Goal: Task Accomplishment & Management: Complete application form

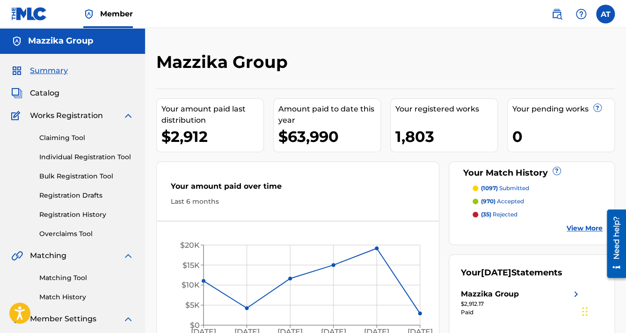
click at [45, 93] on span "Catalog" at bounding box center [44, 92] width 29 height 11
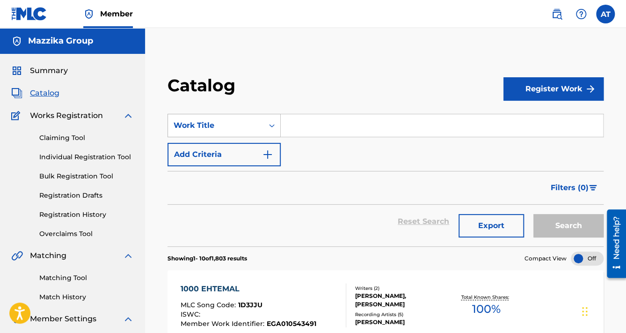
click at [253, 126] on div "Work Title" at bounding box center [216, 125] width 84 height 11
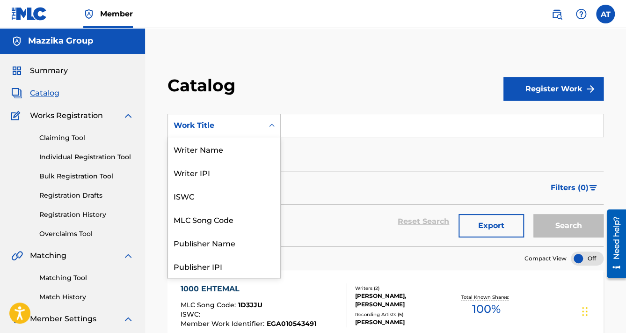
scroll to position [140, 0]
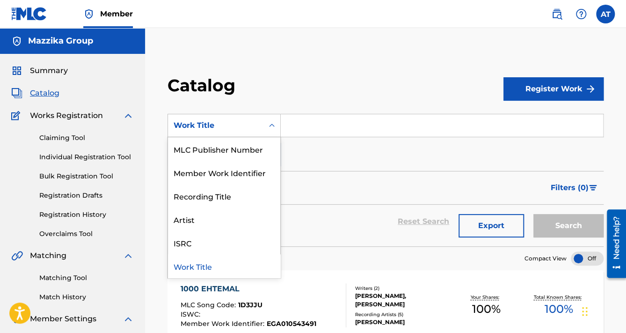
click at [303, 126] on input "Search Form" at bounding box center [442, 125] width 322 height 22
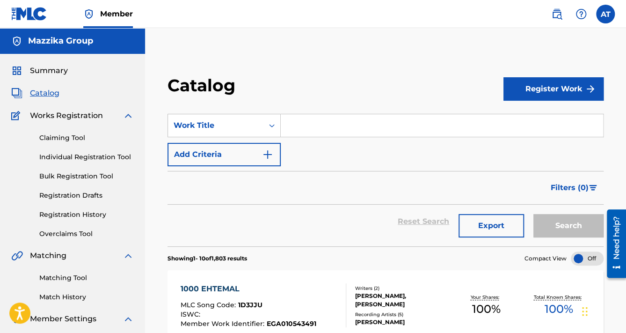
type input "m"
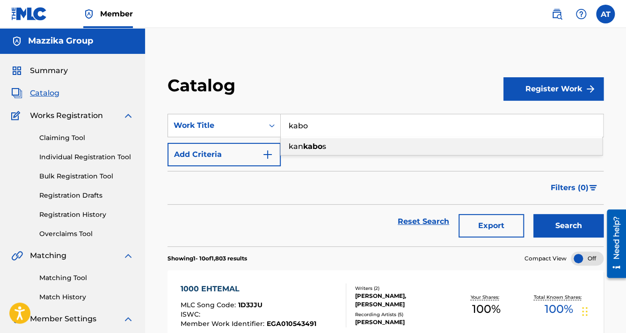
click at [332, 146] on div "kan kabo s" at bounding box center [441, 146] width 321 height 17
click at [562, 234] on button "Search" at bounding box center [568, 225] width 70 height 23
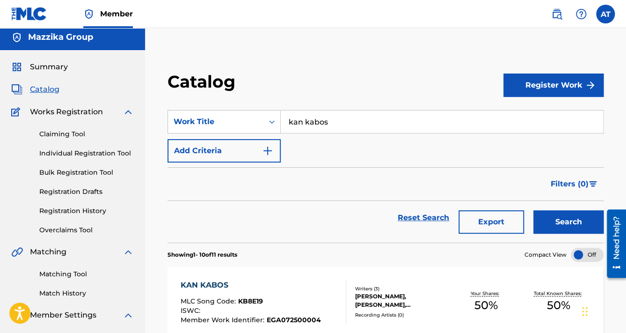
scroll to position [0, 0]
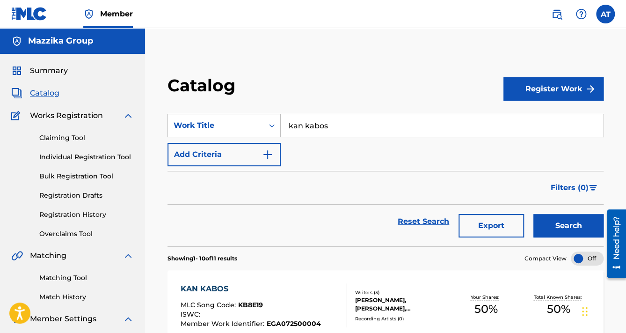
drag, startPoint x: 337, startPoint y: 126, endPoint x: 199, endPoint y: 116, distance: 138.8
click at [199, 116] on div "SearchWithCriteria50ee897d-84ae-4337-bbb7-02d975cb4c33 Work Title kan kabos" at bounding box center [385, 125] width 436 height 23
paste input "Khod Hena"
type input "khod hena"
click at [533, 214] on button "Search" at bounding box center [568, 225] width 70 height 23
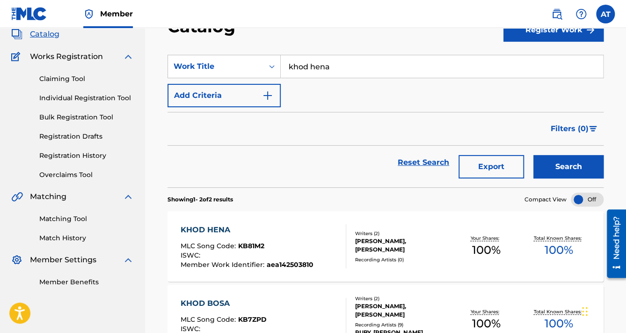
scroll to position [75, 0]
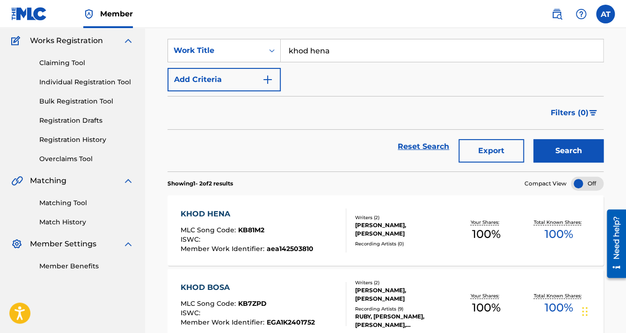
click at [268, 218] on div "KHOD HENA" at bounding box center [247, 213] width 133 height 11
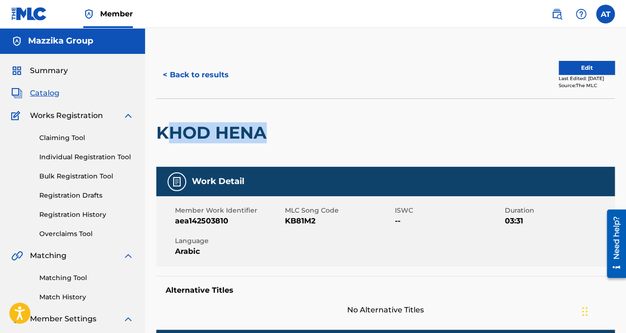
drag, startPoint x: 266, startPoint y: 132, endPoint x: 163, endPoint y: 134, distance: 103.4
click at [163, 134] on h2 "KHOD HENA" at bounding box center [213, 132] width 115 height 21
click at [162, 133] on h2 "KHOD HENA" at bounding box center [213, 132] width 115 height 21
click at [160, 133] on h2 "KHOD HENA" at bounding box center [213, 132] width 115 height 21
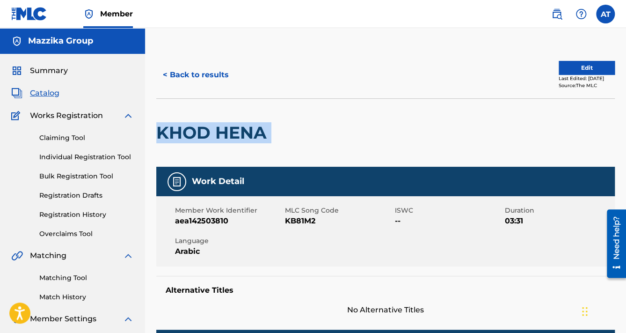
click at [160, 133] on h2 "KHOD HENA" at bounding box center [213, 132] width 115 height 21
copy div "KHOD HENA"
click at [205, 221] on span "aea142503810" at bounding box center [229, 220] width 108 height 11
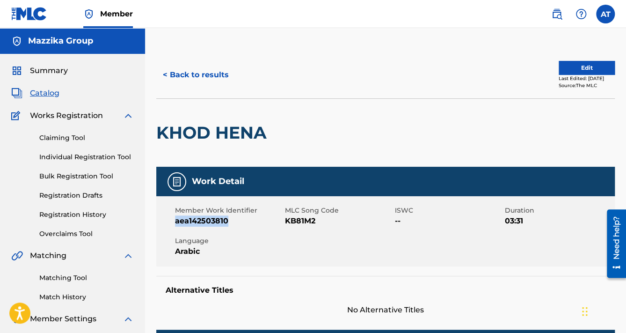
click at [205, 221] on span "aea142503810" at bounding box center [229, 220] width 108 height 11
copy span "aea142503810"
click at [305, 221] on span "KB81M2" at bounding box center [339, 220] width 108 height 11
copy span "KB81M2"
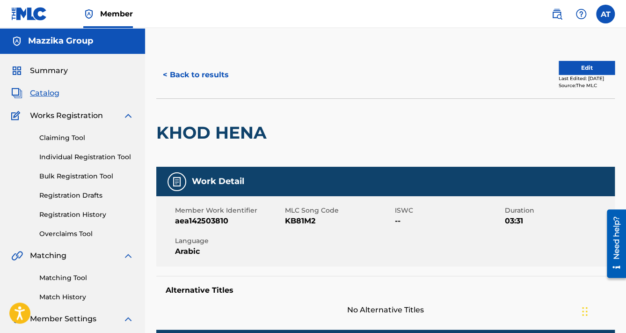
click at [192, 62] on div "< Back to results Edit Last Edited: August 11, 2025 Source: The MLC" at bounding box center [385, 74] width 458 height 47
click at [197, 71] on button "< Back to results" at bounding box center [195, 74] width 79 height 23
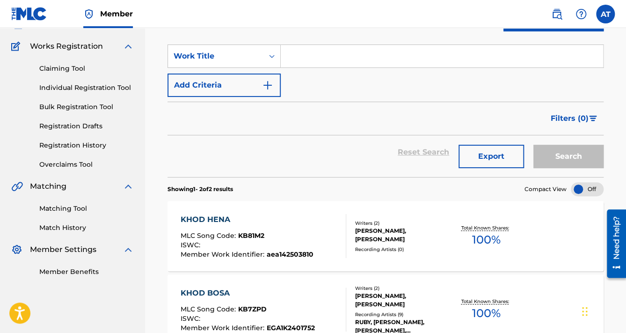
scroll to position [75, 0]
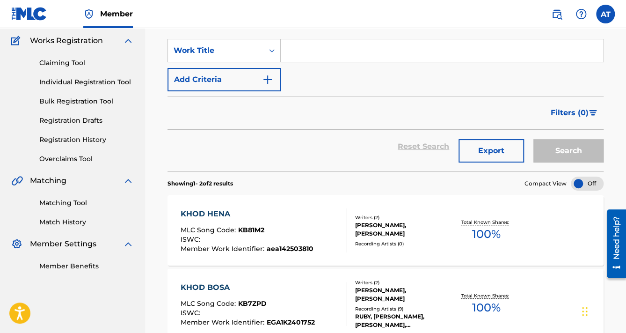
click at [323, 57] on input "Search Form" at bounding box center [442, 50] width 322 height 22
paste input "[PERSON_NAME]"
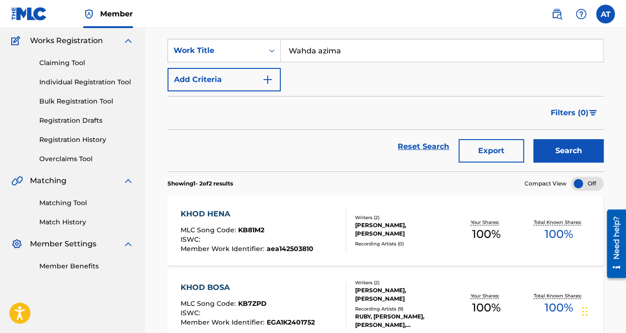
type input "Wahda azima"
click at [533, 139] on button "Search" at bounding box center [568, 150] width 70 height 23
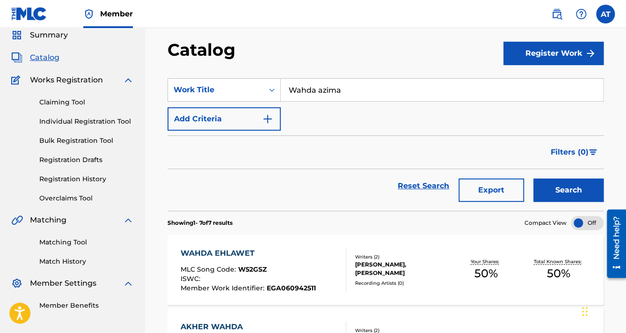
scroll to position [0, 0]
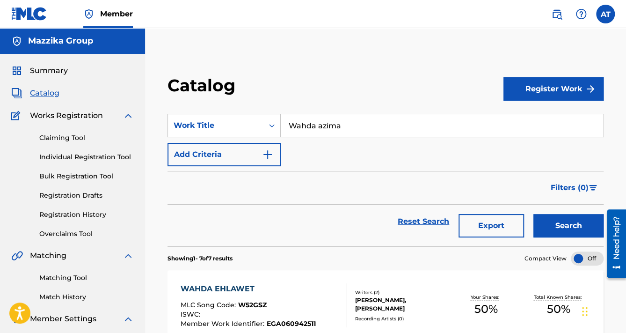
click at [240, 146] on button "Add Criteria" at bounding box center [223, 154] width 113 height 23
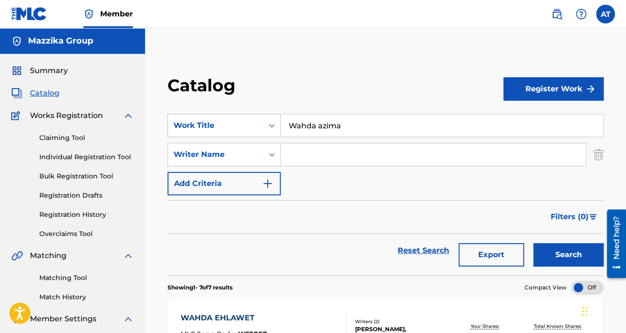
click at [267, 126] on icon "Search Form" at bounding box center [271, 125] width 9 height 9
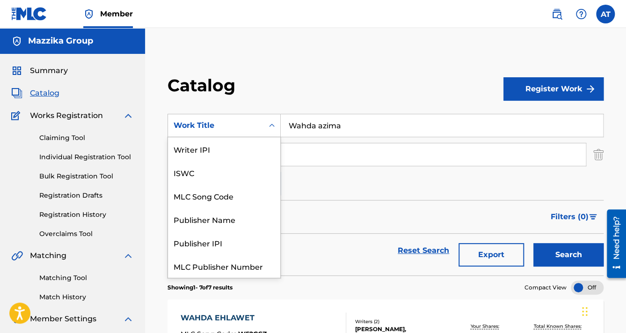
scroll to position [117, 0]
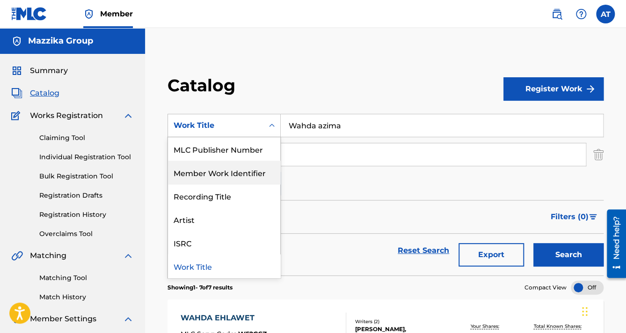
click at [303, 188] on div "SearchWithCriteria50ee897d-84ae-4337-bbb7-02d975cb4c33 11 results available. Us…" at bounding box center [385, 154] width 436 height 81
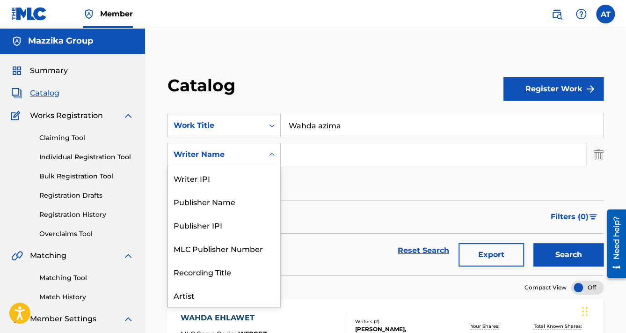
click at [239, 159] on div "Writer Name" at bounding box center [216, 154] width 84 height 11
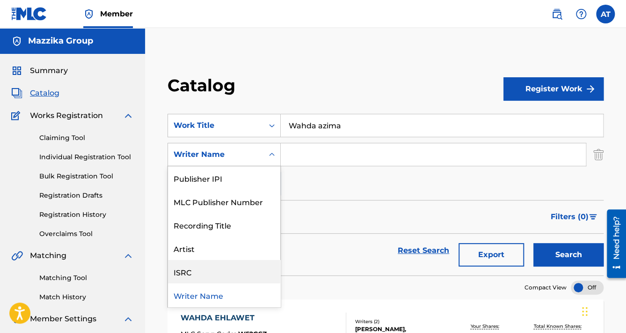
click at [211, 268] on div "ISRC" at bounding box center [224, 271] width 112 height 23
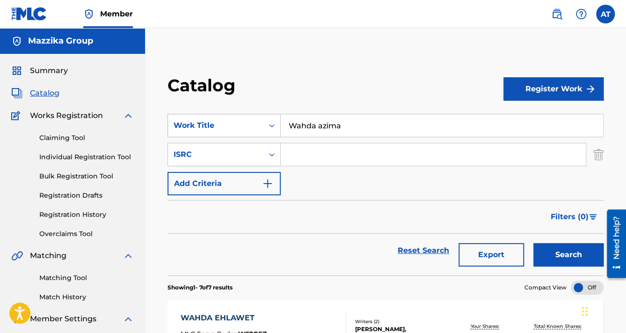
drag, startPoint x: 348, startPoint y: 125, endPoint x: 249, endPoint y: 130, distance: 99.3
click at [250, 130] on div "SearchWithCriteria50ee897d-84ae-4337-bbb7-02d975cb4c33 Work Title Wahda azima" at bounding box center [385, 125] width 436 height 23
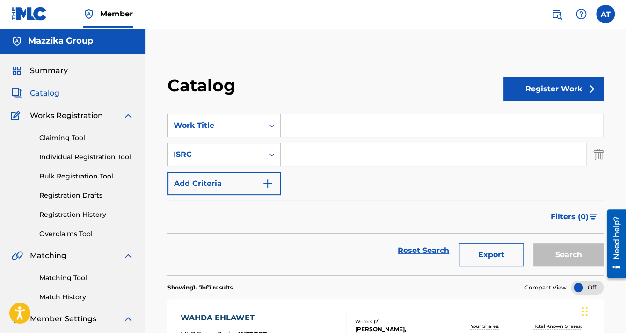
click at [368, 166] on div "Search Form" at bounding box center [433, 154] width 305 height 23
click at [364, 160] on input "Search Form" at bounding box center [433, 154] width 305 height 22
paste input "QZWFW2567862"
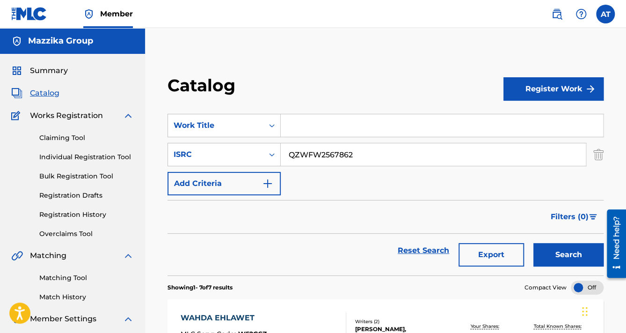
click at [533, 243] on button "Search" at bounding box center [568, 254] width 70 height 23
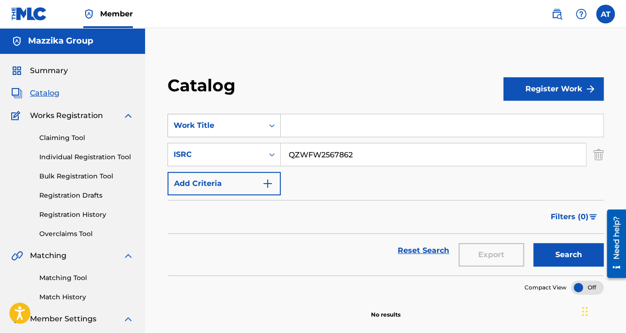
drag, startPoint x: 262, startPoint y: 138, endPoint x: 188, endPoint y: 135, distance: 74.0
click at [189, 135] on div "SearchWithCriteria50ee897d-84ae-4337-bbb7-02d975cb4c33 Work Title SearchWithCri…" at bounding box center [385, 154] width 436 height 81
paste input "EGA1K2500866"
click at [533, 243] on button "Search" at bounding box center [568, 254] width 70 height 23
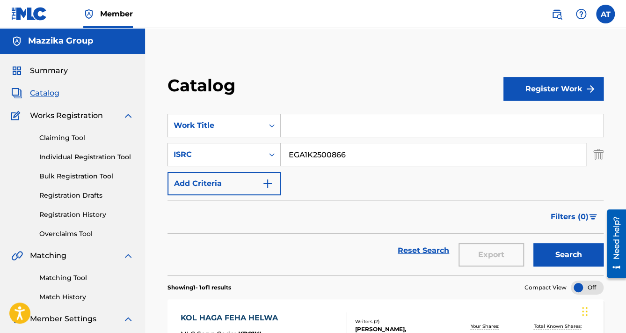
drag, startPoint x: 358, startPoint y: 157, endPoint x: 188, endPoint y: 140, distance: 170.6
click at [189, 140] on div "SearchWithCriteria50ee897d-84ae-4337-bbb7-02d975cb4c33 Work Title SearchWithCri…" at bounding box center [385, 154] width 436 height 81
paste input "FRX282598345"
click at [533, 243] on button "Search" at bounding box center [568, 254] width 70 height 23
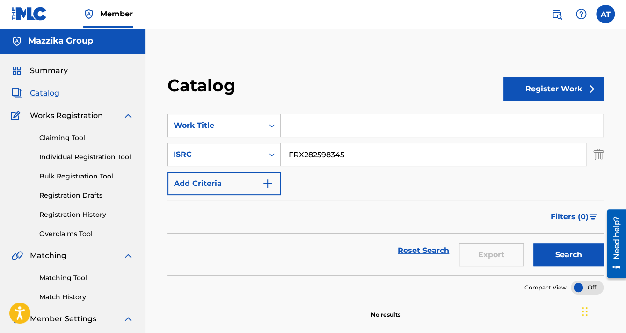
drag, startPoint x: 358, startPoint y: 161, endPoint x: 125, endPoint y: 148, distance: 233.3
click at [129, 148] on main "Mazzika Group Summary Catalog Works Registration Claiming Tool Individual Regis…" at bounding box center [313, 192] width 626 height 329
paste input "EGA012501679"
click at [533, 243] on button "Search" at bounding box center [568, 254] width 70 height 23
drag, startPoint x: 305, startPoint y: 140, endPoint x: 187, endPoint y: 123, distance: 119.1
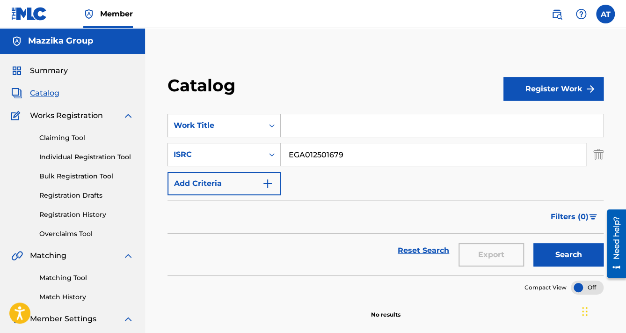
click at [195, 124] on div "SearchWithCriteria50ee897d-84ae-4337-bbb7-02d975cb4c33 Work Title SearchWithCri…" at bounding box center [385, 154] width 436 height 81
paste input "82"
click at [533, 243] on button "Search" at bounding box center [568, 254] width 70 height 23
drag, startPoint x: 353, startPoint y: 155, endPoint x: 245, endPoint y: 139, distance: 109.1
click at [247, 140] on div "SearchWithCriteria50ee897d-84ae-4337-bbb7-02d975cb4c33 Work Title SearchWithCri…" at bounding box center [385, 154] width 436 height 81
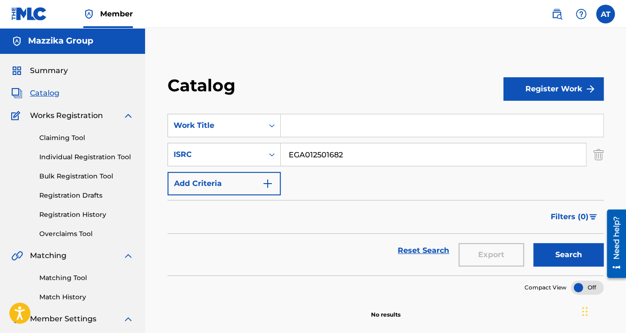
paste input "252509353"
type input "EGA252509353"
click at [533, 243] on button "Search" at bounding box center [568, 254] width 70 height 23
click at [170, 123] on div "SearchWithCriteria50ee897d-84ae-4337-bbb7-02d975cb4c33 Work Title SearchWithCri…" at bounding box center [385, 154] width 436 height 81
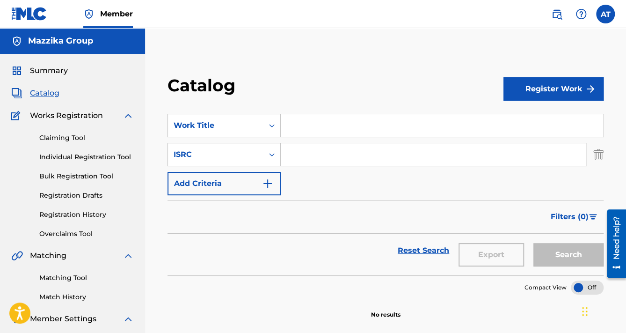
click at [292, 128] on input "Search Form" at bounding box center [442, 125] width 322 height 22
paste input "[PERSON_NAME]"
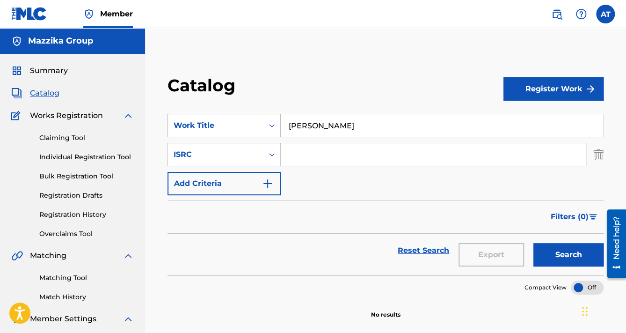
click at [533, 243] on button "Search" at bounding box center [568, 254] width 70 height 23
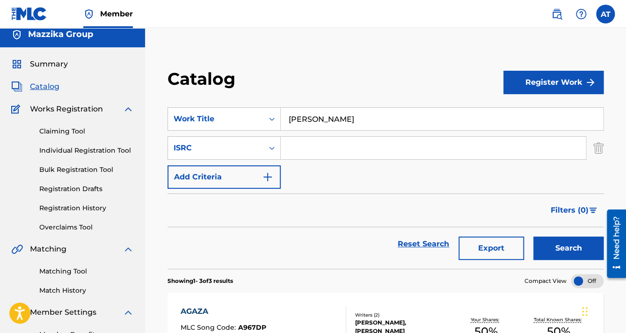
scroll to position [0, 0]
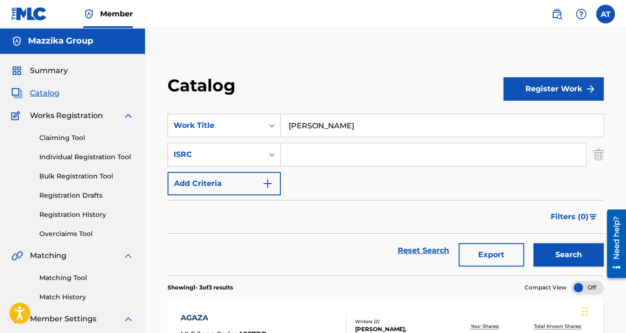
drag, startPoint x: 337, startPoint y: 127, endPoint x: 160, endPoint y: 123, distance: 176.8
click at [160, 123] on div "Catalog Register Work SearchWithCriteria50ee897d-84ae-4337-bbb7-02d975cb4c33 Wo…" at bounding box center [385, 317] width 458 height 485
paste input "ya 3iny 3ala [PERSON_NAME] 3ada"
type input "ya 3iny 3ala [PERSON_NAME] 3ada"
click at [533, 243] on button "Search" at bounding box center [568, 254] width 70 height 23
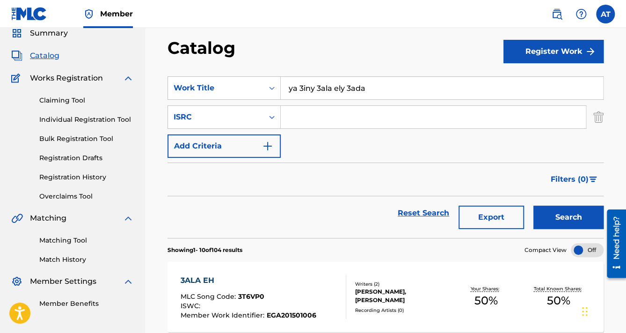
scroll to position [75, 0]
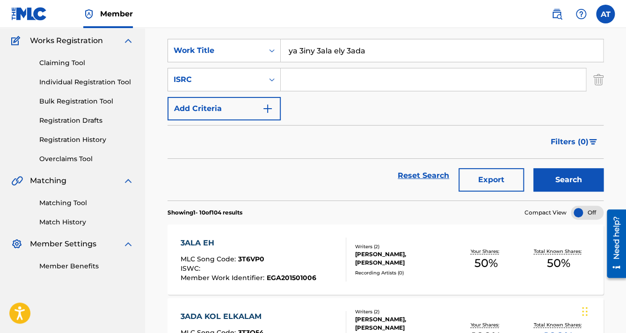
click at [83, 135] on link "Registration History" at bounding box center [86, 140] width 94 height 10
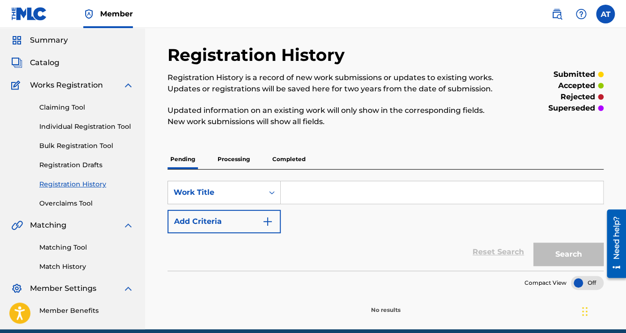
scroll to position [71, 0]
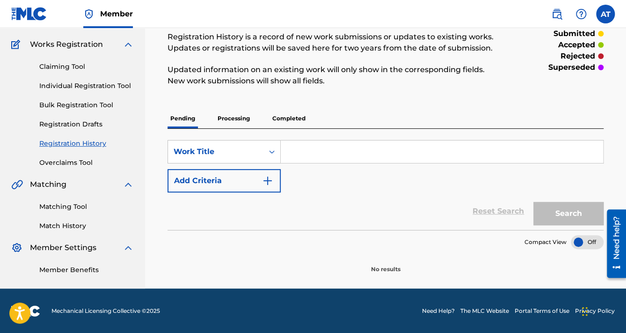
drag, startPoint x: 297, startPoint y: 140, endPoint x: 300, endPoint y: 145, distance: 6.1
click at [297, 140] on input "Search Form" at bounding box center [442, 151] width 322 height 22
paste input "[PERSON_NAME]"
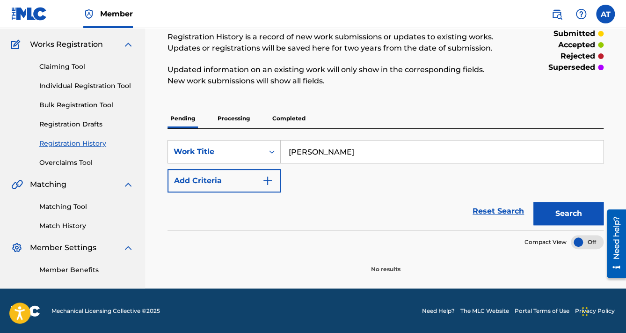
type input "[PERSON_NAME]"
click at [533, 202] on button "Search" at bounding box center [568, 213] width 70 height 23
click at [232, 114] on p "Processing" at bounding box center [234, 119] width 38 height 20
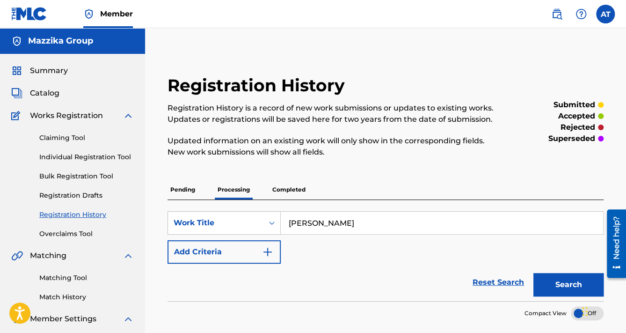
scroll to position [71, 0]
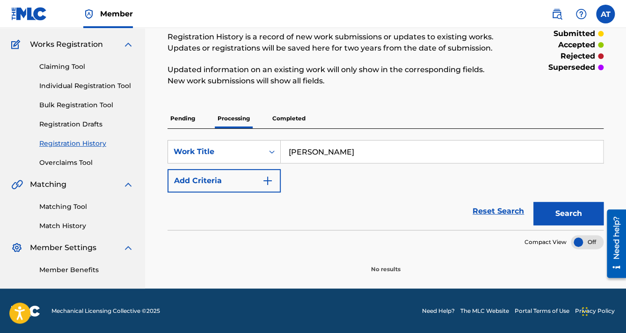
click at [301, 112] on p "Completed" at bounding box center [288, 119] width 39 height 20
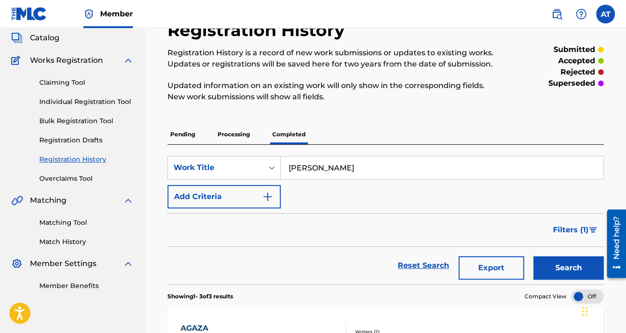
scroll to position [37, 0]
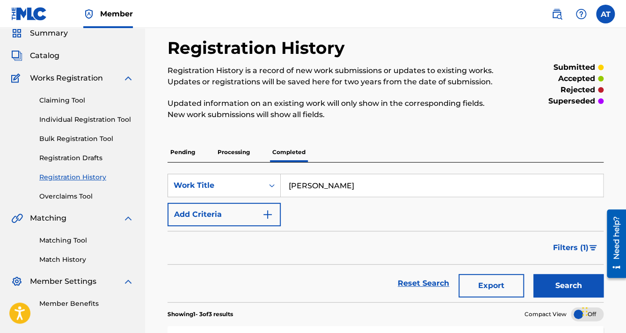
drag, startPoint x: 364, startPoint y: 187, endPoint x: 183, endPoint y: 153, distance: 184.6
paste input "ya 3iny 3ala [PERSON_NAME] 3ada"
type input "ya 3iny 3ala [PERSON_NAME] 3ada"
click at [533, 274] on button "Search" at bounding box center [568, 285] width 70 height 23
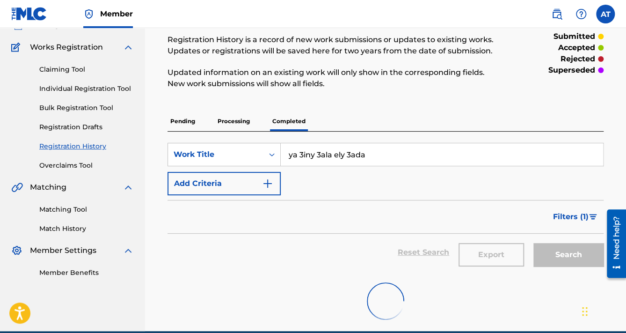
scroll to position [111, 0]
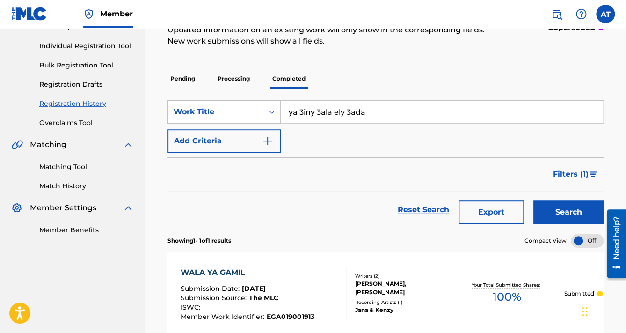
click at [232, 80] on p "Processing" at bounding box center [234, 79] width 38 height 20
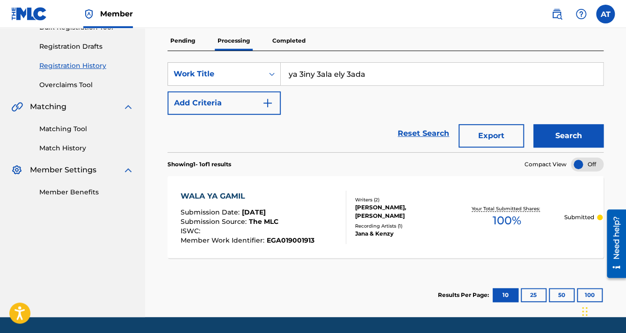
scroll to position [150, 0]
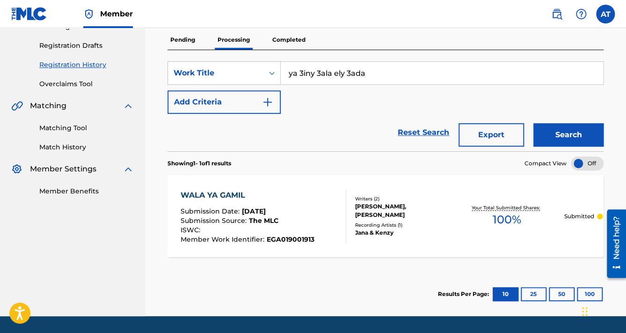
click at [175, 37] on p "Pending" at bounding box center [182, 40] width 30 height 20
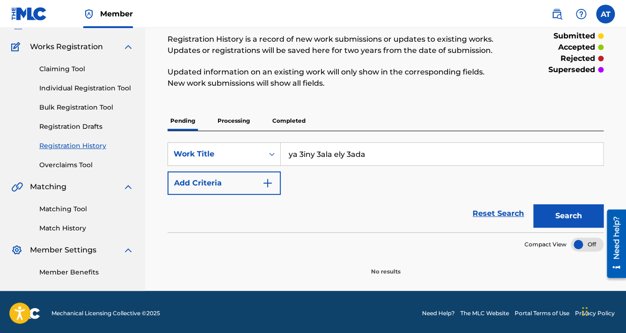
scroll to position [71, 0]
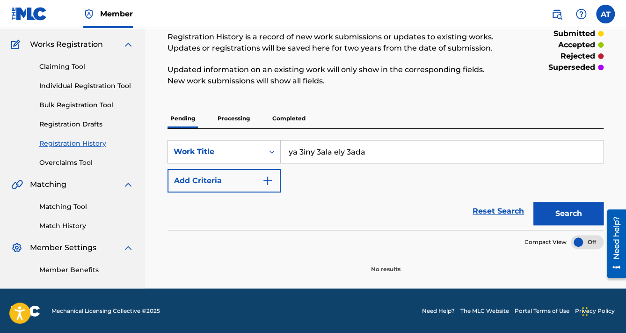
drag, startPoint x: 389, startPoint y: 147, endPoint x: 183, endPoint y: 105, distance: 210.0
click at [185, 106] on div "Registration History Registration History is a record of new work submissions o…" at bounding box center [385, 138] width 458 height 269
paste input "La La La La"
click at [533, 202] on button "Search" at bounding box center [568, 213] width 70 height 23
drag, startPoint x: 293, startPoint y: 139, endPoint x: 215, endPoint y: 131, distance: 79.0
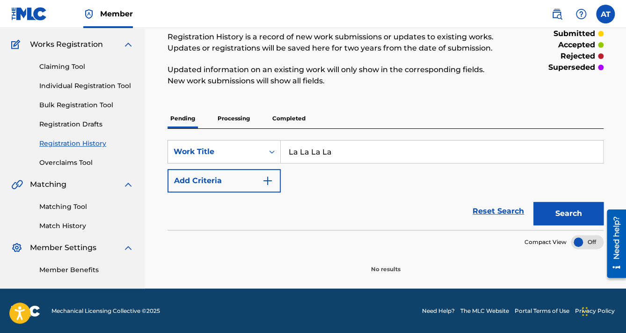
click at [219, 131] on div "SearchWithCriteriaac39a19a-6473-40cf-9bcf-64d98e926c39 Work Title La La La La A…" at bounding box center [385, 179] width 436 height 101
paste input "Wahda Azim"
type input "[PERSON_NAME]"
click at [533, 202] on button "Search" at bounding box center [568, 213] width 70 height 23
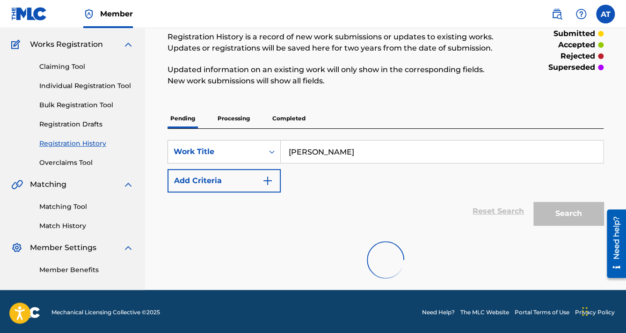
click at [533, 202] on button "Search" at bounding box center [568, 213] width 70 height 23
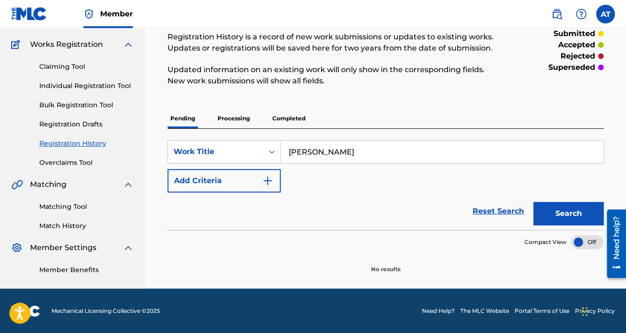
drag, startPoint x: 388, startPoint y: 148, endPoint x: 155, endPoint y: 122, distance: 234.9
click at [157, 122] on div "Registration History Registration History is a record of new work submissions o…" at bounding box center [385, 138] width 458 height 269
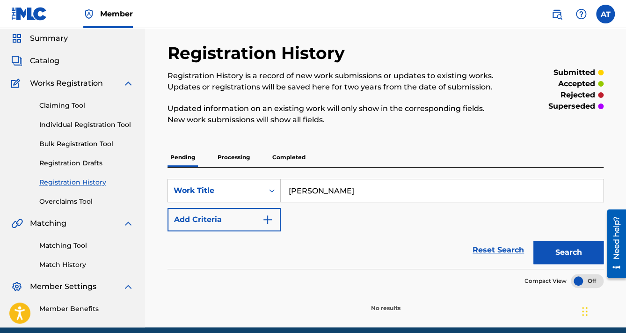
scroll to position [0, 0]
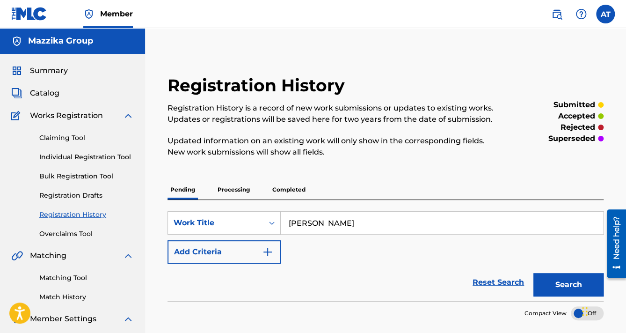
click at [52, 91] on span "Catalog" at bounding box center [44, 92] width 29 height 11
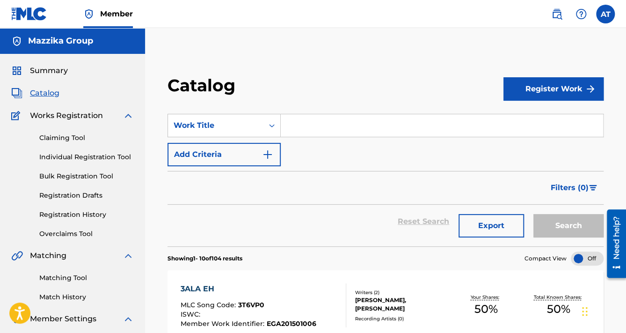
click at [309, 129] on input "Search Form" at bounding box center [442, 125] width 322 height 22
paste input "ALBUM SOWRNA"
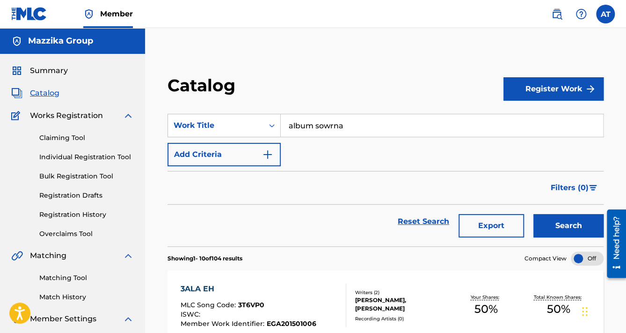
type input "album sowrna"
click at [533, 214] on button "Search" at bounding box center [568, 225] width 70 height 23
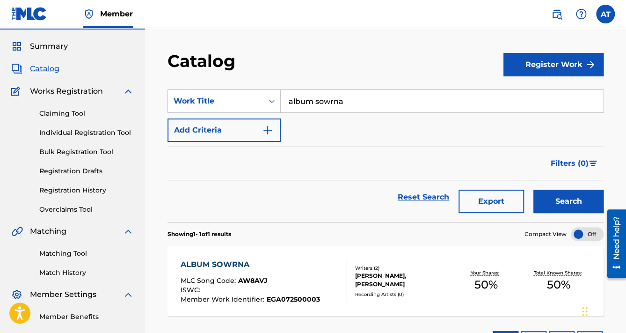
scroll to position [37, 0]
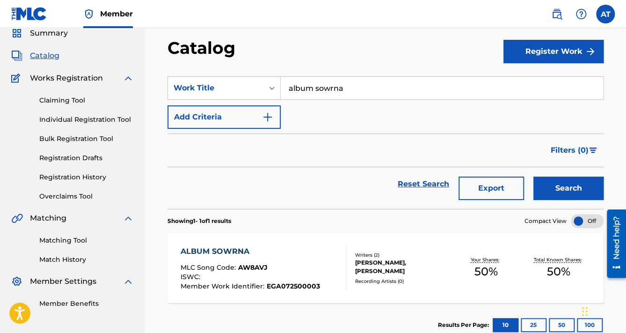
click at [309, 242] on div "ALBUM SOWRNA MLC Song Code : AW8AVJ ISWC : Member Work Identifier : EGA07250000…" at bounding box center [385, 267] width 436 height 70
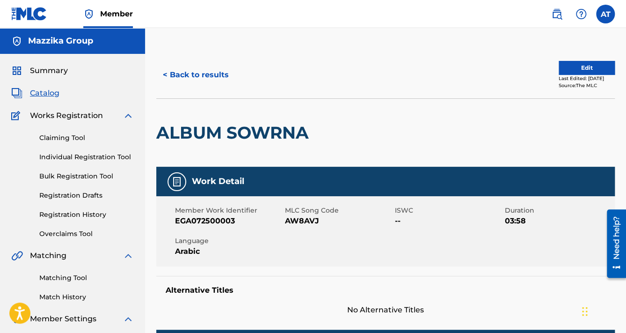
click at [213, 72] on button "< Back to results" at bounding box center [195, 74] width 79 height 23
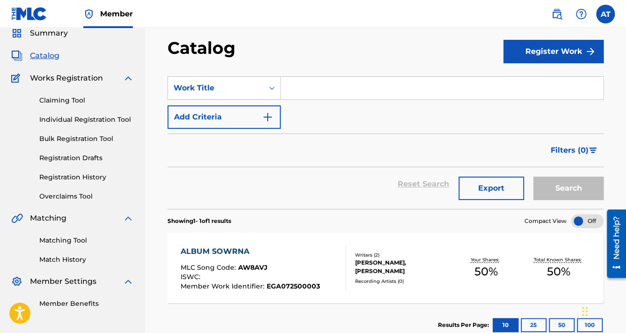
click at [244, 107] on button "Add Criteria" at bounding box center [223, 116] width 113 height 23
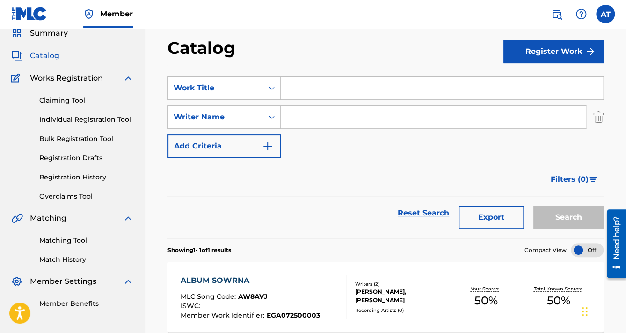
click at [314, 113] on input "Search Form" at bounding box center [433, 117] width 305 height 22
paste input "Said [GEOGRAPHIC_DATA]"
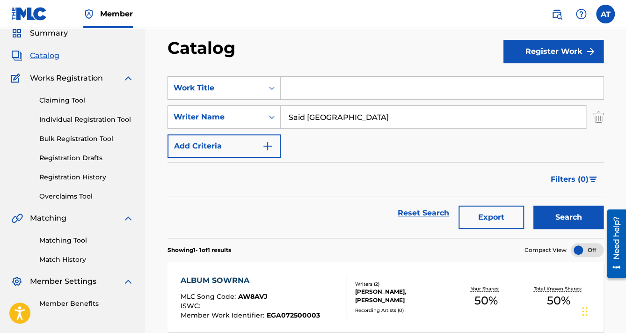
click at [575, 225] on button "Search" at bounding box center [568, 216] width 70 height 23
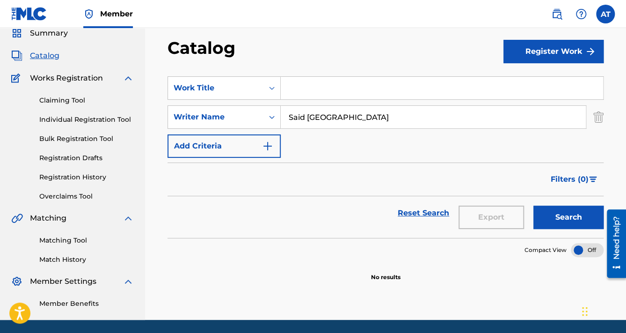
click at [352, 116] on input "Said [GEOGRAPHIC_DATA]" at bounding box center [433, 117] width 305 height 22
click at [574, 215] on button "Search" at bounding box center [568, 216] width 70 height 23
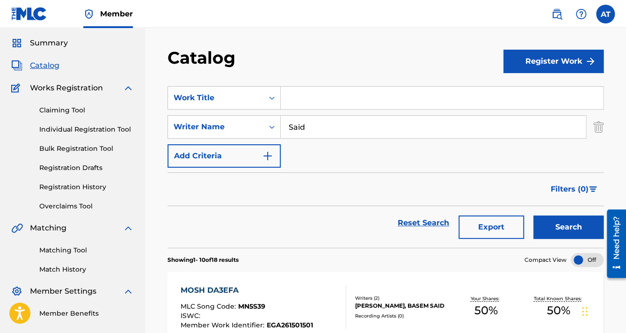
scroll to position [0, 0]
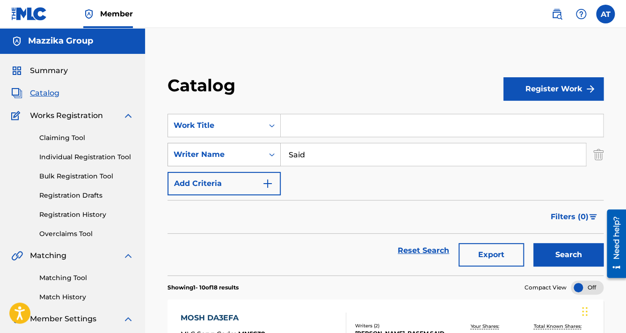
drag, startPoint x: 326, startPoint y: 160, endPoint x: 242, endPoint y: 152, distance: 85.0
click at [250, 154] on div "SearchWithCriteria837c717d-aa1e-46c5-90df-918b4259a0c6 Writer Name Said" at bounding box center [385, 154] width 436 height 23
paste input "El Mabady"
drag, startPoint x: 317, startPoint y: 156, endPoint x: 208, endPoint y: 158, distance: 109.5
click at [208, 158] on div "SearchWithCriteria837c717d-aa1e-46c5-90df-918b4259a0c6 Writer Name Said El Maba…" at bounding box center [385, 154] width 436 height 23
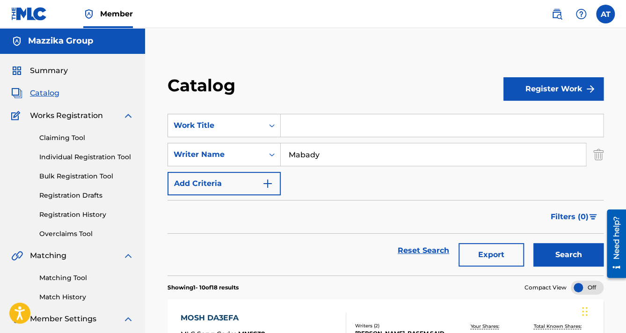
click at [583, 258] on button "Search" at bounding box center [568, 254] width 70 height 23
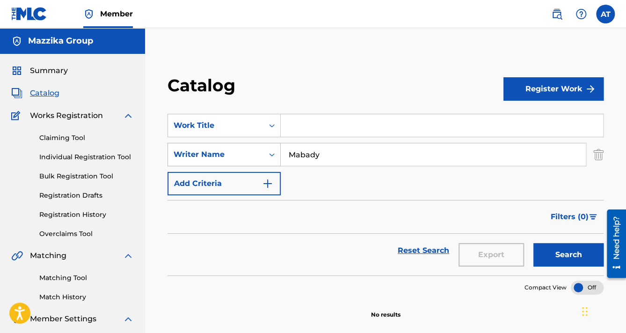
drag, startPoint x: 328, startPoint y: 163, endPoint x: 198, endPoint y: 152, distance: 130.5
click at [198, 152] on div "SearchWithCriteria837c717d-aa1e-46c5-90df-918b4259a0c6 Writer Name Mabady" at bounding box center [385, 154] width 436 height 23
paste input "Said El"
drag, startPoint x: 308, startPoint y: 151, endPoint x: 212, endPoint y: 149, distance: 95.9
click at [221, 152] on div "SearchWithCriteria837c717d-aa1e-46c5-90df-918b4259a0c6 Writer Name Said El Maba…" at bounding box center [385, 154] width 436 height 23
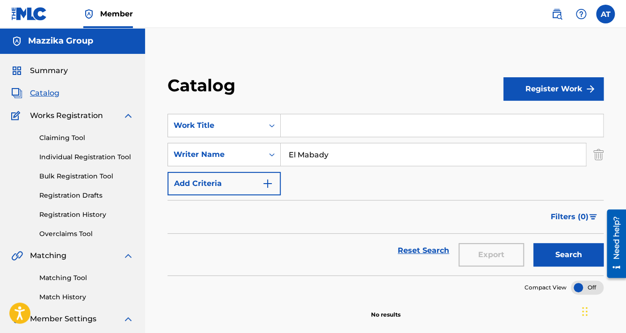
drag, startPoint x: 249, startPoint y: 140, endPoint x: 15, endPoint y: 97, distance: 237.8
click at [88, 111] on main "Mazzika Group Summary Catalog Works Registration Claiming Tool Individual Regis…" at bounding box center [313, 192] width 626 height 329
click at [583, 268] on div "Reset Search Export Search" at bounding box center [385, 254] width 436 height 42
click at [563, 247] on button "Search" at bounding box center [568, 254] width 70 height 23
click at [340, 161] on input "El Mabady" at bounding box center [433, 154] width 305 height 22
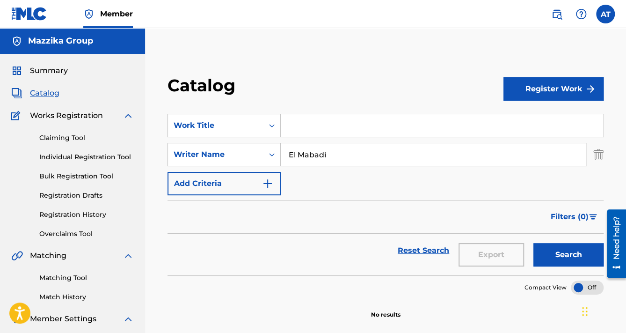
click at [554, 253] on button "Search" at bounding box center [568, 254] width 70 height 23
click at [299, 154] on input "El Mabadi" at bounding box center [433, 154] width 305 height 22
click at [591, 251] on button "Search" at bounding box center [568, 254] width 70 height 23
click at [375, 166] on div "ElMabadi" at bounding box center [433, 154] width 305 height 23
click at [369, 158] on input "ElMabadi" at bounding box center [433, 154] width 305 height 22
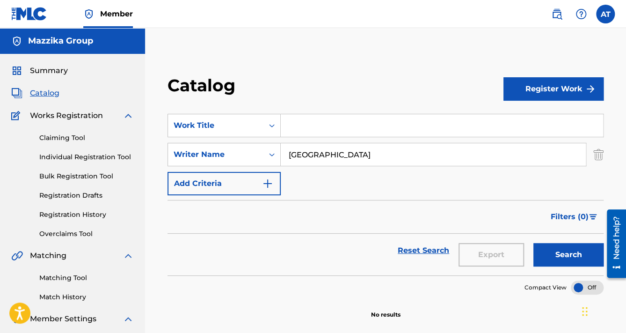
click at [579, 250] on button "Search" at bounding box center [568, 254] width 70 height 23
click at [298, 158] on input "ElMabady" at bounding box center [433, 154] width 305 height 22
type input "El Mabady"
drag, startPoint x: 296, startPoint y: 150, endPoint x: 193, endPoint y: 142, distance: 103.7
click at [193, 142] on div "SearchWithCriteria50ee897d-84ae-4337-bbb7-02d975cb4c33 Work Title SearchWithCri…" at bounding box center [385, 154] width 436 height 81
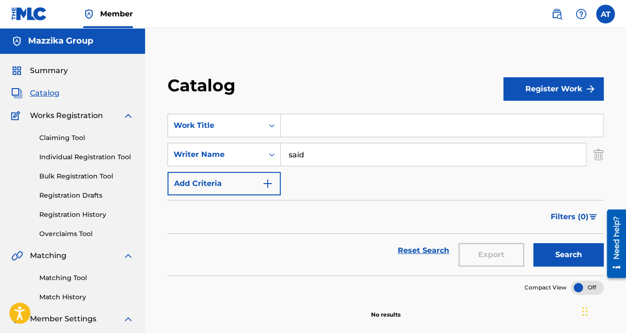
click at [561, 255] on button "Search" at bounding box center [568, 254] width 70 height 23
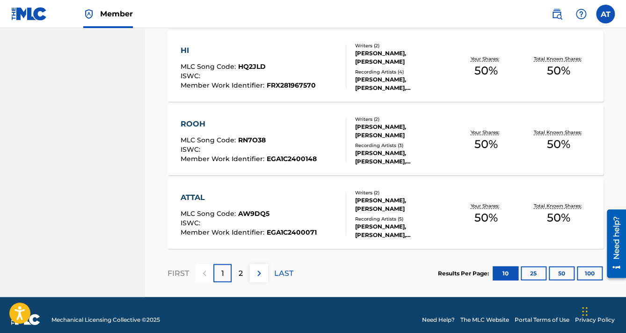
scroll to position [786, 0]
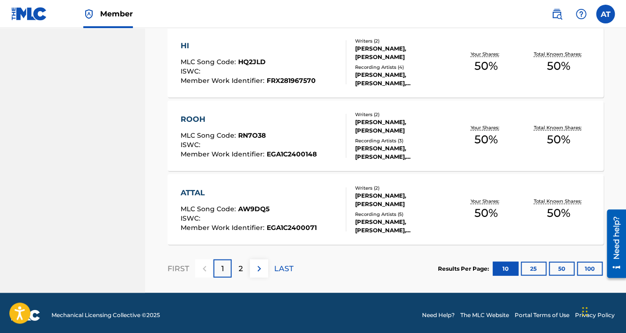
click at [243, 267] on div "2" at bounding box center [241, 268] width 18 height 18
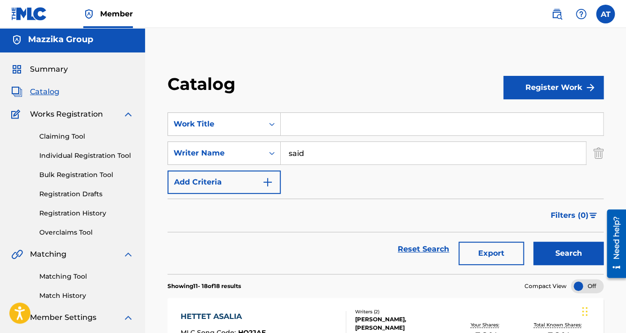
scroll to position [0, 0]
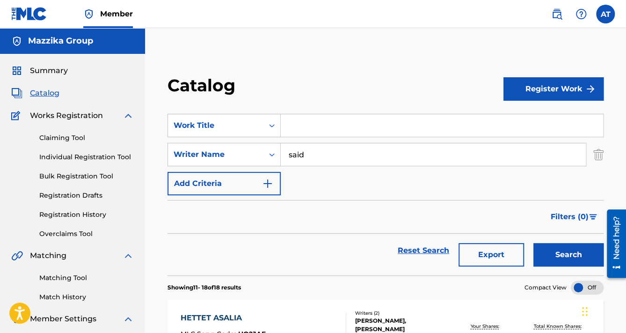
click at [299, 152] on input "said" at bounding box center [433, 154] width 305 height 22
click at [552, 259] on button "Search" at bounding box center [568, 254] width 70 height 23
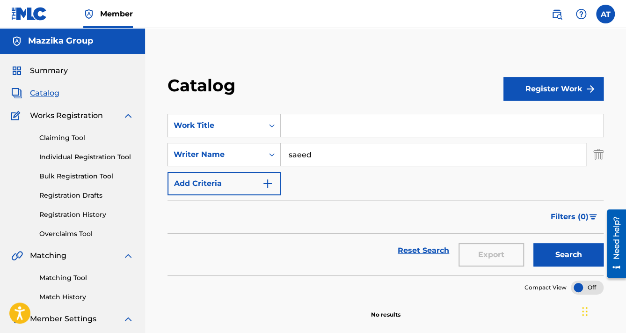
click at [305, 153] on input "saeed" at bounding box center [433, 154] width 305 height 22
click at [319, 163] on input "sd" at bounding box center [433, 154] width 305 height 22
type input "s"
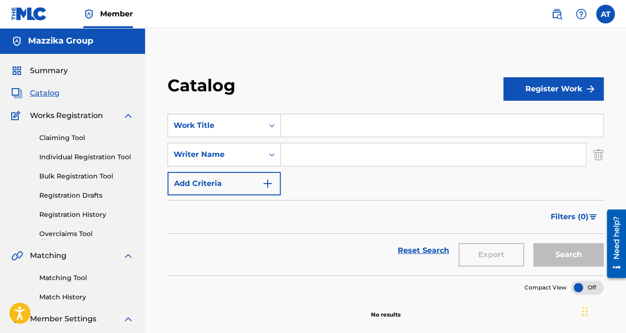
click at [318, 128] on input "Search Form" at bounding box center [442, 125] width 322 height 22
click at [317, 155] on input "Search Form" at bounding box center [433, 154] width 305 height 22
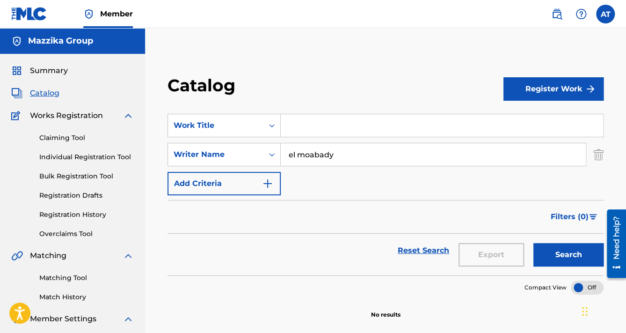
type input "el moabady"
click at [549, 255] on button "Search" at bounding box center [568, 254] width 70 height 23
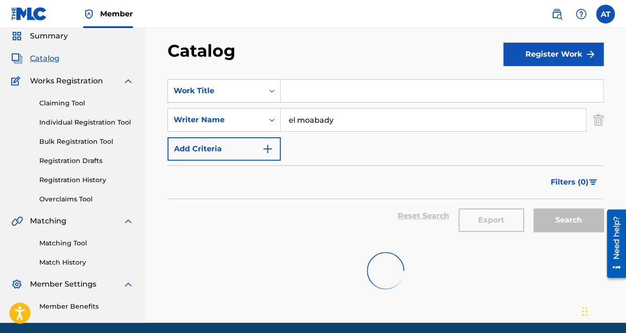
scroll to position [69, 0]
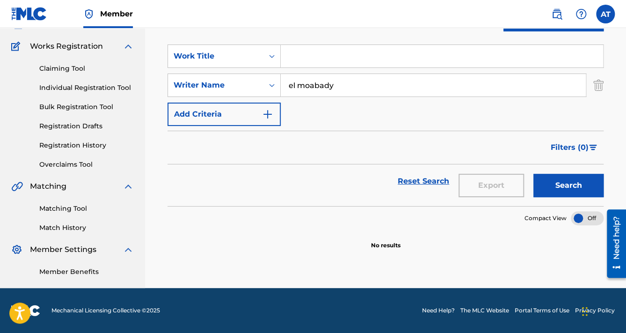
click at [308, 81] on input "el moabady" at bounding box center [433, 85] width 305 height 22
click at [329, 83] on input "el moabady" at bounding box center [433, 85] width 305 height 22
click at [323, 90] on input "el moabady" at bounding box center [433, 85] width 305 height 22
click at [331, 85] on input "el moabady" at bounding box center [433, 85] width 305 height 22
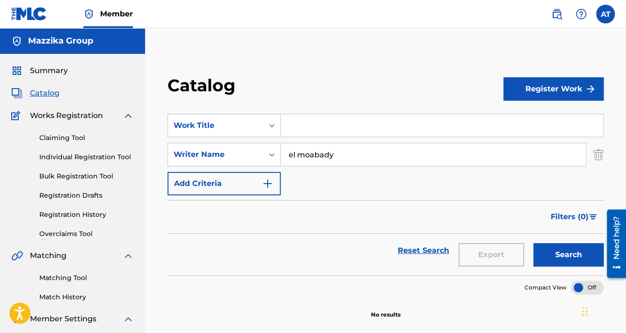
click at [54, 95] on span "Catalog" at bounding box center [44, 92] width 29 height 11
click at [45, 91] on span "Catalog" at bounding box center [44, 92] width 29 height 11
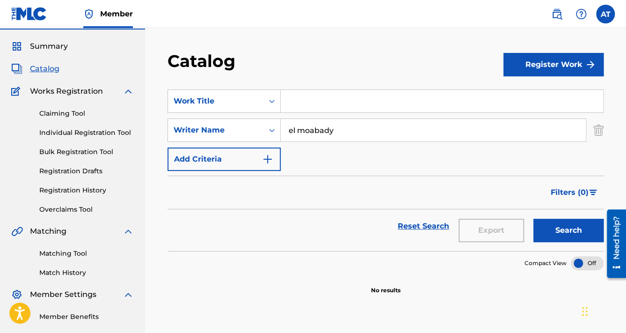
scroll to position [37, 0]
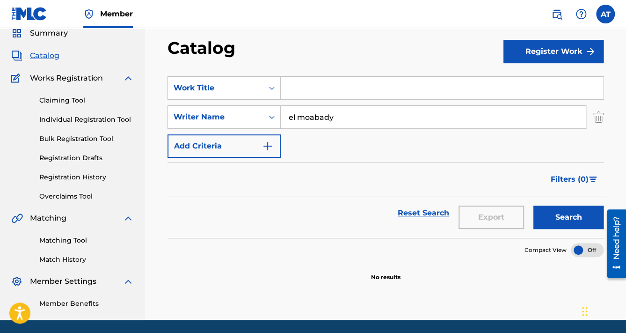
click at [73, 176] on link "Registration History" at bounding box center [86, 177] width 94 height 10
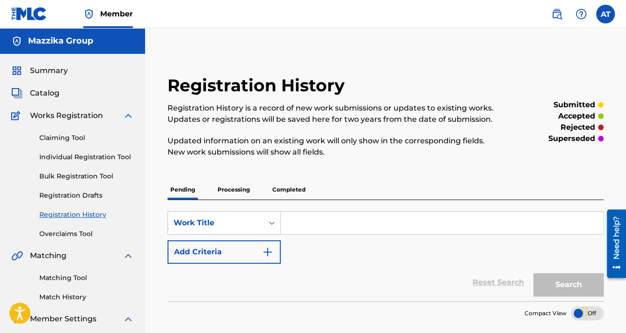
click at [303, 189] on p "Completed" at bounding box center [288, 190] width 39 height 20
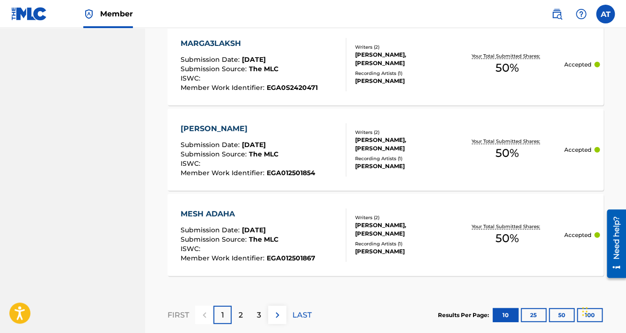
scroll to position [971, 0]
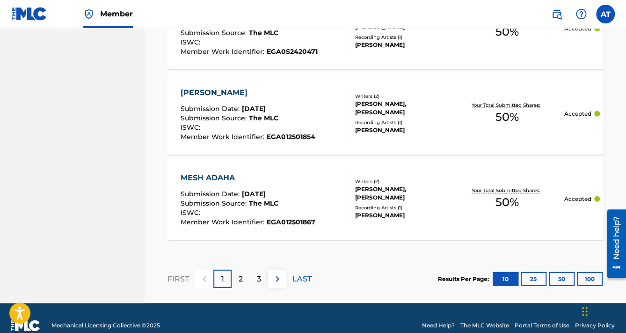
click at [584, 279] on button "100" at bounding box center [590, 279] width 26 height 14
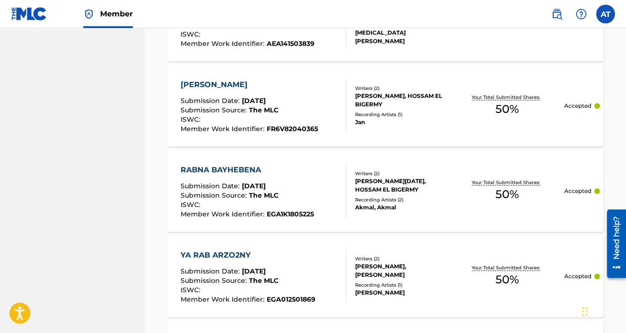
scroll to position [0, 0]
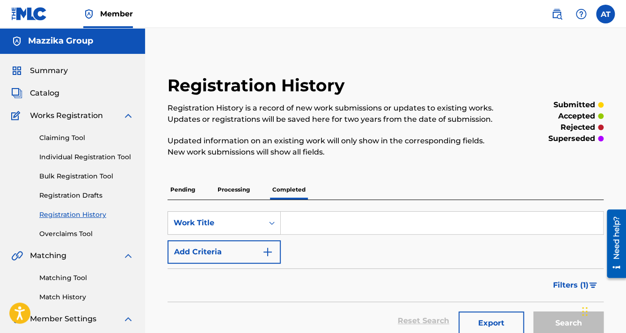
click at [40, 94] on span "Catalog" at bounding box center [44, 92] width 29 height 11
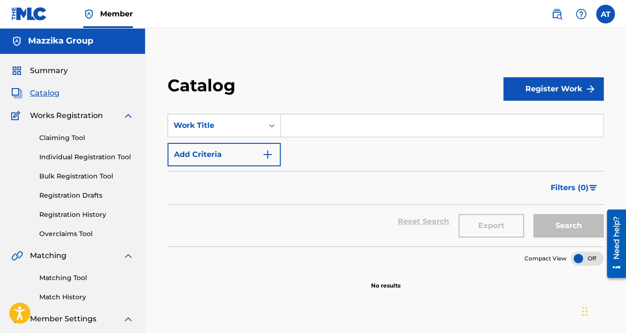
drag, startPoint x: 220, startPoint y: 151, endPoint x: 297, endPoint y: 170, distance: 79.1
click at [220, 151] on button "Add Criteria" at bounding box center [223, 154] width 113 height 23
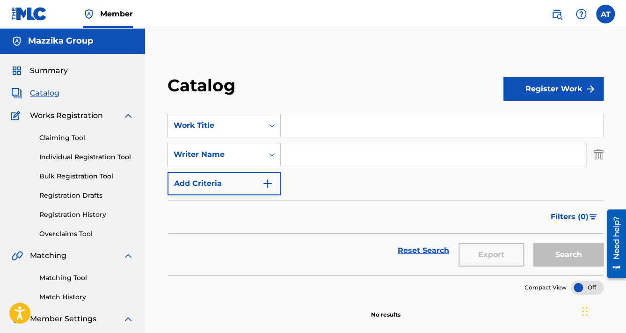
click at [391, 146] on input "Search Form" at bounding box center [433, 154] width 305 height 22
paste input "[PERSON_NAME]"
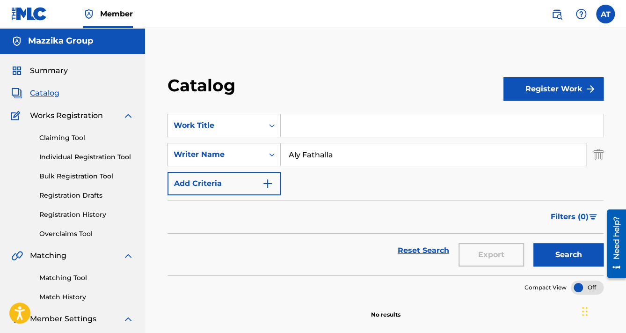
click at [555, 258] on button "Search" at bounding box center [568, 254] width 70 height 23
drag, startPoint x: 305, startPoint y: 152, endPoint x: 270, endPoint y: 153, distance: 35.1
click at [269, 153] on div "SearchWithCriteria837c717d-aa1e-46c5-90df-918b4259a0c6 Writer Name Aly Fathalla" at bounding box center [385, 154] width 436 height 23
click at [302, 154] on input "[PERSON_NAME]" at bounding box center [433, 154] width 305 height 22
click at [303, 154] on input "[PERSON_NAME]" at bounding box center [433, 154] width 305 height 22
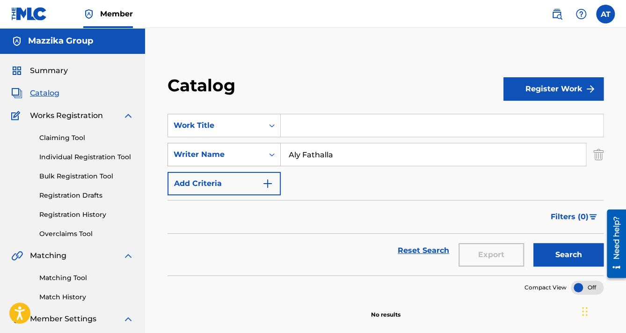
drag, startPoint x: 301, startPoint y: 153, endPoint x: 225, endPoint y: 153, distance: 76.7
click at [225, 153] on div "SearchWithCriteria837c717d-aa1e-46c5-90df-918b4259a0c6 Writer Name Aly Fathalla" at bounding box center [385, 154] width 436 height 23
drag, startPoint x: 278, startPoint y: 146, endPoint x: 236, endPoint y: 139, distance: 42.3
click at [236, 139] on div "SearchWithCriteria50ee897d-84ae-4337-bbb7-02d975cb4c33 Work Title SearchWithCri…" at bounding box center [385, 154] width 436 height 81
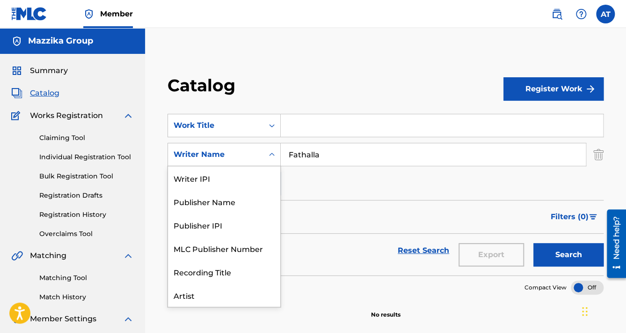
click at [277, 148] on div "Search Form" at bounding box center [271, 154] width 17 height 17
click at [301, 153] on input "Fathalla" at bounding box center [433, 154] width 305 height 22
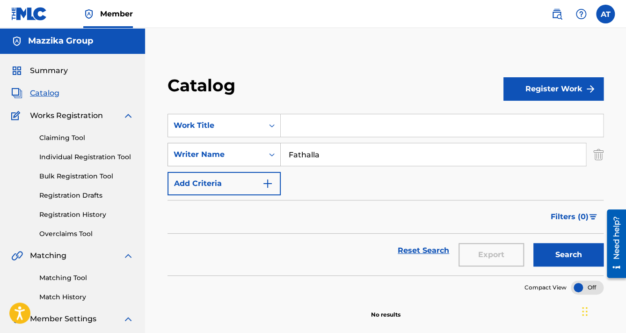
drag, startPoint x: 290, startPoint y: 152, endPoint x: 259, endPoint y: 154, distance: 31.4
click at [259, 154] on div "SearchWithCriteria837c717d-aa1e-46c5-90df-918b4259a0c6 Writer Name Fathalla" at bounding box center [385, 154] width 436 height 23
type input "Fathalla"
click at [533, 243] on button "Search" at bounding box center [568, 254] width 70 height 23
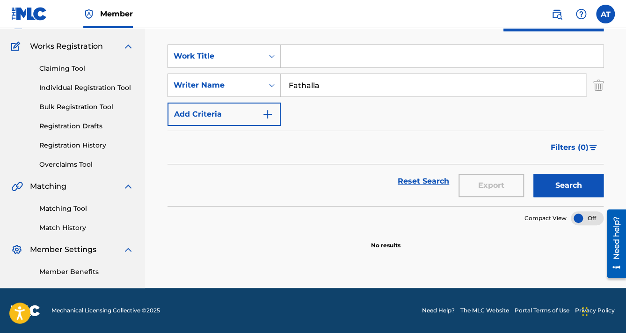
click at [83, 106] on link "Bulk Registration Tool" at bounding box center [86, 107] width 94 height 10
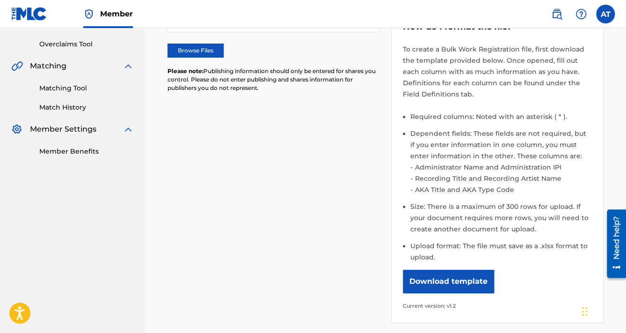
scroll to position [225, 0]
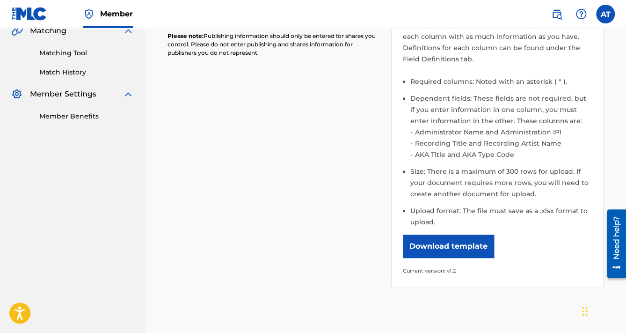
click at [449, 243] on button "Download template" at bounding box center [448, 245] width 91 height 23
click at [173, 216] on div "Please select the file you want to upload. Browse Files Please note: Publishing…" at bounding box center [385, 116] width 436 height 366
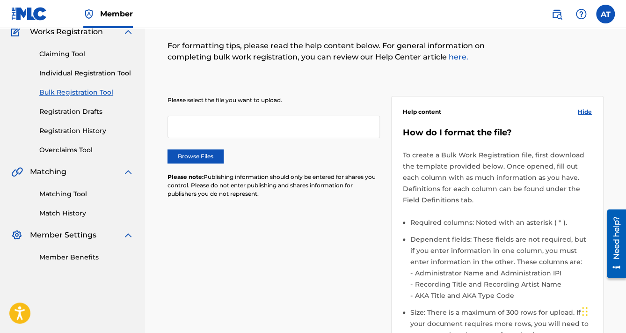
scroll to position [0, 0]
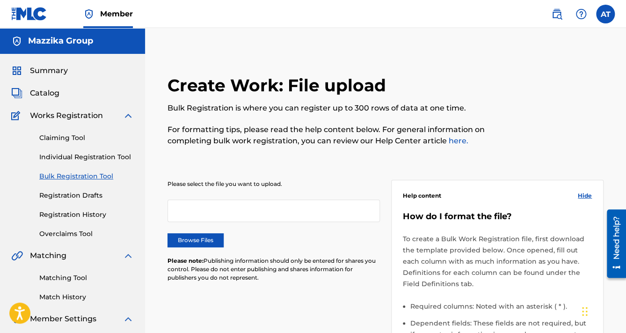
click at [34, 92] on span "Catalog" at bounding box center [44, 92] width 29 height 11
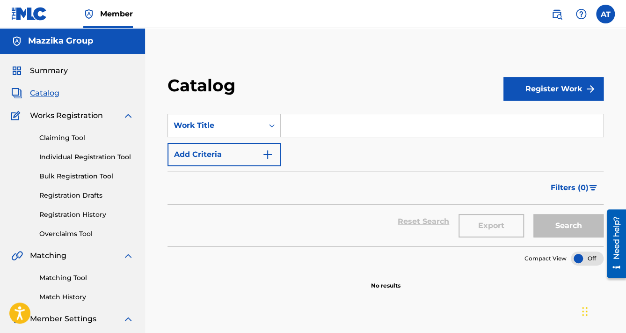
click at [213, 154] on button "Add Criteria" at bounding box center [223, 154] width 113 height 23
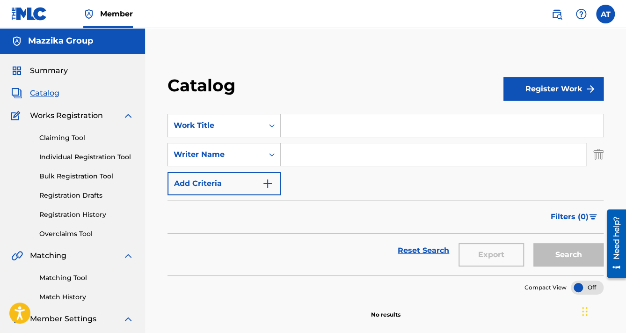
click at [286, 154] on input "Search Form" at bounding box center [433, 154] width 305 height 22
click at [572, 254] on button "Search" at bounding box center [568, 254] width 70 height 23
click at [361, 161] on input "el m" at bounding box center [433, 154] width 305 height 22
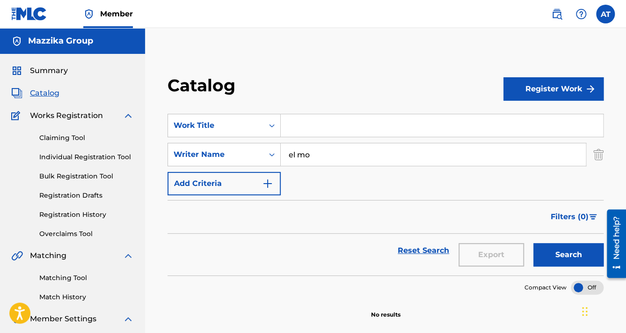
click at [557, 262] on button "Search" at bounding box center [568, 254] width 70 height 23
click at [360, 150] on input "el mo" at bounding box center [433, 154] width 305 height 22
click at [547, 249] on button "Search" at bounding box center [568, 254] width 70 height 23
drag, startPoint x: 363, startPoint y: 157, endPoint x: 125, endPoint y: 114, distance: 241.9
click at [129, 115] on main "Mazzika Group Summary Catalog Works Registration Claiming Tool Individual Regis…" at bounding box center [313, 192] width 626 height 329
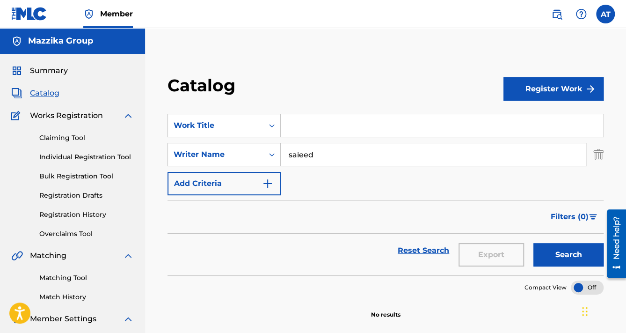
type input "saieed"
click at [533, 243] on button "Search" at bounding box center [568, 254] width 70 height 23
drag, startPoint x: 327, startPoint y: 154, endPoint x: 188, endPoint y: 122, distance: 143.2
click at [188, 122] on div "SearchWithCriteria50ee897d-84ae-4337-bbb7-02d975cb4c33 Work Title SearchWithCri…" at bounding box center [385, 154] width 436 height 81
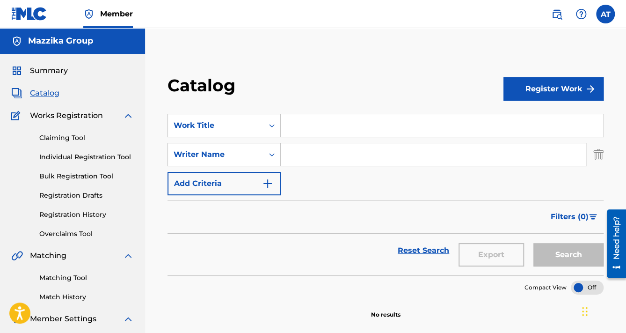
paste input "MOHAMED ASHRAF ELESSEILY MAHMOUD"
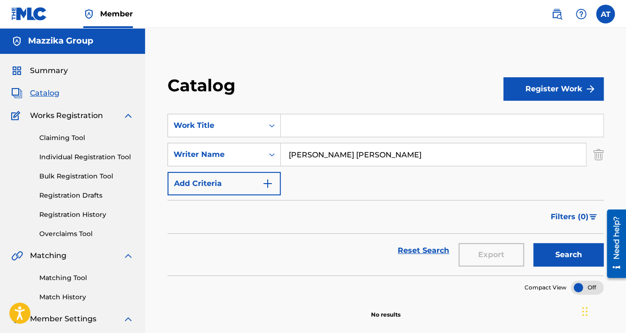
click at [448, 156] on input "MOHAMED ASHRAF ELESSEILY MAHMOUD" at bounding box center [433, 154] width 305 height 22
click at [286, 157] on input "[PERSON_NAME] ELESSEILY" at bounding box center [433, 154] width 305 height 22
paste input "MAHMOUD"
type input "[PERSON_NAME] [PERSON_NAME]"
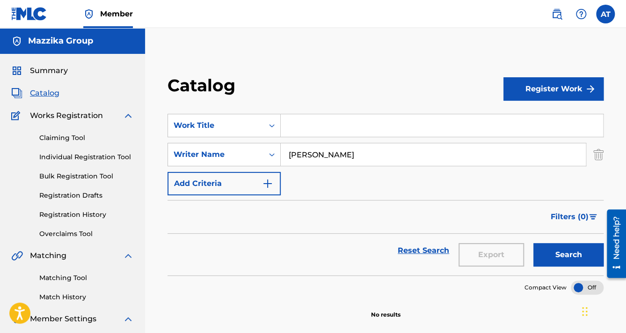
click at [562, 260] on button "Search" at bounding box center [568, 254] width 70 height 23
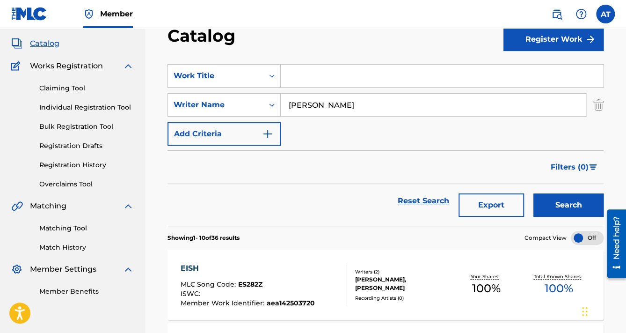
scroll to position [150, 0]
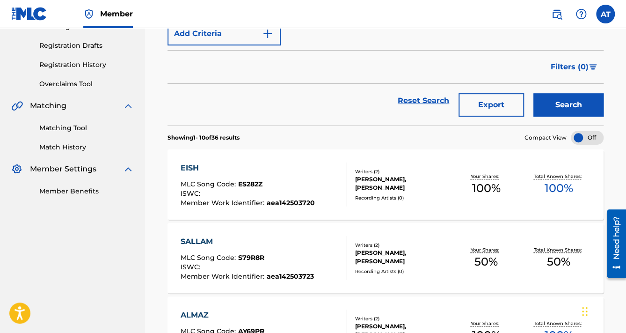
click at [325, 188] on div "EISH MLC Song Code : ES282Z ISWC : Member Work Identifier : aea142503720" at bounding box center [264, 184] width 166 height 44
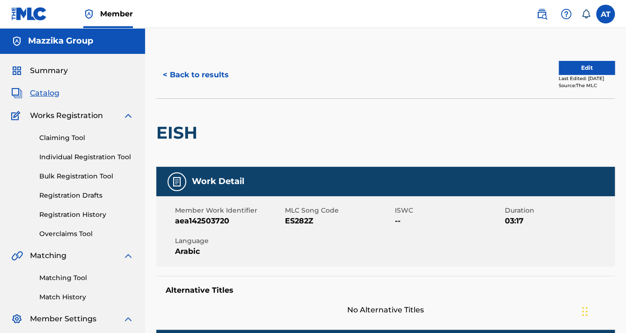
click at [200, 82] on button "< Back to results" at bounding box center [195, 74] width 79 height 23
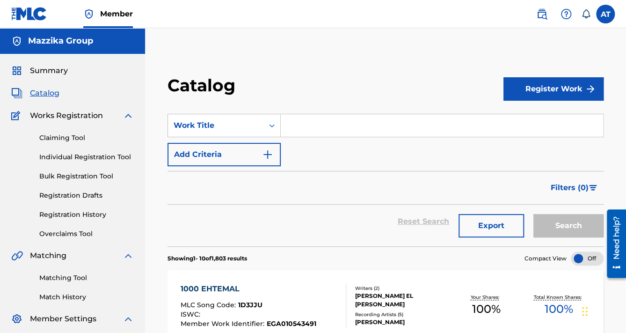
click at [88, 178] on link "Bulk Registration Tool" at bounding box center [86, 176] width 94 height 10
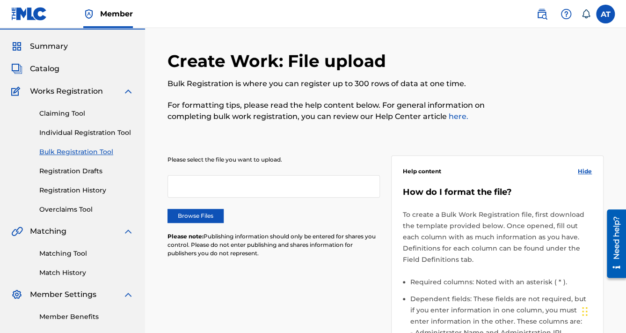
scroll to position [37, 0]
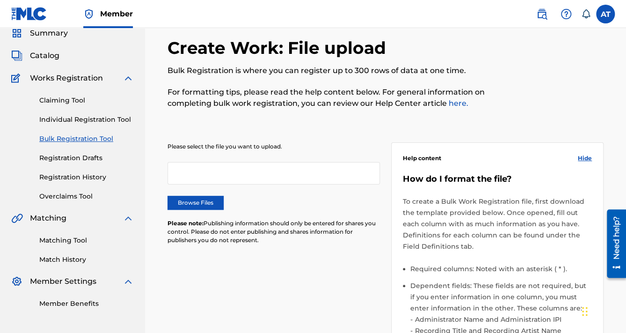
click at [216, 206] on label "Browse Files" at bounding box center [195, 203] width 56 height 14
click at [0, 0] on input "Browse Files" at bounding box center [0, 0] width 0 height 0
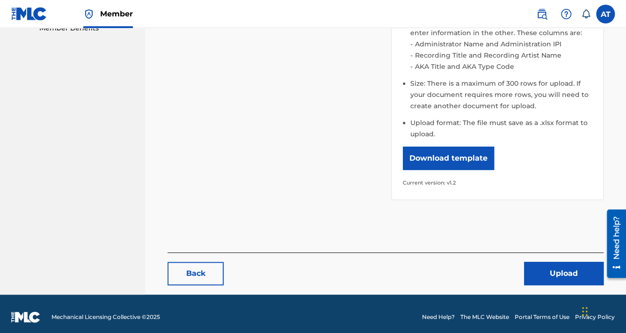
scroll to position [318, 0]
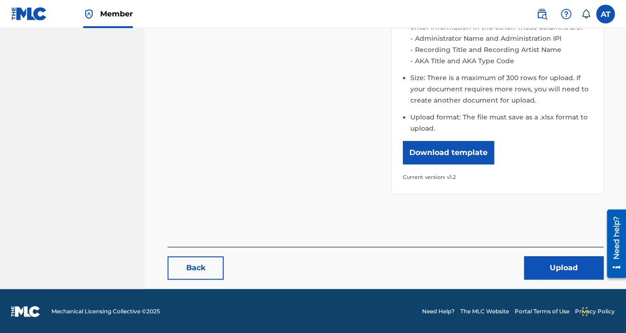
click at [537, 261] on button "Upload" at bounding box center [564, 267] width 80 height 23
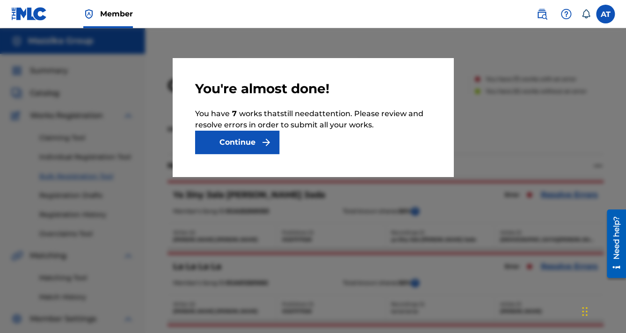
click at [247, 138] on button "Continue" at bounding box center [237, 141] width 84 height 23
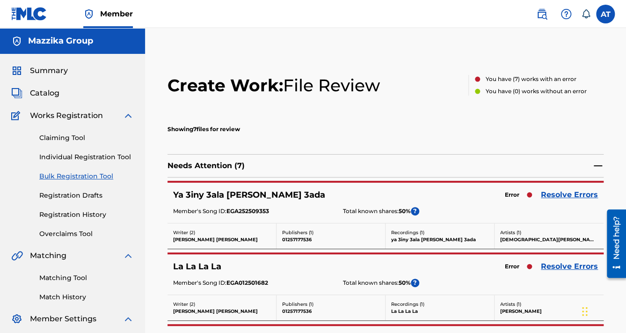
click at [554, 194] on link "Resolve Errors" at bounding box center [569, 194] width 57 height 11
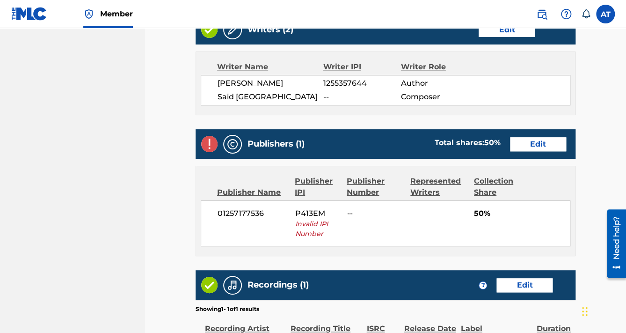
scroll to position [337, 0]
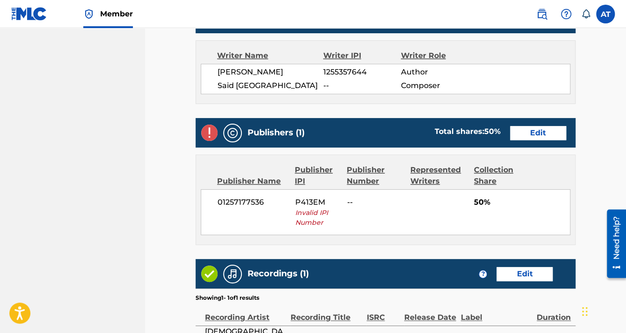
click at [534, 126] on link "Edit" at bounding box center [538, 133] width 56 height 14
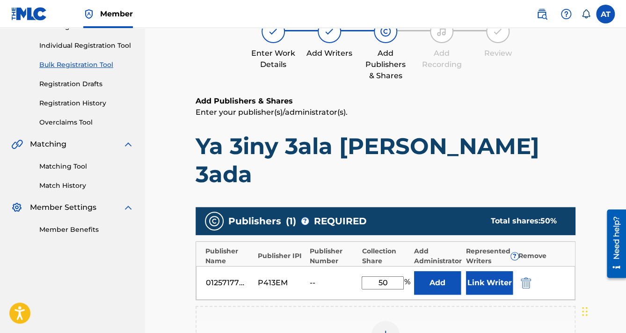
scroll to position [112, 0]
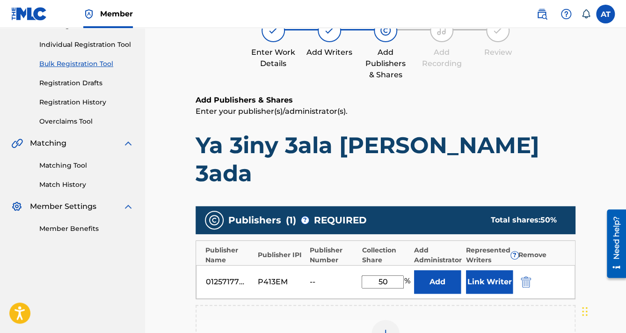
click at [525, 276] on img "submit" at bounding box center [526, 281] width 10 height 11
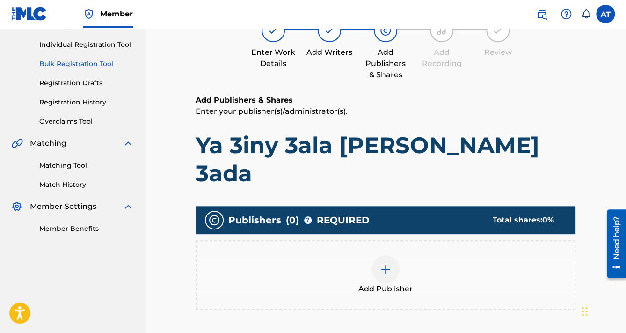
click at [525, 255] on div "Add Publisher" at bounding box center [385, 274] width 378 height 39
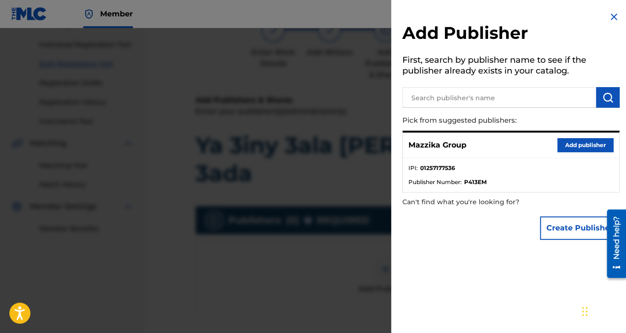
click at [567, 147] on button "Add publisher" at bounding box center [585, 145] width 56 height 14
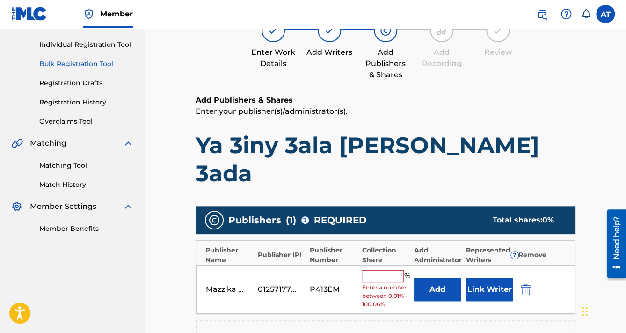
click at [390, 270] on input "text" at bounding box center [383, 276] width 42 height 12
type input "50"
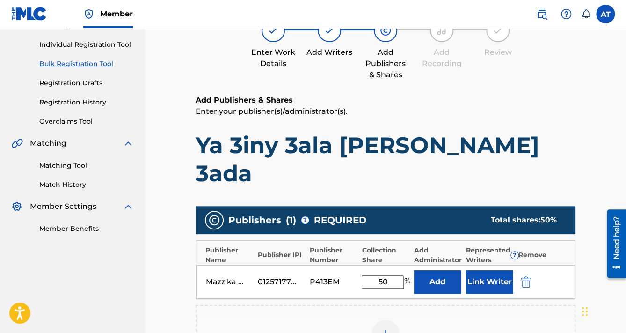
click at [480, 270] on button "Link Writer" at bounding box center [489, 281] width 47 height 23
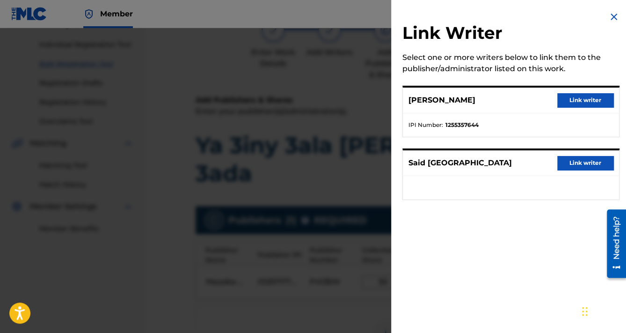
click at [571, 103] on button "Link writer" at bounding box center [585, 100] width 56 height 14
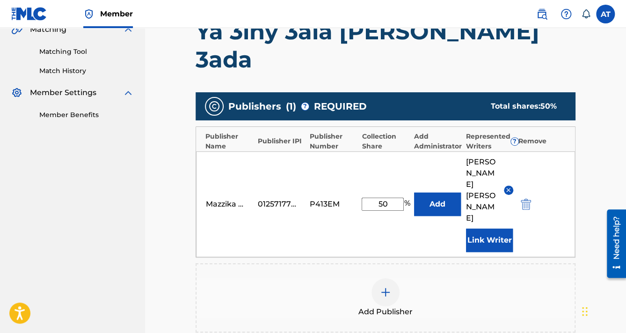
scroll to position [299, 0]
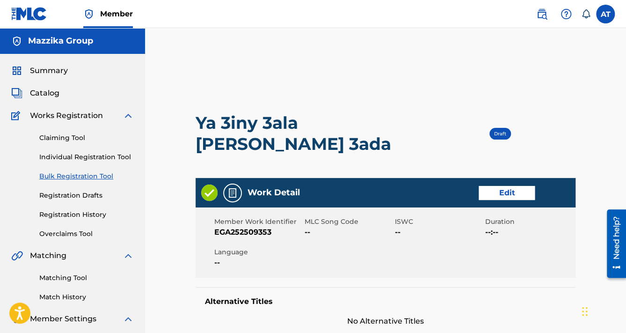
click at [500, 186] on link "Edit" at bounding box center [506, 193] width 56 height 14
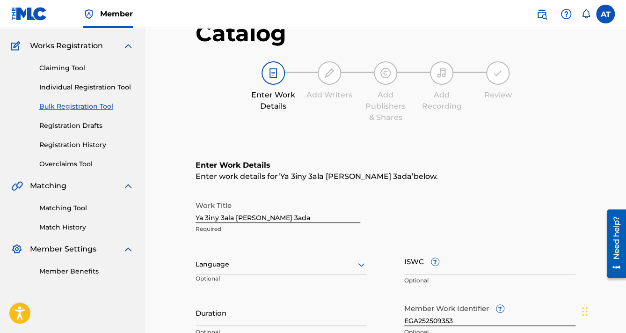
scroll to position [150, 0]
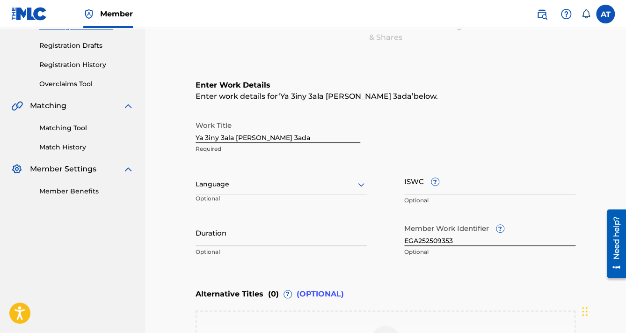
click at [235, 192] on div "Language" at bounding box center [281, 184] width 171 height 20
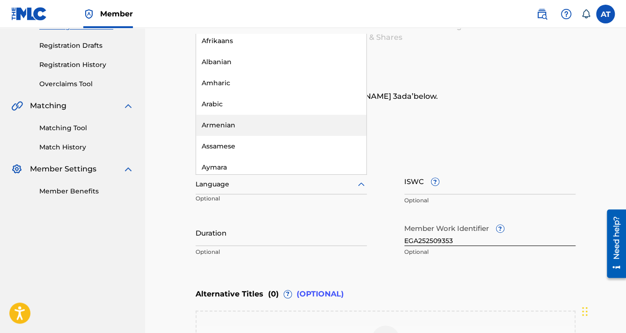
scroll to position [112, 0]
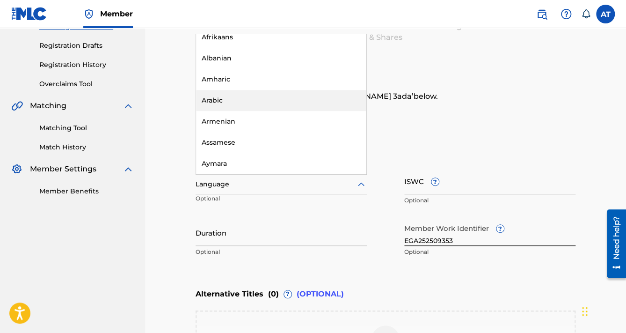
click at [232, 101] on div "Arabic" at bounding box center [281, 100] width 170 height 21
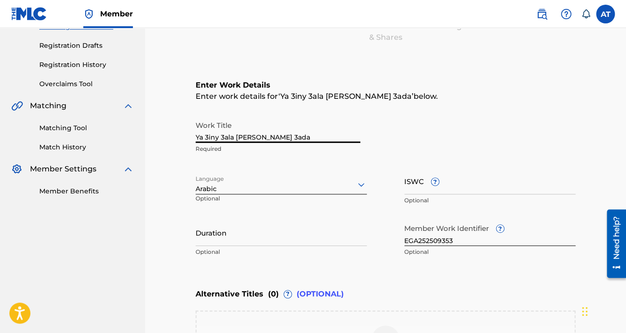
drag, startPoint x: 270, startPoint y: 137, endPoint x: 162, endPoint y: 147, distance: 108.5
click at [162, 147] on div "Catalog Enter Work Details Add Writers Add Publishers & Shares Add Recording Re…" at bounding box center [385, 196] width 458 height 543
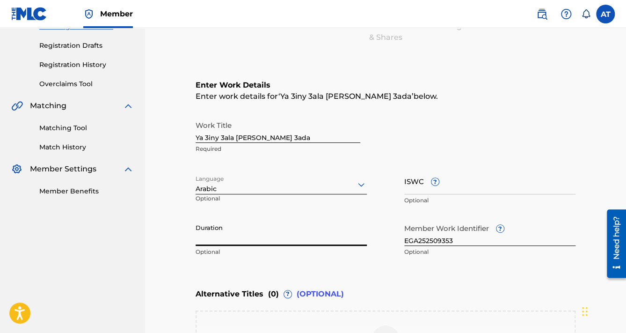
click at [250, 232] on input "Duration" at bounding box center [281, 232] width 171 height 27
paste input "03:01"
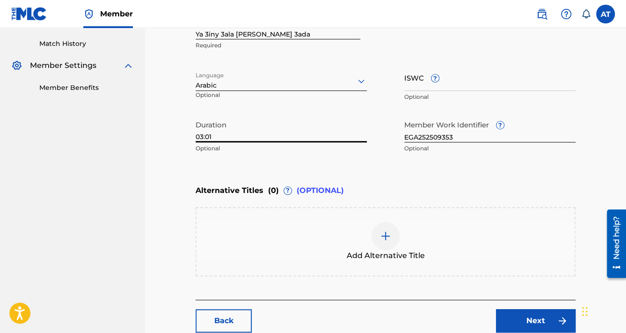
scroll to position [262, 0]
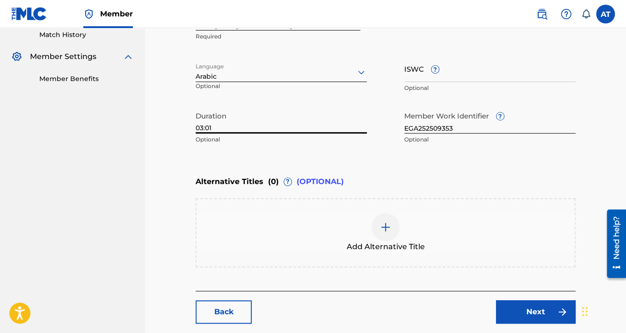
type input "03:01"
click at [528, 301] on link "Next" at bounding box center [536, 311] width 80 height 23
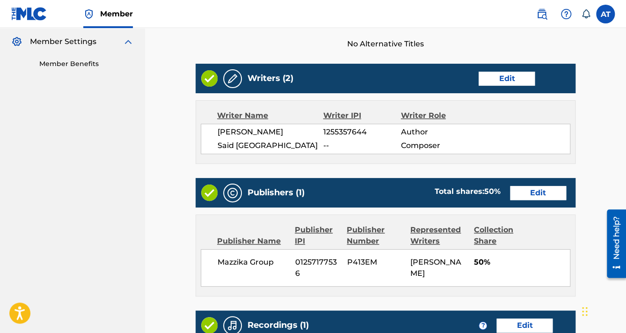
scroll to position [447, 0]
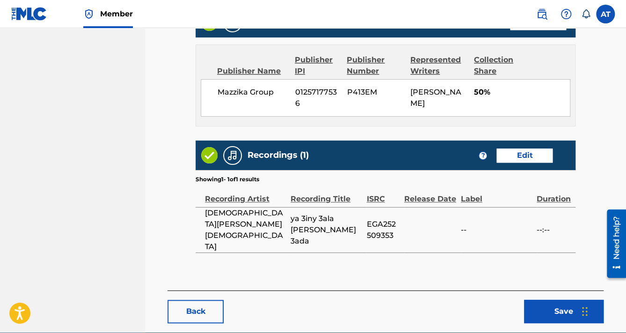
click at [529, 299] on button "Save" at bounding box center [564, 310] width 80 height 23
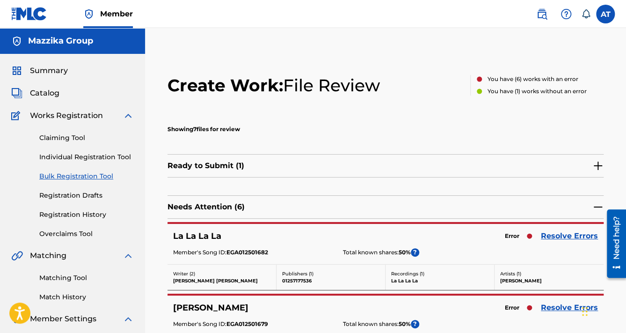
click at [548, 234] on link "Resolve Errors" at bounding box center [569, 235] width 57 height 11
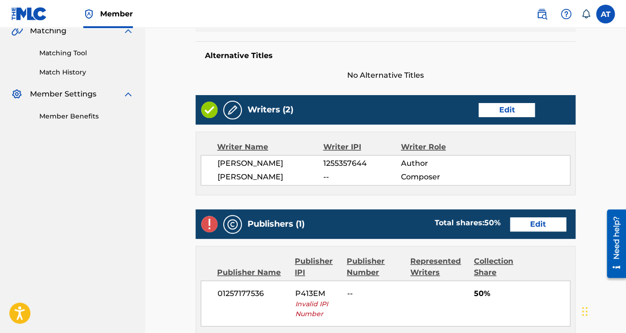
scroll to position [337, 0]
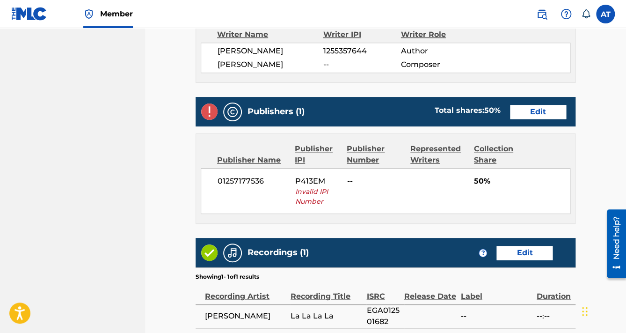
click at [550, 112] on link "Edit" at bounding box center [538, 112] width 56 height 14
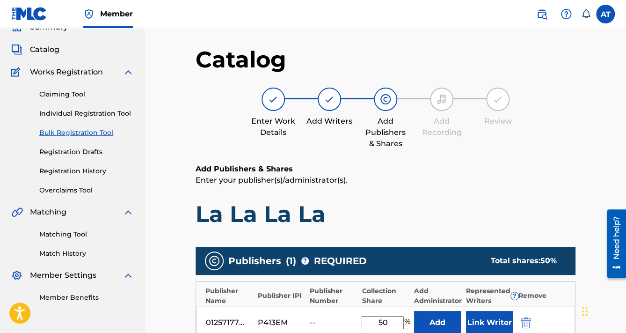
scroll to position [112, 0]
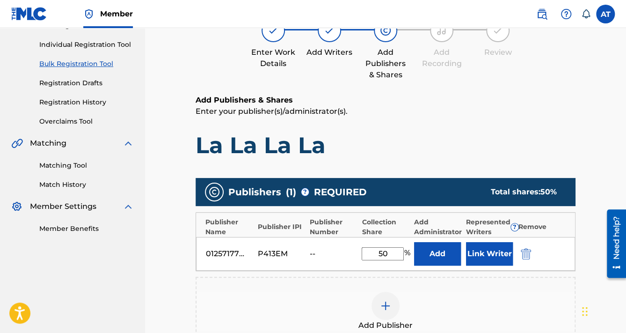
click at [526, 248] on img "submit" at bounding box center [526, 253] width 10 height 11
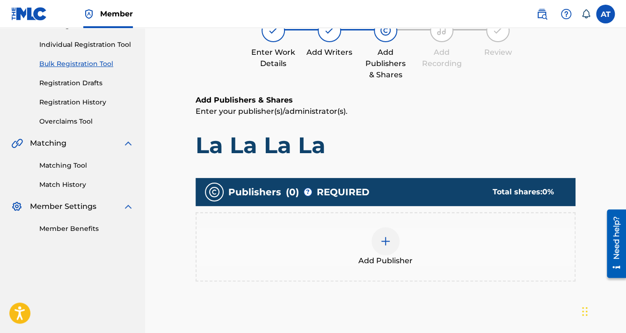
click at [526, 248] on div "Add Publisher" at bounding box center [385, 246] width 378 height 39
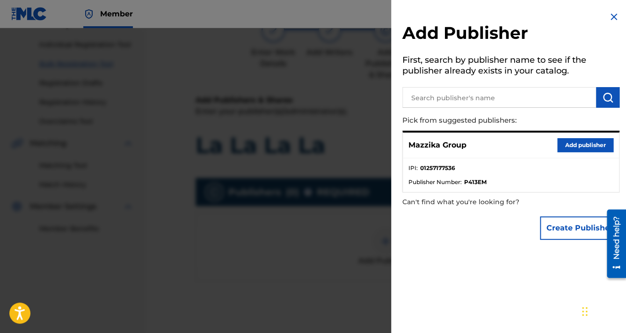
click at [577, 145] on button "Add publisher" at bounding box center [585, 145] width 56 height 14
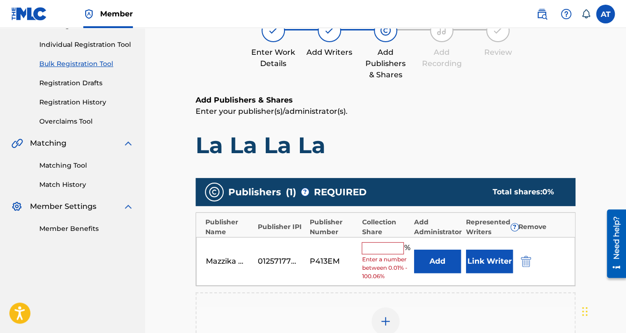
click at [379, 239] on div "Mazzika Group 01257177536 P413EM % Enter a number between 0.01% - 100.06% Add L…" at bounding box center [385, 261] width 379 height 49
click at [382, 243] on input "text" at bounding box center [383, 248] width 42 height 12
type input "50"
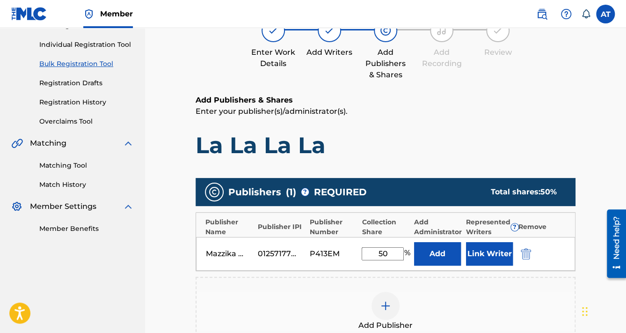
click at [488, 254] on button "Link Writer" at bounding box center [489, 253] width 47 height 23
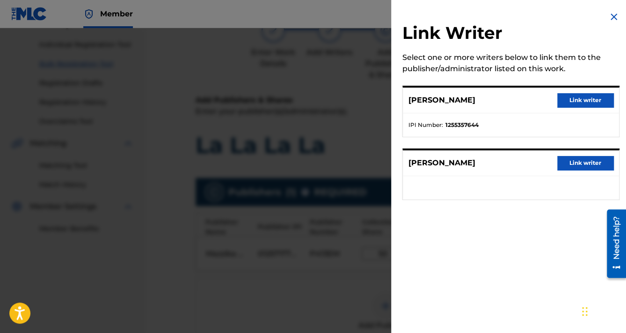
click at [580, 102] on button "Link writer" at bounding box center [585, 100] width 56 height 14
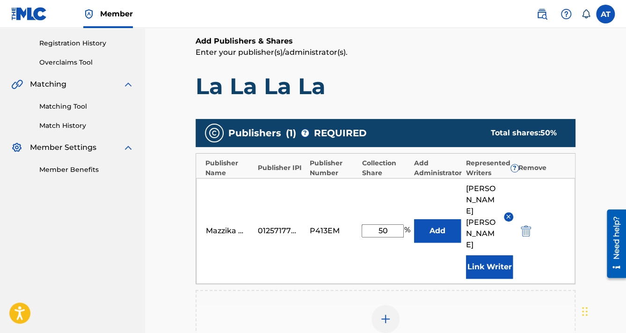
scroll to position [262, 0]
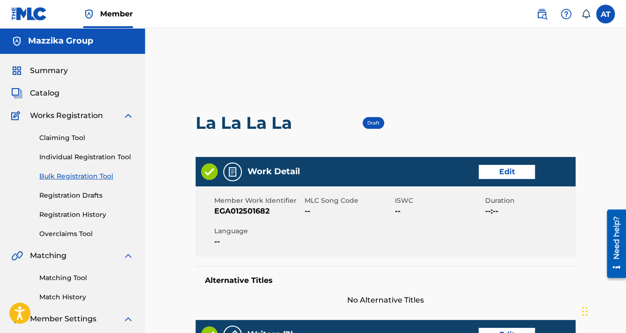
click at [493, 166] on link "Edit" at bounding box center [506, 172] width 56 height 14
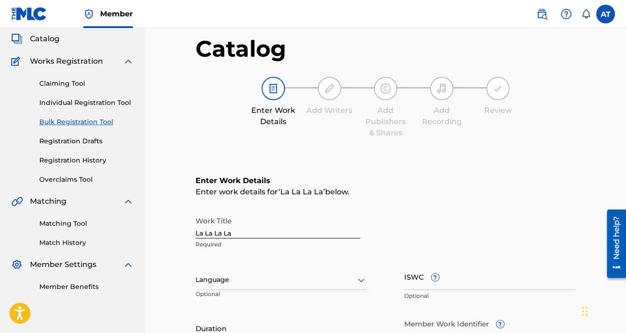
scroll to position [150, 0]
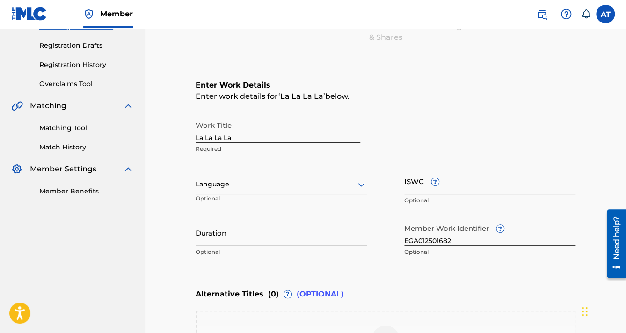
click at [226, 189] on div at bounding box center [281, 184] width 171 height 12
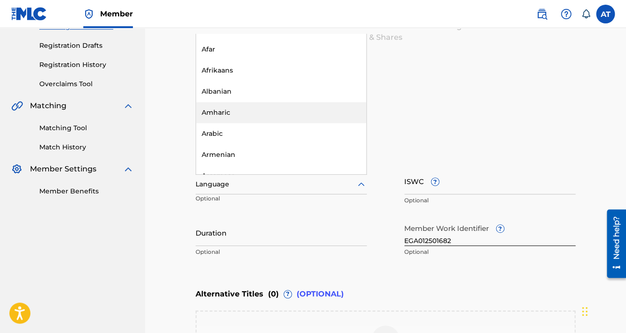
scroll to position [112, 0]
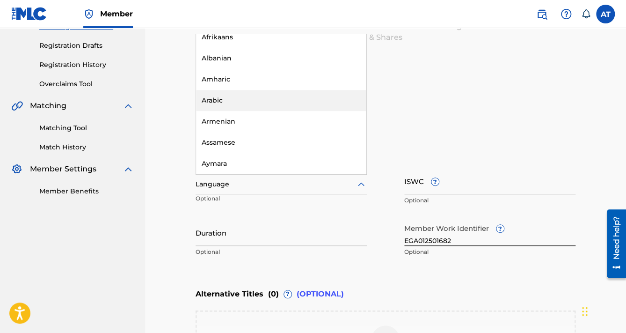
drag, startPoint x: 227, startPoint y: 106, endPoint x: 253, endPoint y: 154, distance: 54.6
click at [227, 106] on div "Arabic" at bounding box center [281, 100] width 170 height 21
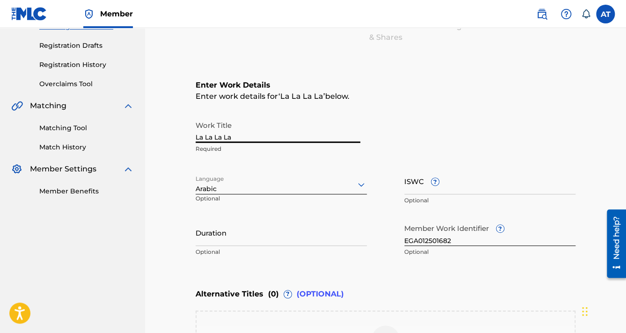
drag, startPoint x: 251, startPoint y: 138, endPoint x: 134, endPoint y: 137, distance: 116.9
click at [135, 137] on main "Mazzika Group Summary Catalog Works Registration Claiming Tool Individual Regis…" at bounding box center [313, 173] width 626 height 590
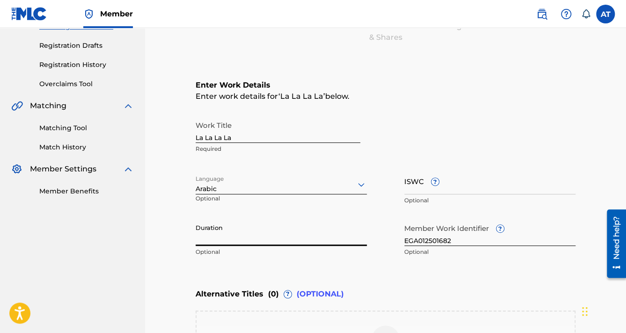
click at [243, 238] on input "Duration" at bounding box center [281, 232] width 171 height 27
paste input "03:18"
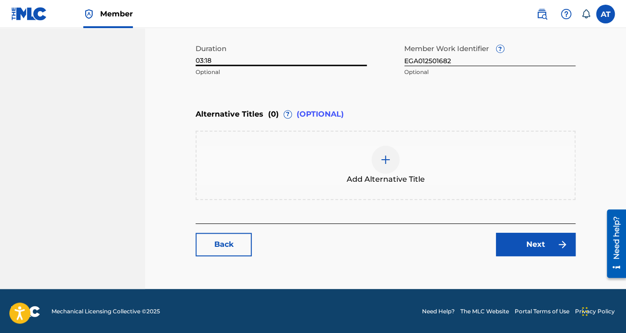
scroll to position [329, 0]
type input "03:18"
click at [536, 249] on link "Next" at bounding box center [536, 243] width 80 height 23
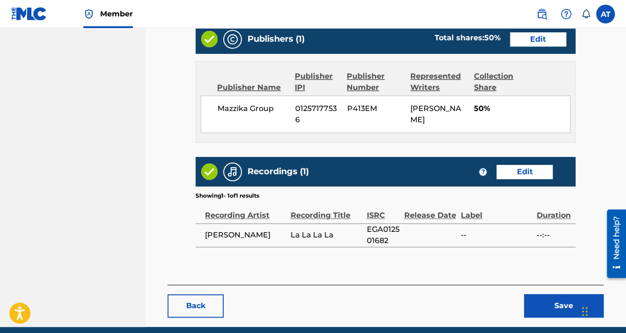
scroll to position [447, 0]
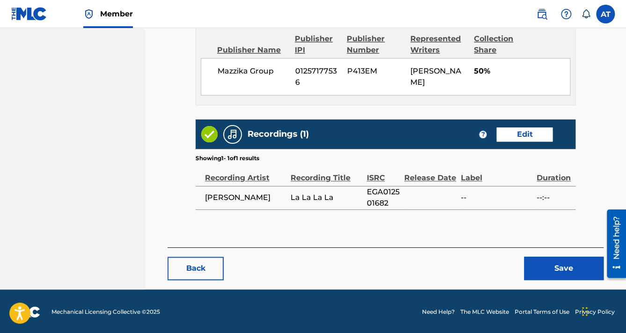
click at [544, 265] on button "Save" at bounding box center [564, 267] width 80 height 23
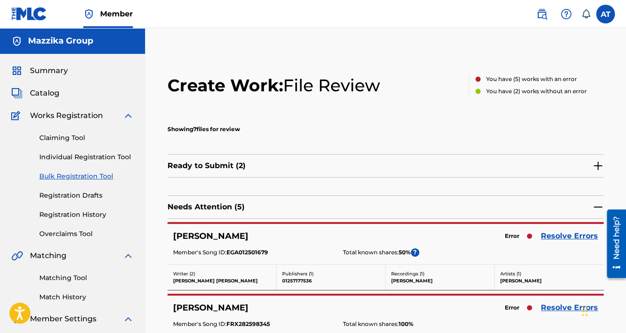
click at [552, 234] on link "Resolve Errors" at bounding box center [569, 235] width 57 height 11
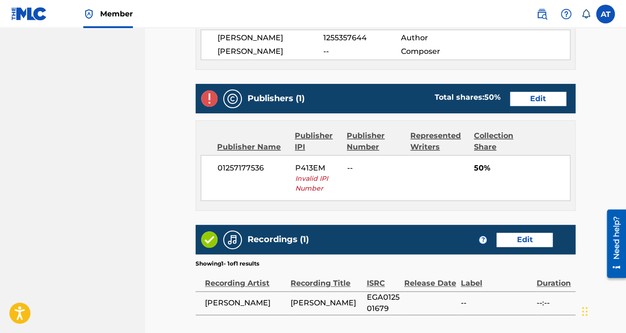
scroll to position [337, 0]
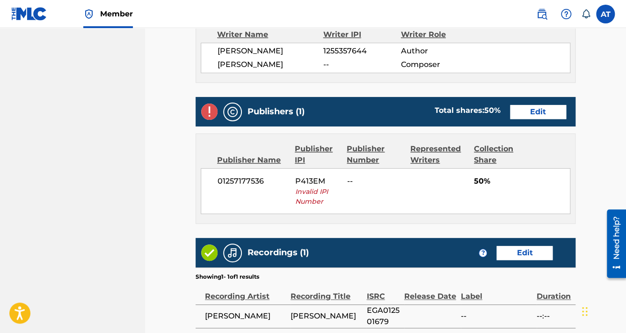
click at [550, 112] on link "Edit" at bounding box center [538, 112] width 56 height 14
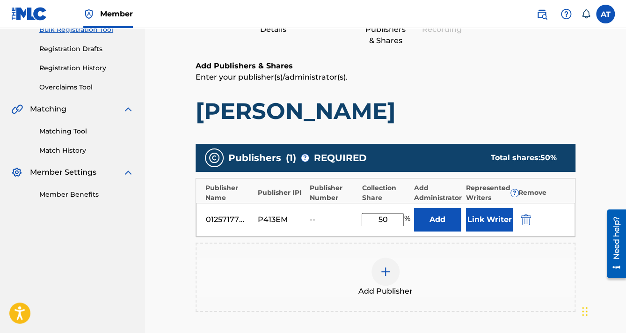
scroll to position [225, 0]
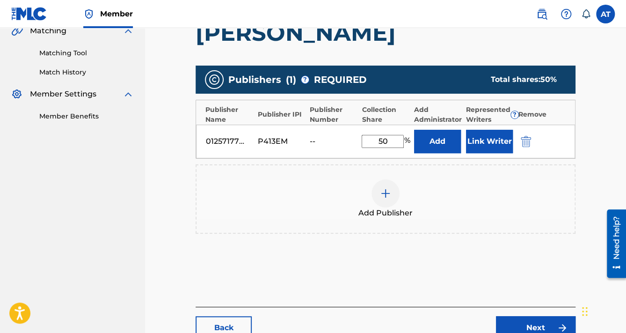
click at [528, 139] on img "submit" at bounding box center [526, 141] width 10 height 11
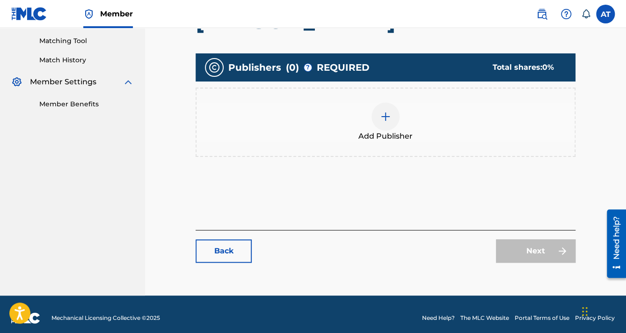
scroll to position [243, 0]
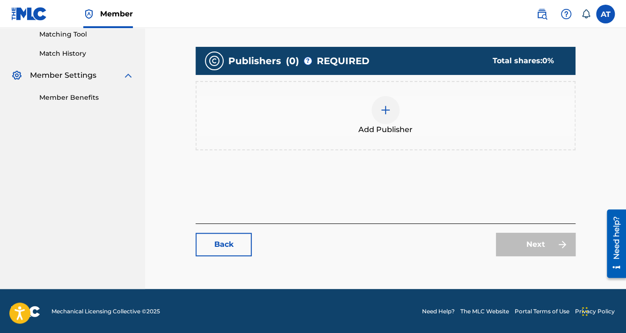
click at [458, 109] on div "Add Publisher" at bounding box center [385, 115] width 378 height 39
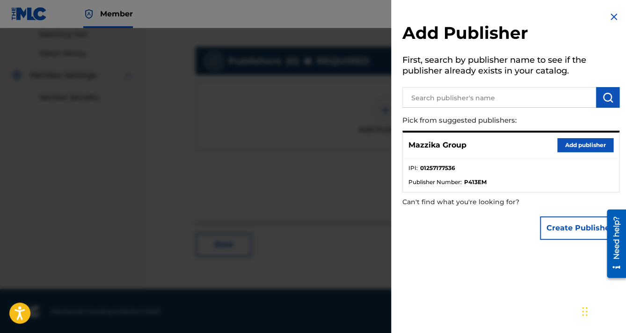
click at [558, 146] on button "Add publisher" at bounding box center [585, 145] width 56 height 14
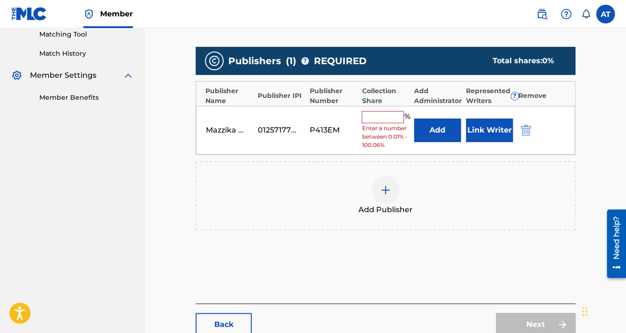
click at [388, 116] on input "text" at bounding box center [383, 117] width 42 height 12
type input "50"
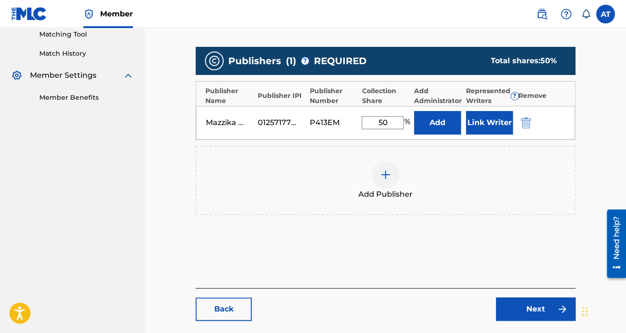
click at [473, 125] on button "Link Writer" at bounding box center [489, 122] width 47 height 23
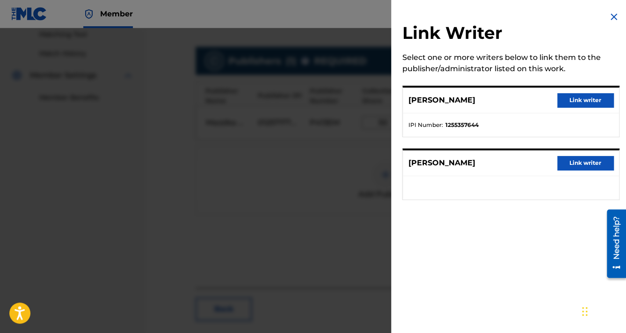
click at [552, 97] on div "[PERSON_NAME] Link writer" at bounding box center [511, 100] width 216 height 26
click at [568, 101] on button "Link writer" at bounding box center [585, 100] width 56 height 14
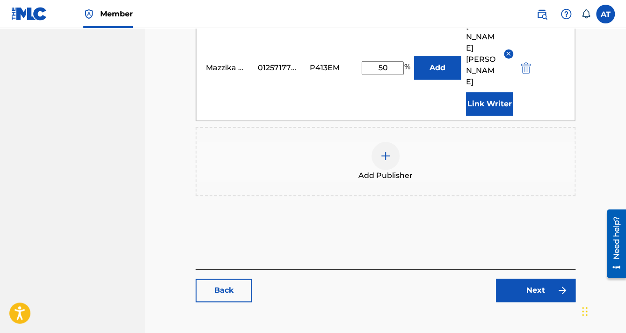
scroll to position [335, 0]
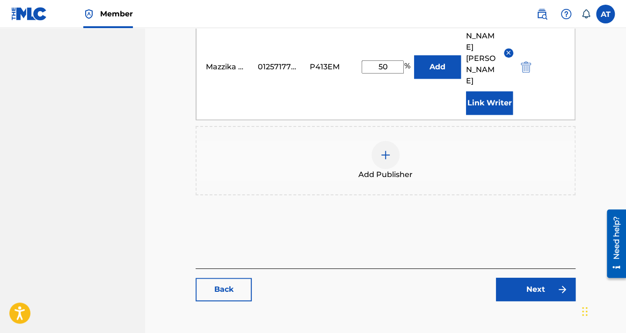
click at [543, 277] on link "Next" at bounding box center [536, 288] width 80 height 23
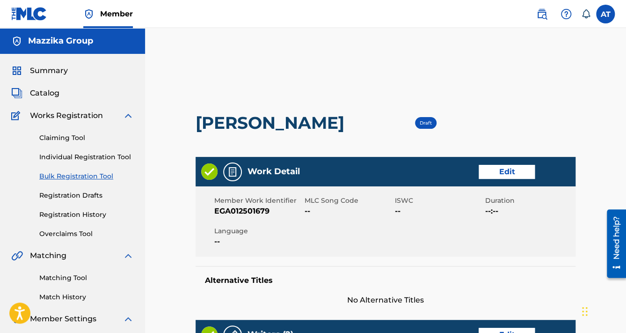
click at [518, 167] on link "Edit" at bounding box center [506, 172] width 56 height 14
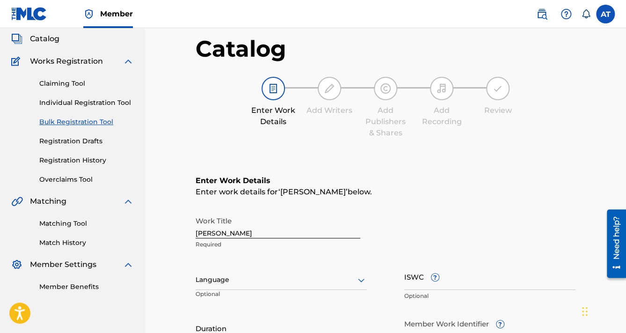
scroll to position [112, 0]
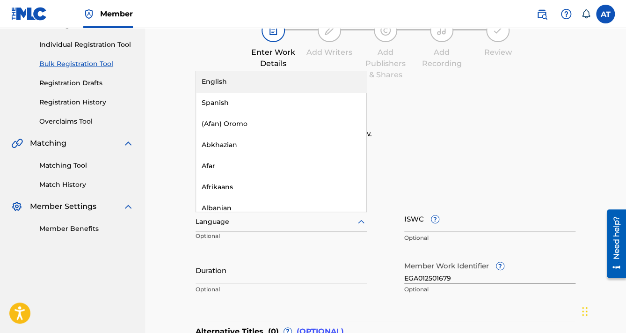
click at [223, 225] on div at bounding box center [281, 222] width 171 height 12
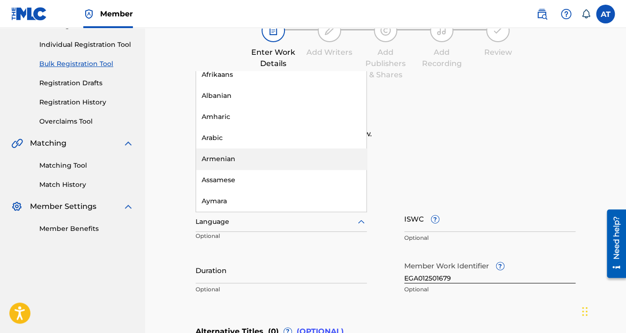
click at [241, 140] on div "Arabic" at bounding box center [281, 137] width 170 height 21
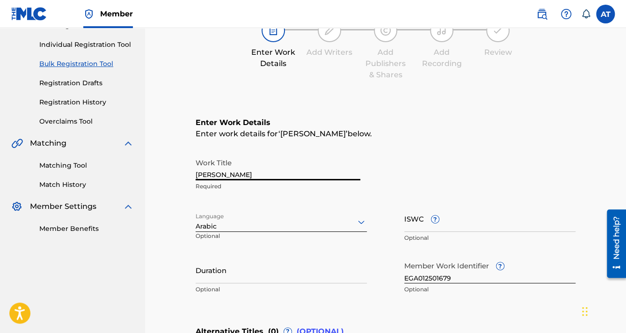
drag, startPoint x: 253, startPoint y: 172, endPoint x: 96, endPoint y: 167, distance: 156.8
click at [126, 167] on main "Mazzika Group Summary Catalog Works Registration Claiming Tool Individual Regis…" at bounding box center [313, 211] width 626 height 590
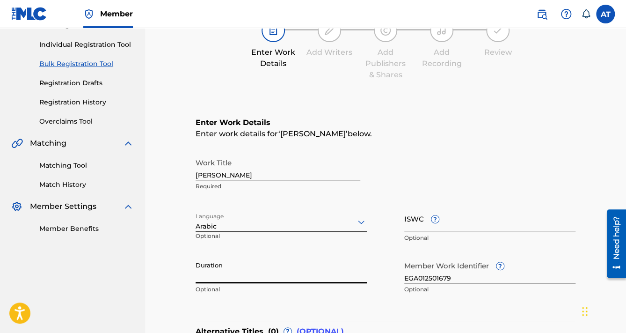
click at [246, 269] on input "Duration" at bounding box center [281, 269] width 171 height 27
paste input "03:10"
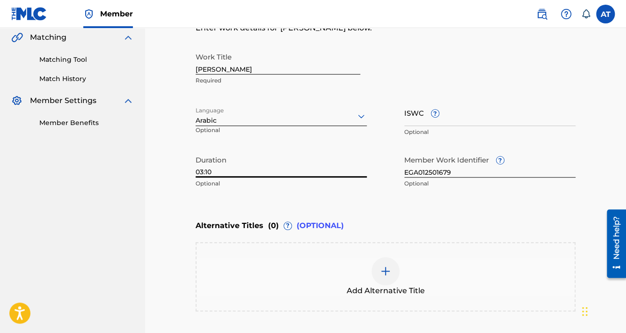
scroll to position [299, 0]
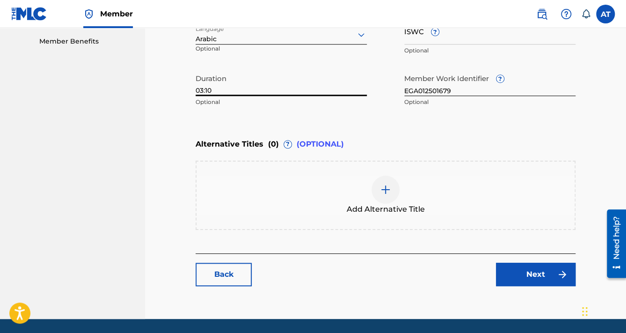
type input "03:10"
click at [524, 273] on link "Next" at bounding box center [536, 273] width 80 height 23
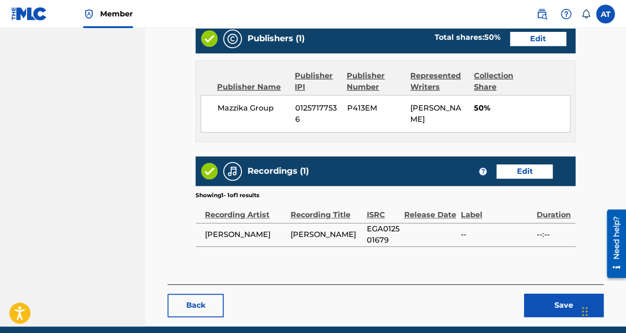
scroll to position [447, 0]
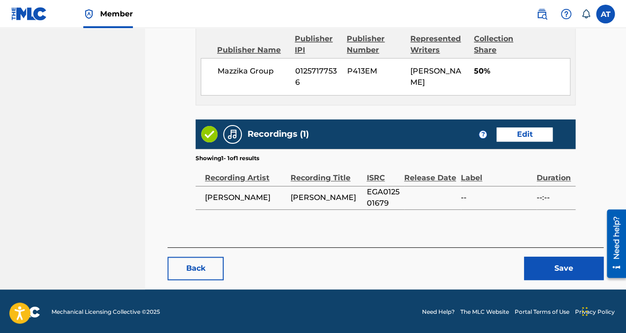
click at [537, 268] on button "Save" at bounding box center [564, 267] width 80 height 23
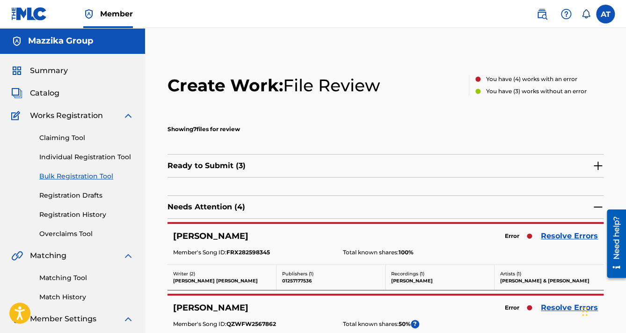
click at [559, 234] on link "Resolve Errors" at bounding box center [569, 235] width 57 height 11
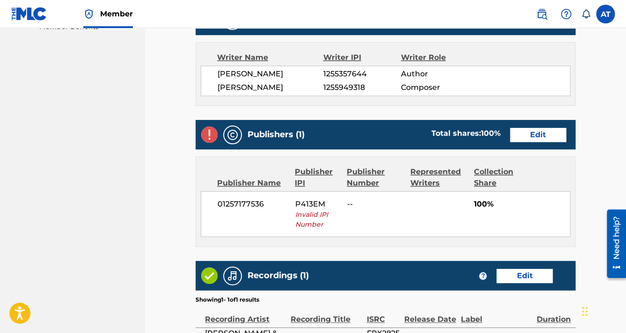
scroll to position [374, 0]
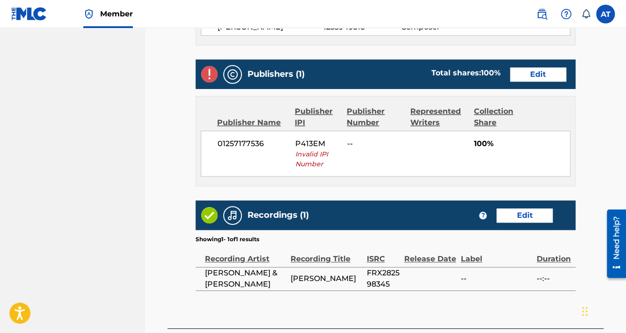
click at [521, 76] on link "Edit" at bounding box center [538, 74] width 56 height 14
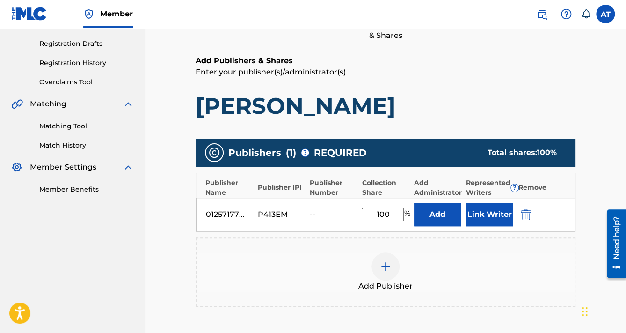
scroll to position [187, 0]
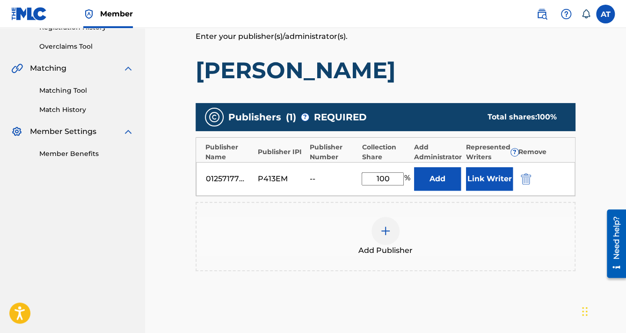
click at [527, 176] on img "submit" at bounding box center [526, 178] width 10 height 11
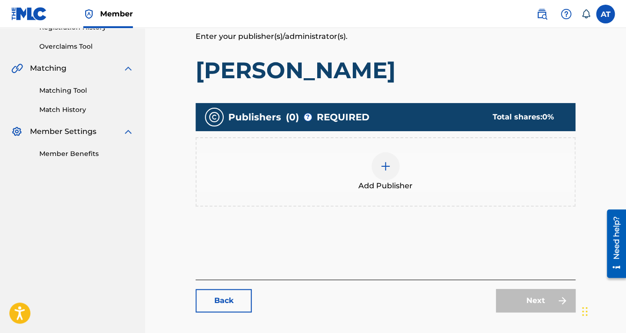
click at [527, 176] on div "Add Publisher" at bounding box center [385, 171] width 378 height 39
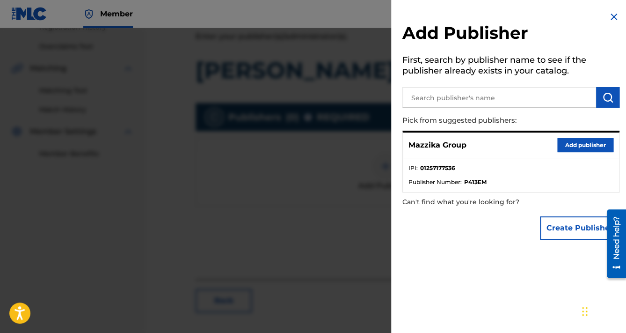
click at [563, 141] on button "Add publisher" at bounding box center [585, 145] width 56 height 14
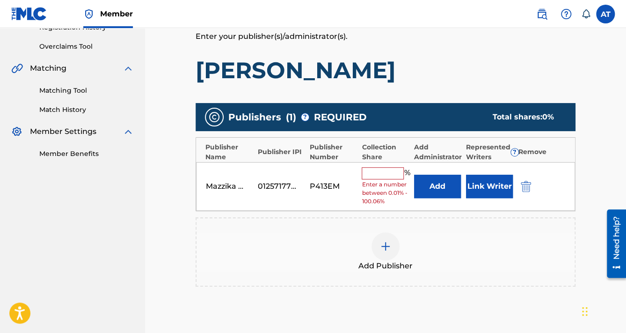
click at [395, 169] on input "text" at bounding box center [383, 173] width 42 height 12
type input "100"
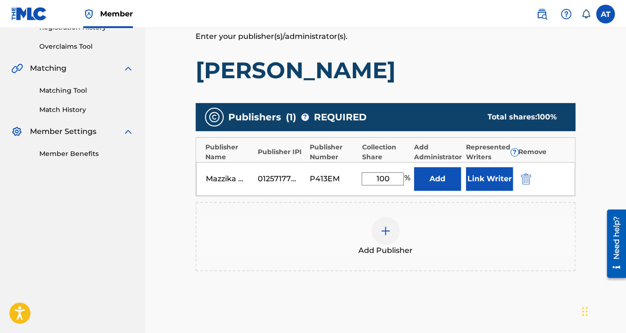
click at [479, 179] on button "Link Writer" at bounding box center [489, 178] width 47 height 23
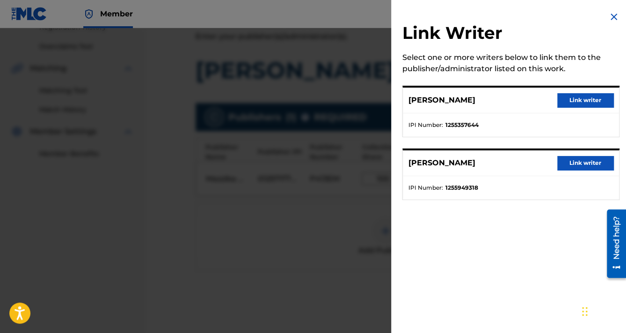
click at [567, 107] on div "[PERSON_NAME] Link writer" at bounding box center [511, 100] width 216 height 26
click at [570, 103] on button "Link writer" at bounding box center [585, 100] width 56 height 14
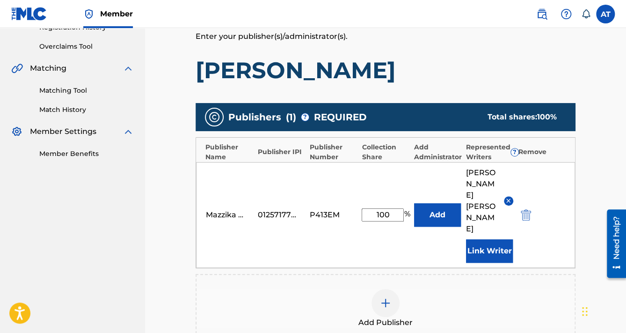
click at [492, 239] on button "Link Writer" at bounding box center [489, 250] width 47 height 23
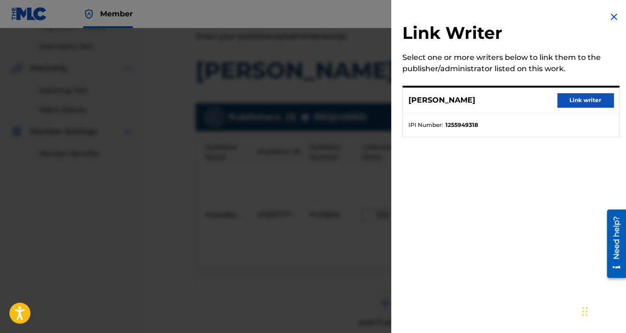
click at [578, 103] on button "Link writer" at bounding box center [585, 100] width 56 height 14
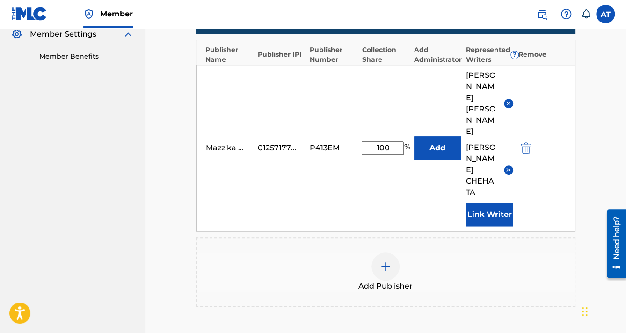
scroll to position [384, 0]
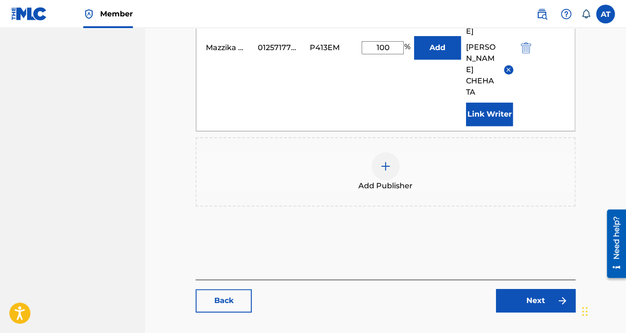
click at [543, 289] on link "Next" at bounding box center [536, 300] width 80 height 23
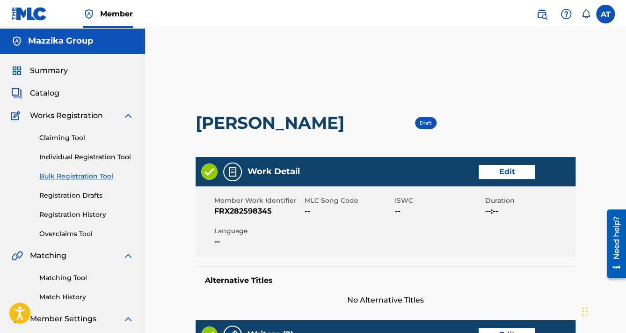
click at [507, 174] on link "Edit" at bounding box center [506, 172] width 56 height 14
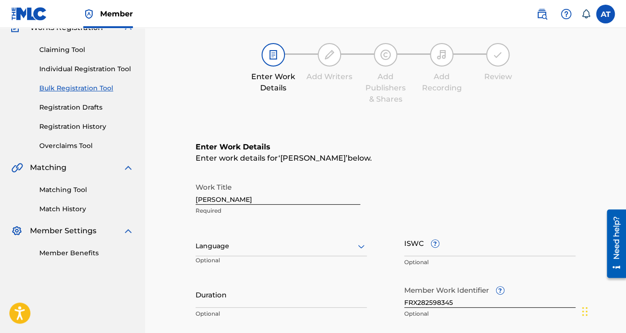
scroll to position [187, 0]
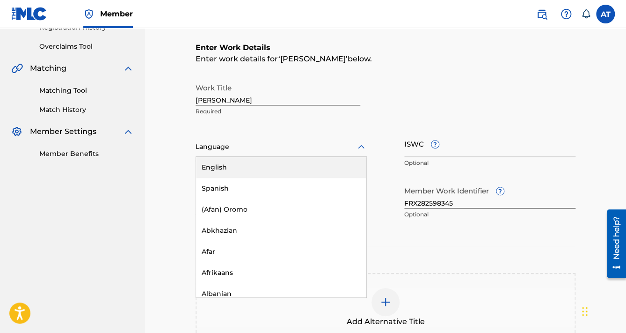
click at [228, 149] on div at bounding box center [281, 147] width 171 height 12
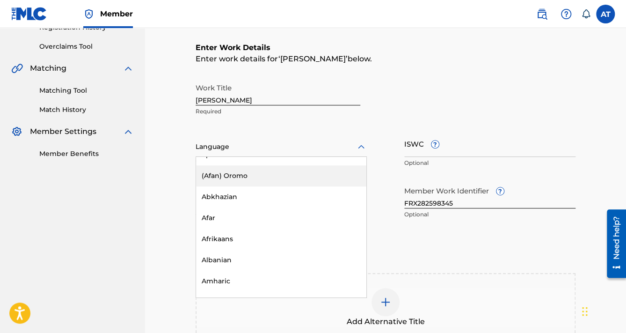
scroll to position [75, 0]
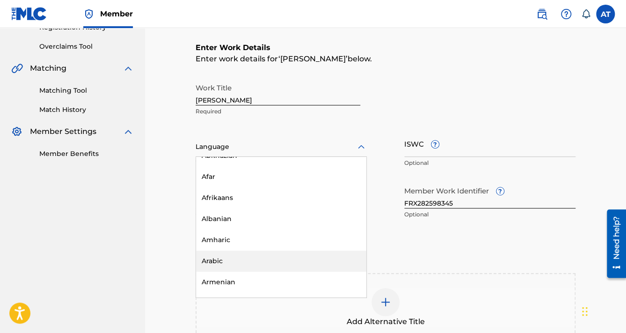
click at [225, 259] on div "Arabic" at bounding box center [281, 260] width 170 height 21
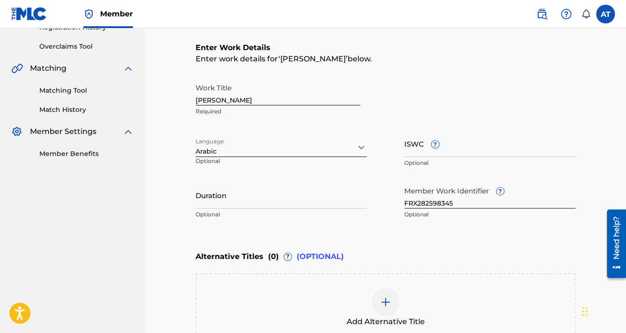
click at [213, 201] on input "Duration" at bounding box center [281, 194] width 171 height 27
drag, startPoint x: 243, startPoint y: 99, endPoint x: 140, endPoint y: 82, distance: 103.8
click at [142, 82] on main "Mazzika Group Summary Catalog Works Registration Claiming Tool Individual Regis…" at bounding box center [313, 136] width 626 height 590
click at [253, 191] on input "Duration" at bounding box center [281, 194] width 171 height 27
paste input "02:44"
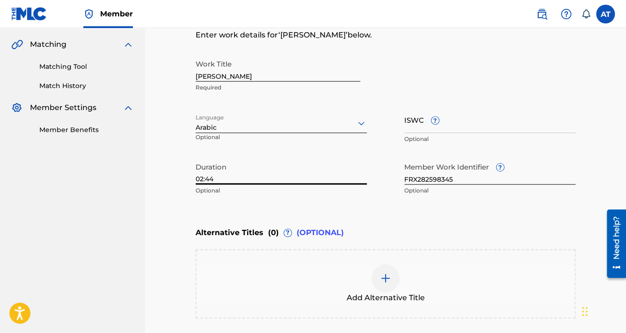
scroll to position [329, 0]
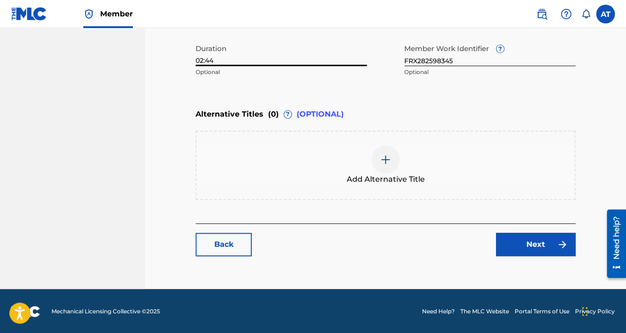
type input "02:44"
click at [535, 248] on link "Next" at bounding box center [536, 243] width 80 height 23
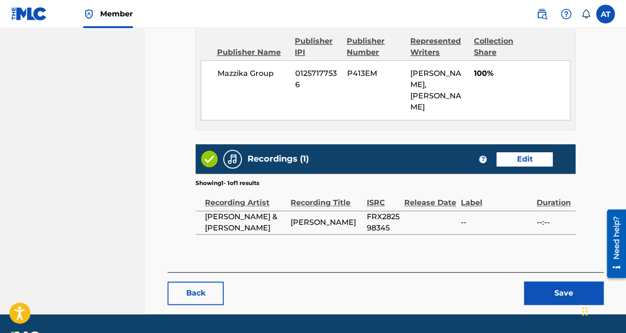
scroll to position [469, 0]
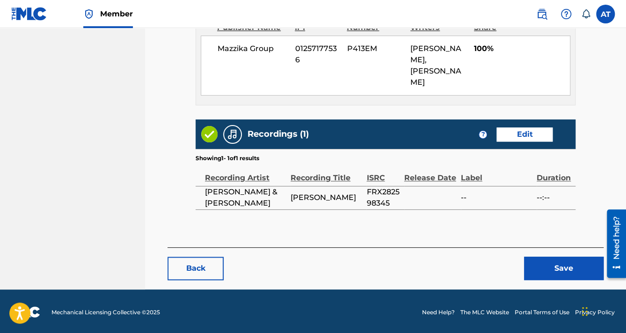
click at [542, 256] on button "Save" at bounding box center [564, 267] width 80 height 23
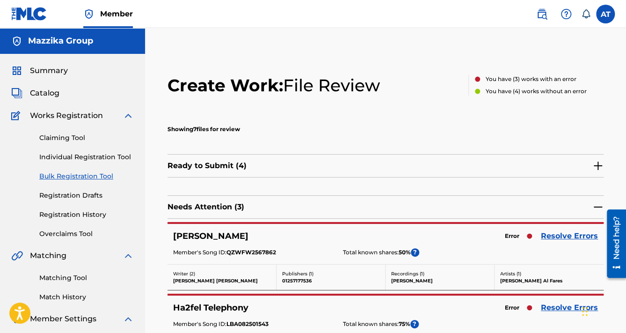
click at [563, 230] on link "Resolve Errors" at bounding box center [569, 235] width 57 height 11
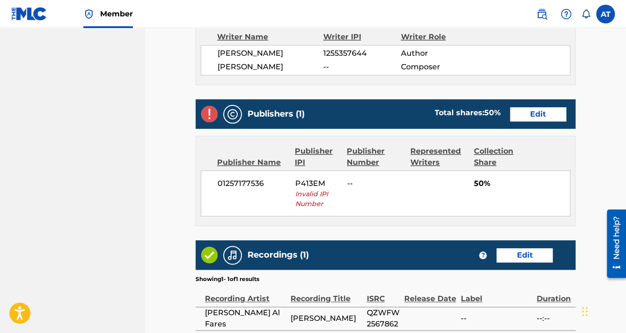
scroll to position [337, 0]
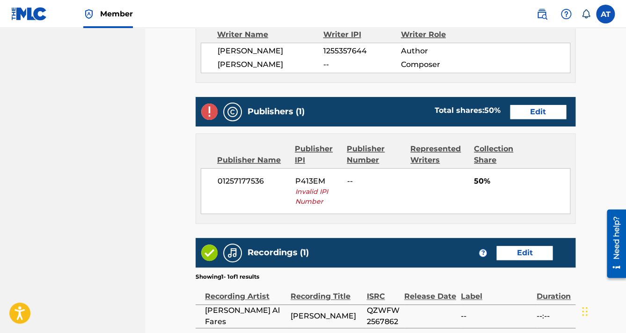
click at [545, 111] on link "Edit" at bounding box center [538, 112] width 56 height 14
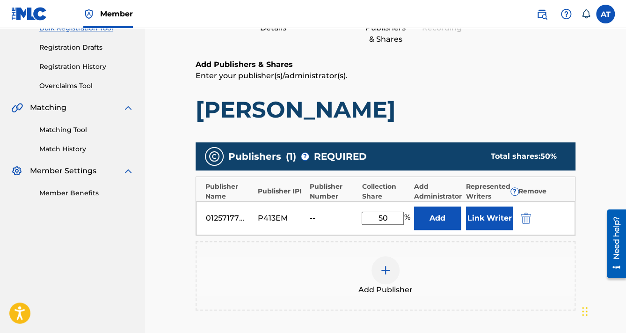
scroll to position [187, 0]
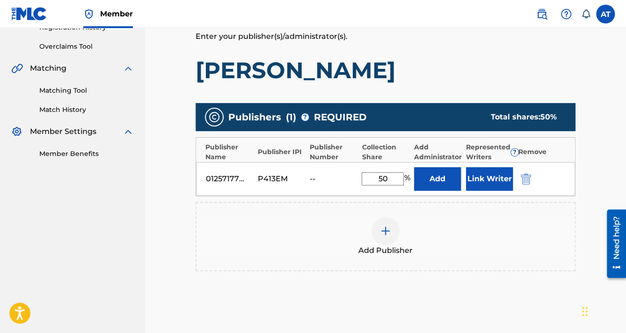
click at [531, 179] on button "submit" at bounding box center [525, 178] width 14 height 11
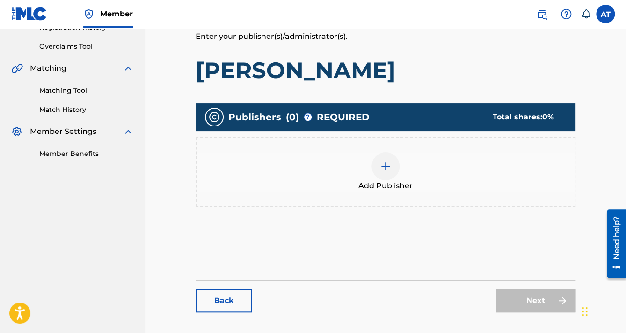
click at [531, 179] on div "Add Publisher" at bounding box center [385, 171] width 378 height 39
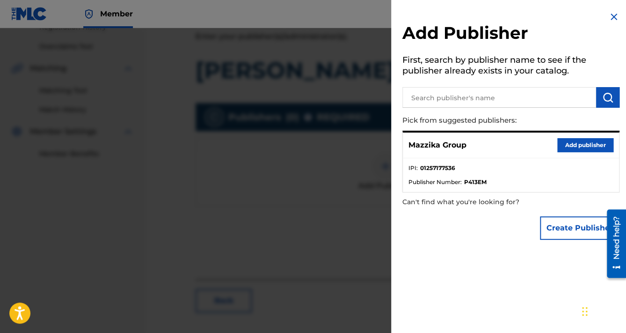
click at [573, 146] on button "Add publisher" at bounding box center [585, 145] width 56 height 14
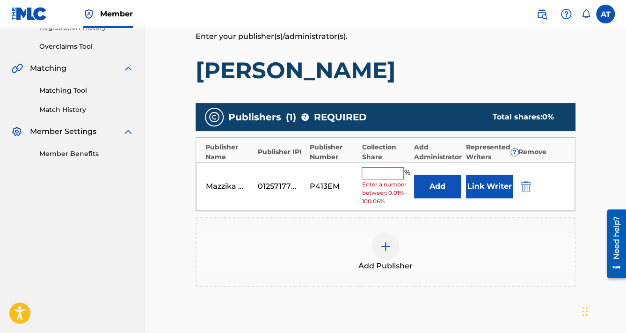
click at [391, 169] on input "text" at bounding box center [383, 173] width 42 height 12
type input "50"
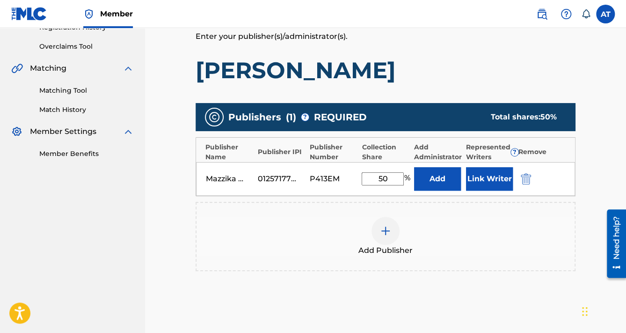
click at [463, 181] on div "Mazzika Group 01257177536 P413EM 50 % Add Link Writer" at bounding box center [385, 179] width 379 height 34
click at [474, 183] on button "Link Writer" at bounding box center [489, 178] width 47 height 23
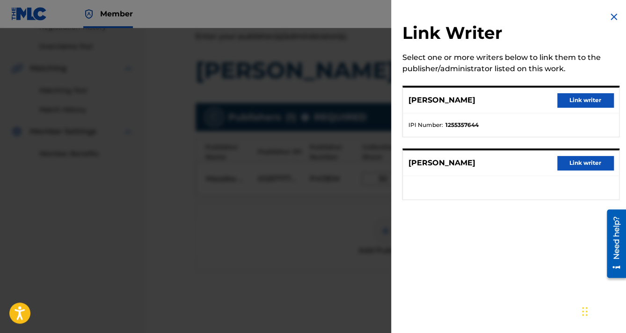
drag, startPoint x: 575, startPoint y: 99, endPoint x: 579, endPoint y: 120, distance: 20.8
click at [576, 99] on button "Link writer" at bounding box center [585, 100] width 56 height 14
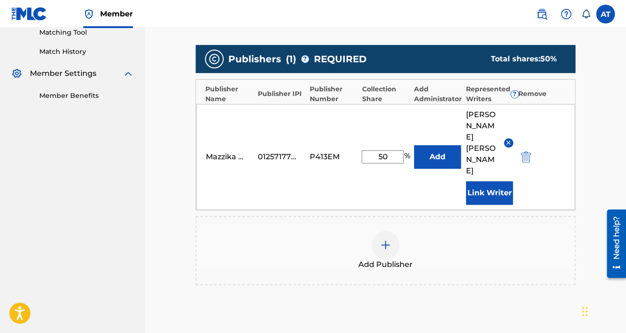
scroll to position [335, 0]
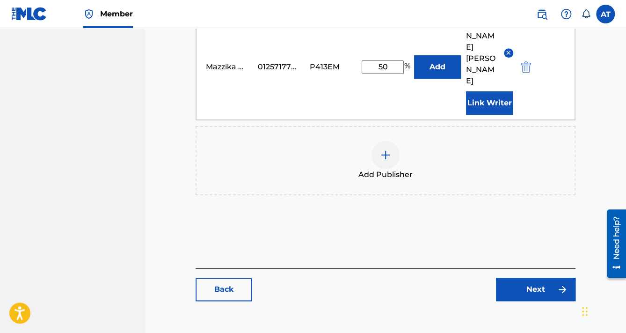
click at [545, 277] on link "Next" at bounding box center [536, 288] width 80 height 23
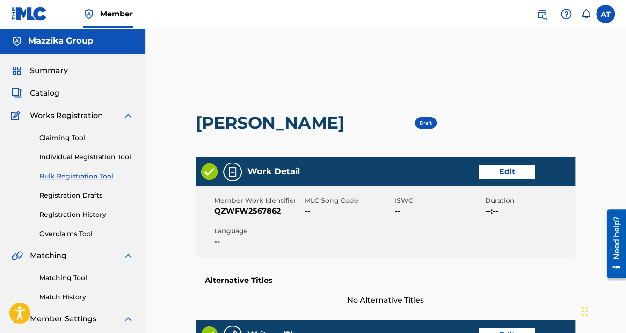
click at [500, 177] on link "Edit" at bounding box center [506, 172] width 56 height 14
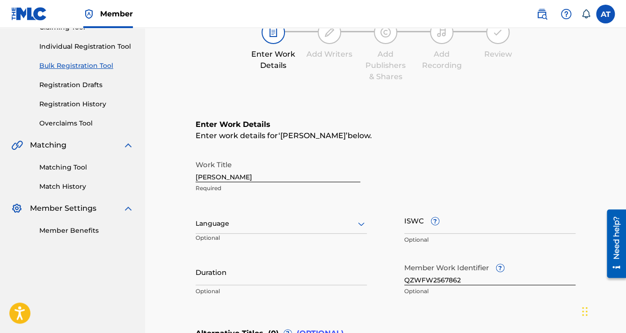
scroll to position [187, 0]
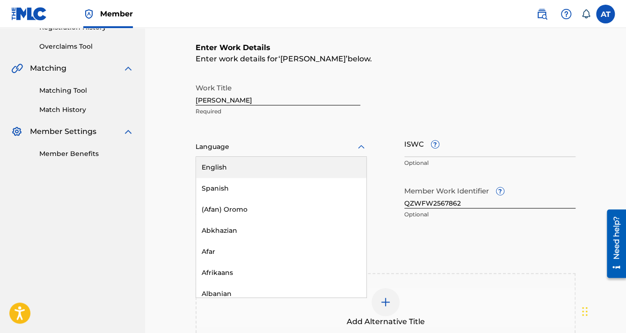
click at [245, 143] on div at bounding box center [281, 147] width 171 height 12
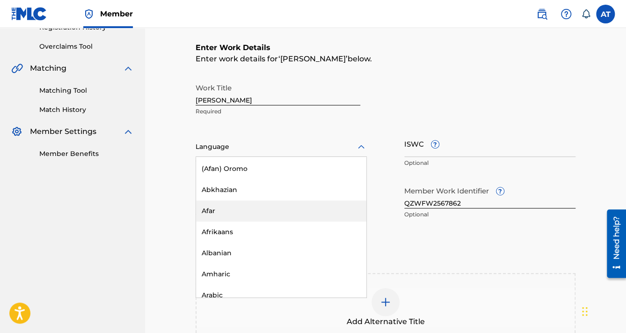
scroll to position [112, 0]
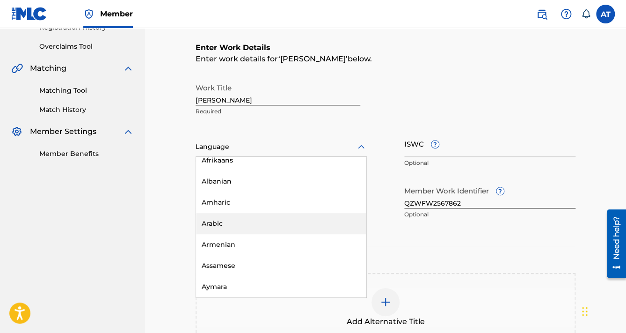
click at [225, 220] on div "Arabic" at bounding box center [281, 223] width 170 height 21
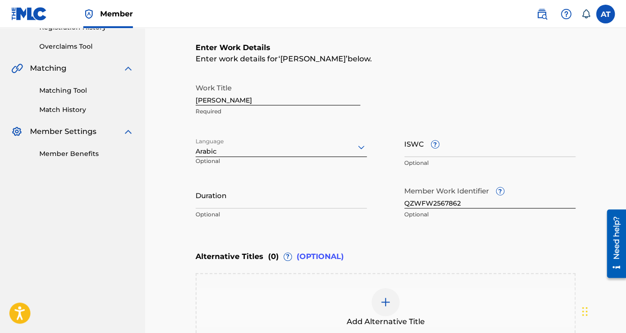
click at [223, 200] on input "Duration" at bounding box center [281, 194] width 171 height 27
drag, startPoint x: 247, startPoint y: 97, endPoint x: 170, endPoint y: 100, distance: 76.7
click at [170, 100] on main "Catalog Enter Work Details Add Writers Add Publishers & Shares Add Recording Re…" at bounding box center [385, 155] width 436 height 534
click at [248, 188] on input "Duration" at bounding box center [281, 194] width 171 height 27
paste input "04:03"
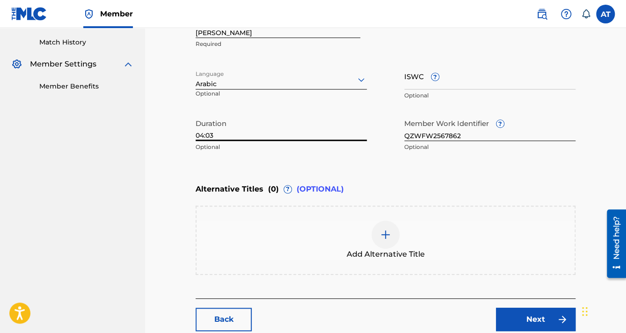
scroll to position [329, 0]
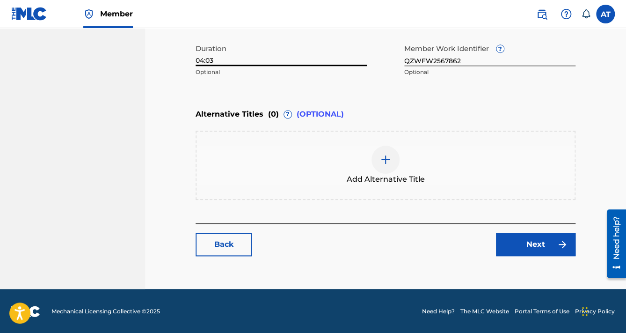
type input "04:03"
click at [526, 236] on link "Next" at bounding box center [536, 243] width 80 height 23
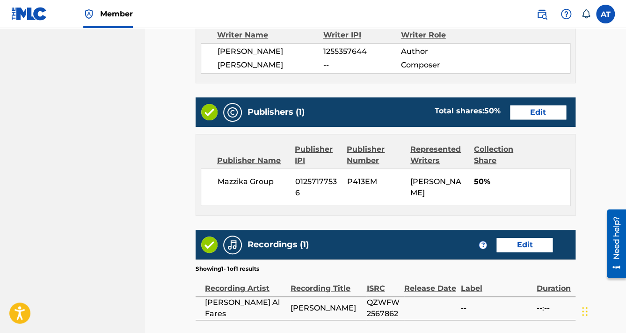
scroll to position [447, 0]
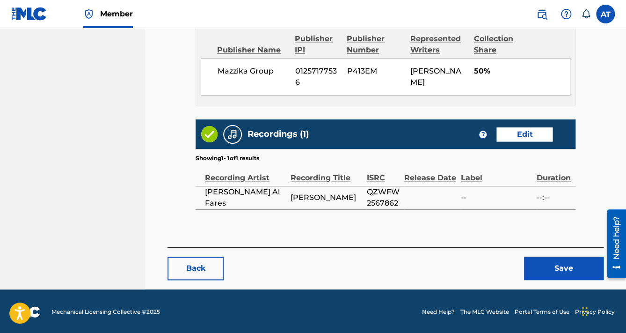
click at [539, 260] on button "Save" at bounding box center [564, 267] width 80 height 23
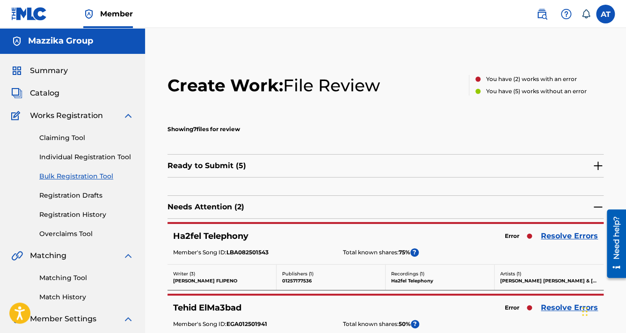
click at [552, 237] on link "Resolve Errors" at bounding box center [569, 235] width 57 height 11
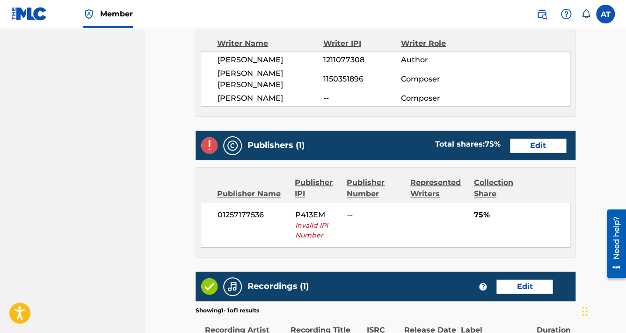
scroll to position [337, 0]
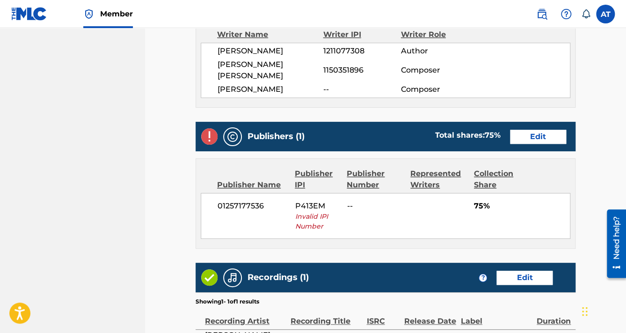
click at [526, 141] on link "Edit" at bounding box center [538, 137] width 56 height 14
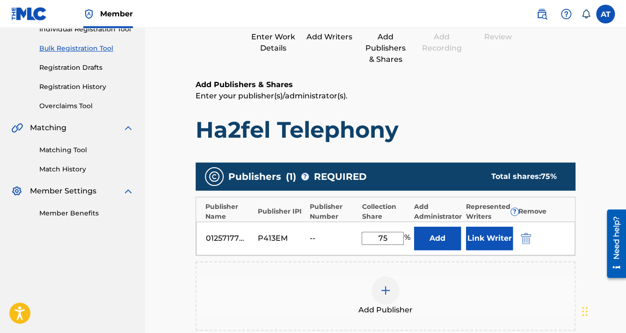
scroll to position [187, 0]
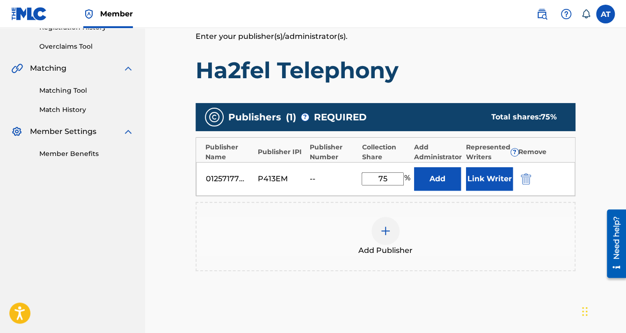
click at [532, 177] on div at bounding box center [539, 178] width 42 height 11
click at [531, 177] on button "submit" at bounding box center [525, 178] width 14 height 11
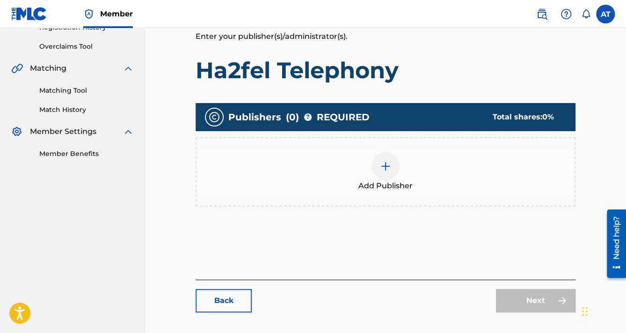
click at [530, 177] on div "Add Publisher" at bounding box center [385, 171] width 378 height 39
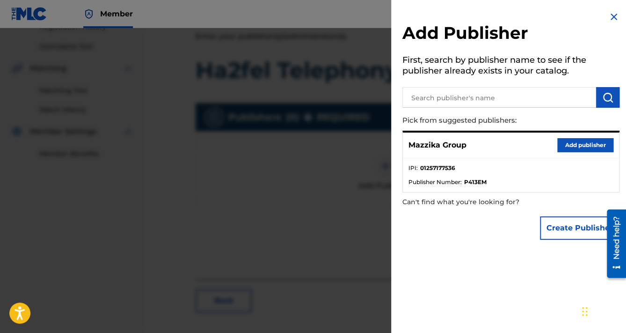
click at [565, 144] on button "Add publisher" at bounding box center [585, 145] width 56 height 14
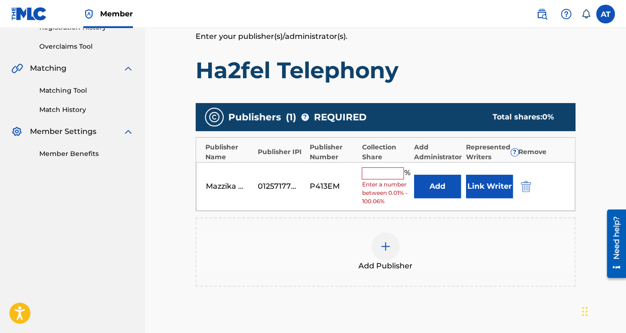
click at [393, 169] on input "text" at bounding box center [383, 173] width 42 height 12
type input "75"
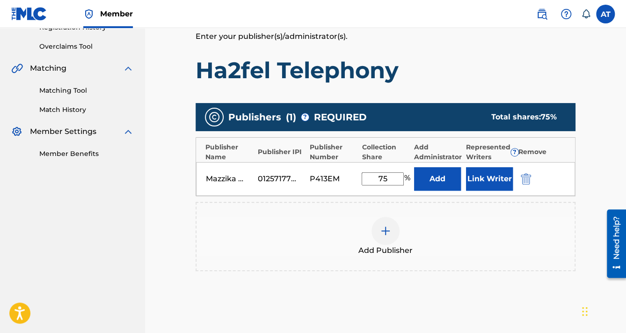
click at [483, 174] on button "Link Writer" at bounding box center [489, 178] width 47 height 23
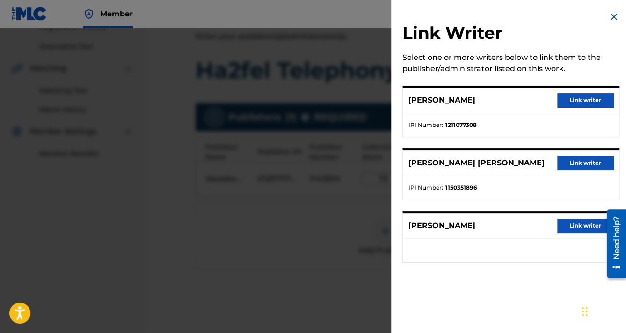
click at [572, 99] on button "Link writer" at bounding box center [585, 100] width 56 height 14
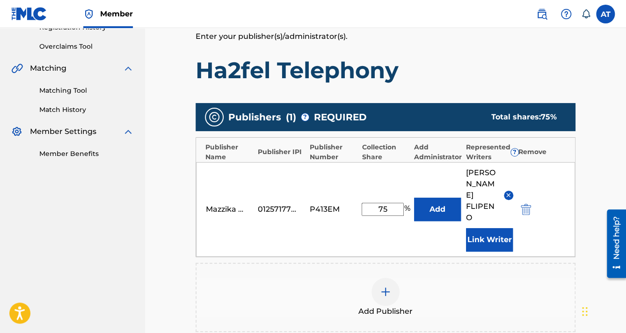
click at [485, 228] on button "Link Writer" at bounding box center [489, 239] width 47 height 23
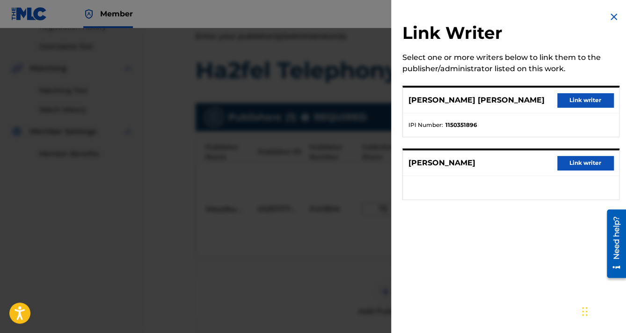
click at [591, 107] on button "Link writer" at bounding box center [585, 100] width 56 height 14
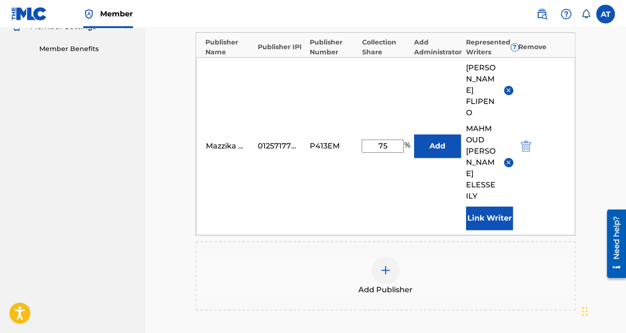
scroll to position [412, 0]
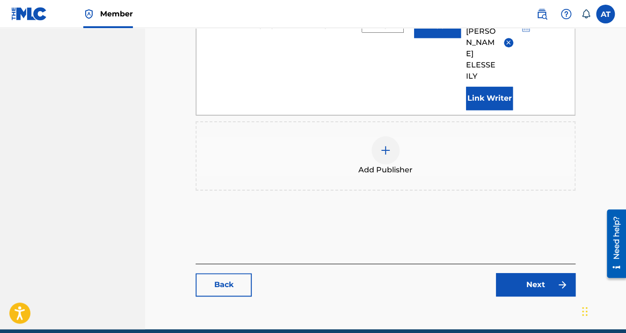
click at [528, 273] on link "Next" at bounding box center [536, 284] width 80 height 23
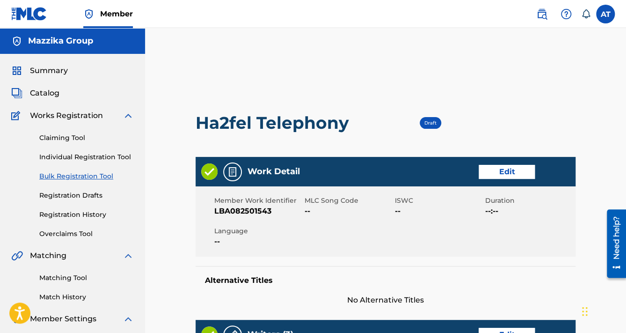
click at [490, 168] on link "Edit" at bounding box center [506, 172] width 56 height 14
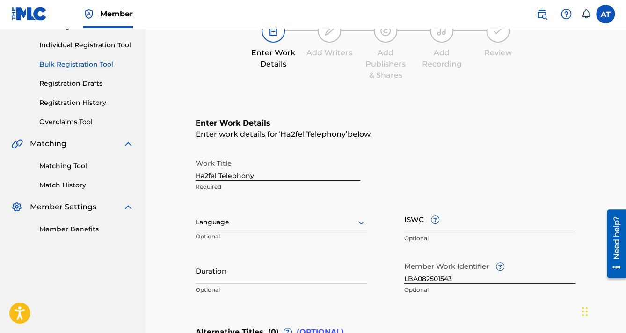
scroll to position [112, 0]
click at [228, 217] on div at bounding box center [281, 222] width 171 height 12
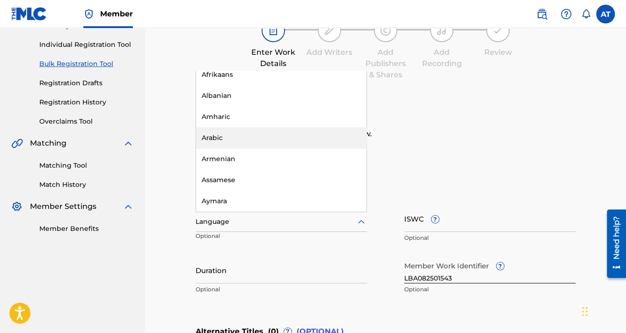
click at [232, 138] on div "Arabic" at bounding box center [281, 137] width 170 height 21
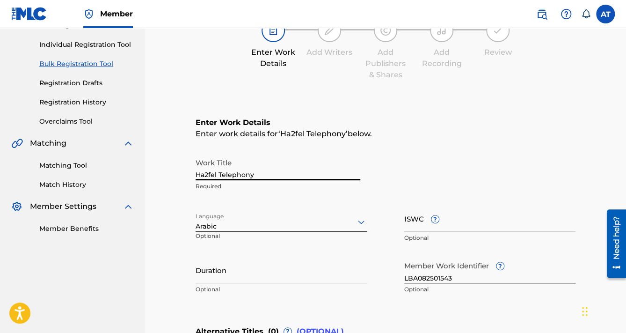
drag, startPoint x: 258, startPoint y: 174, endPoint x: 126, endPoint y: 168, distance: 132.5
click at [126, 168] on main "Mazzika Group Summary Catalog Works Registration Claiming Tool Individual Regis…" at bounding box center [313, 211] width 626 height 590
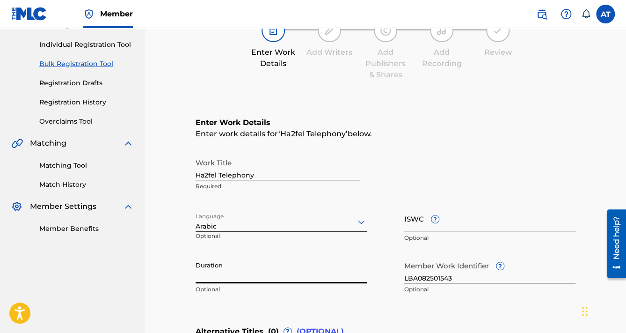
click at [238, 266] on input "Duration" at bounding box center [281, 269] width 171 height 27
paste input "04:02"
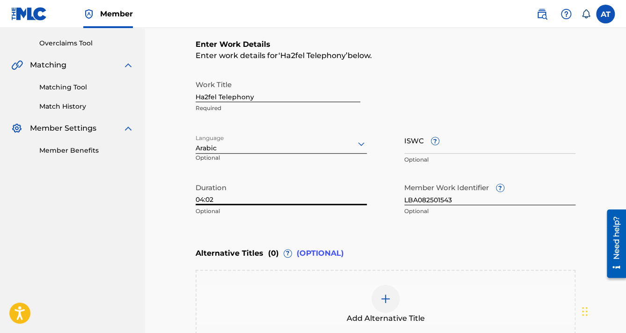
scroll to position [262, 0]
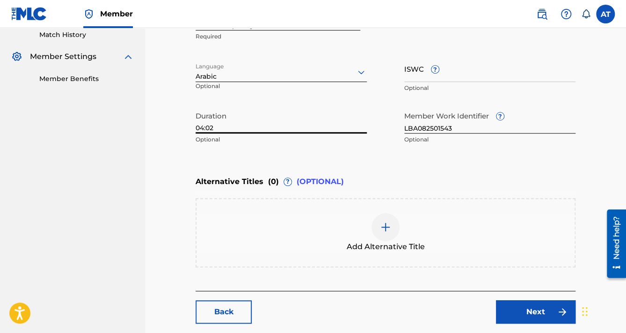
type input "04:02"
click at [535, 308] on link "Next" at bounding box center [536, 311] width 80 height 23
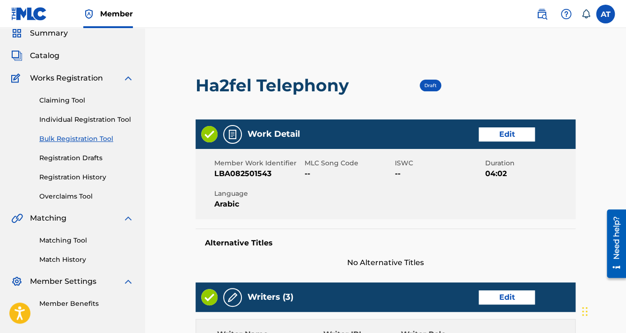
scroll to position [37, 0]
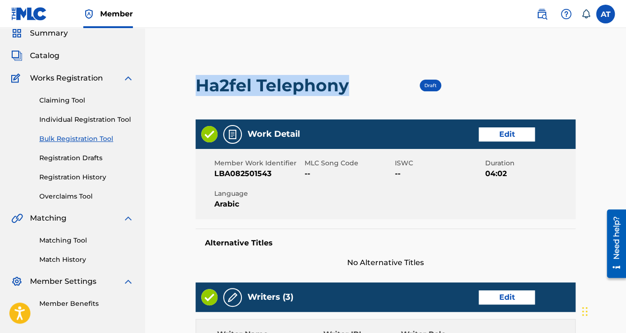
drag, startPoint x: 350, startPoint y: 78, endPoint x: 166, endPoint y: 82, distance: 184.8
copy h2 "Ha2fel Telephony"
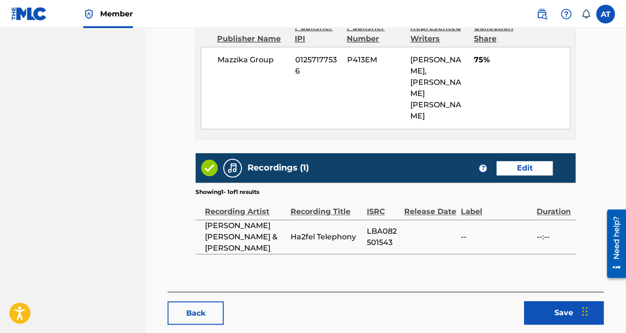
scroll to position [516, 0]
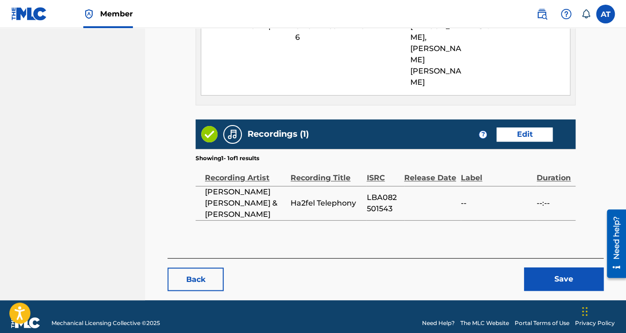
click at [542, 267] on button "Save" at bounding box center [564, 278] width 80 height 23
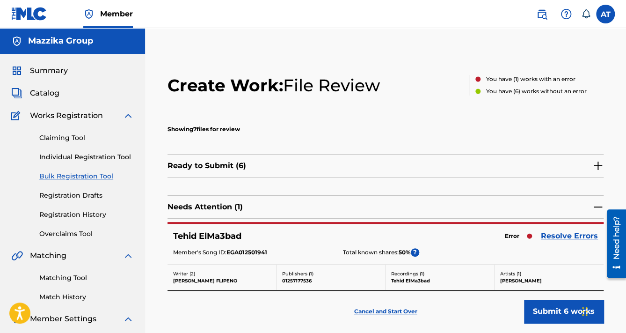
click at [559, 236] on link "Resolve Errors" at bounding box center [569, 235] width 57 height 11
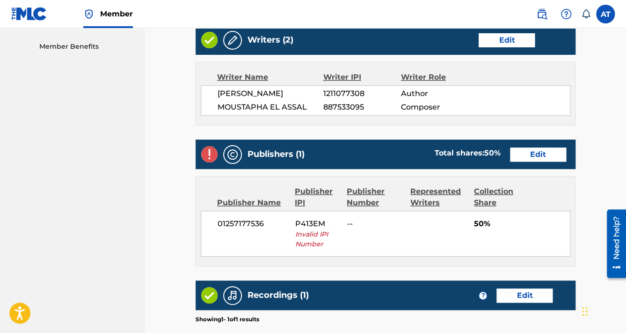
scroll to position [374, 0]
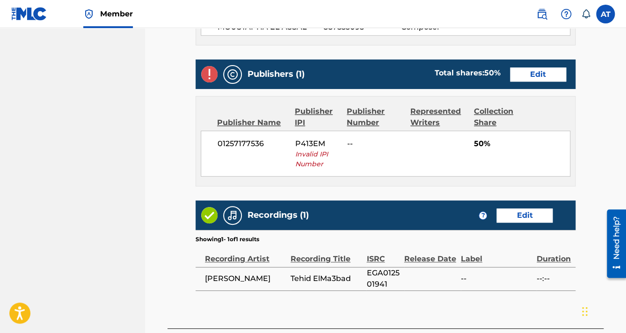
click at [525, 75] on link "Edit" at bounding box center [538, 74] width 56 height 14
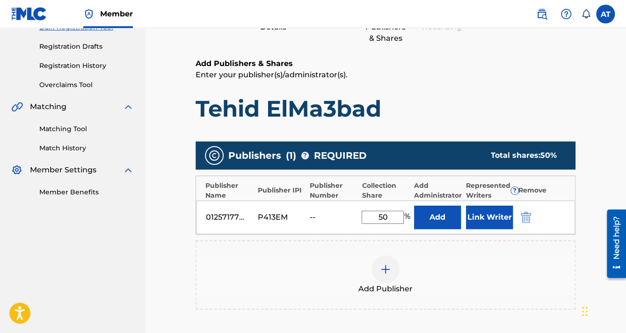
scroll to position [187, 0]
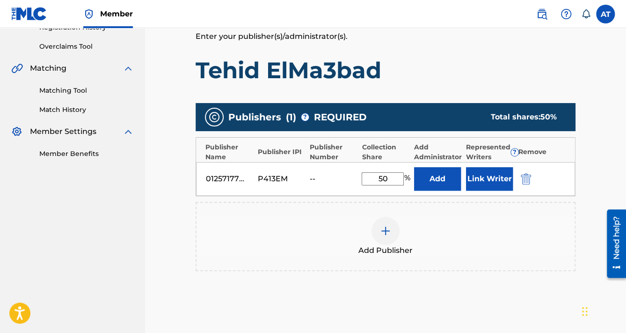
click at [525, 174] on img "submit" at bounding box center [526, 178] width 10 height 11
click at [525, 217] on div "Add Publisher" at bounding box center [385, 236] width 378 height 39
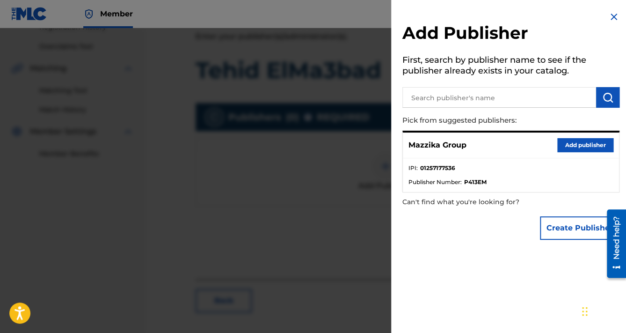
click at [563, 147] on button "Add publisher" at bounding box center [585, 145] width 56 height 14
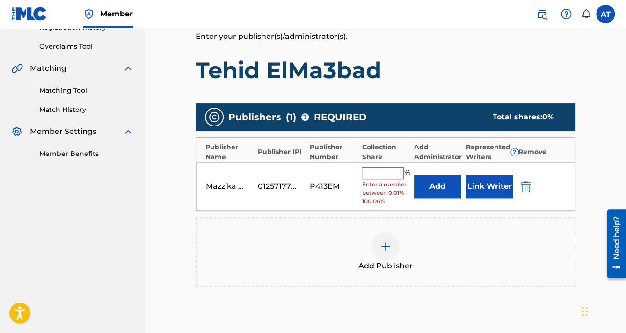
drag, startPoint x: 397, startPoint y: 168, endPoint x: 398, endPoint y: 173, distance: 4.9
click at [397, 168] on input "text" at bounding box center [383, 173] width 42 height 12
type input "50"
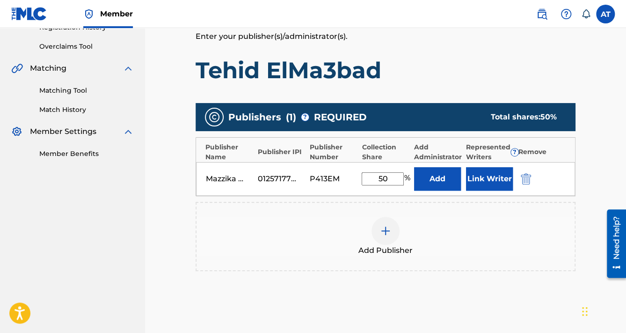
click at [489, 179] on button "Link Writer" at bounding box center [489, 178] width 47 height 23
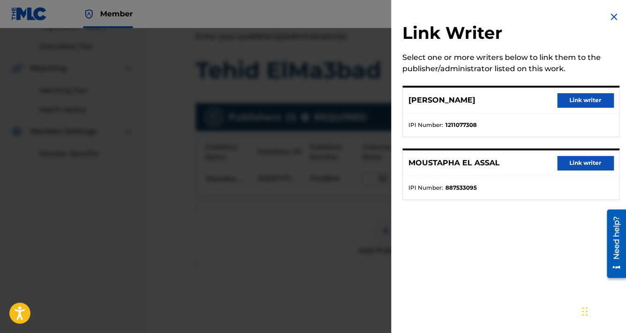
click at [586, 99] on button "Link writer" at bounding box center [585, 100] width 56 height 14
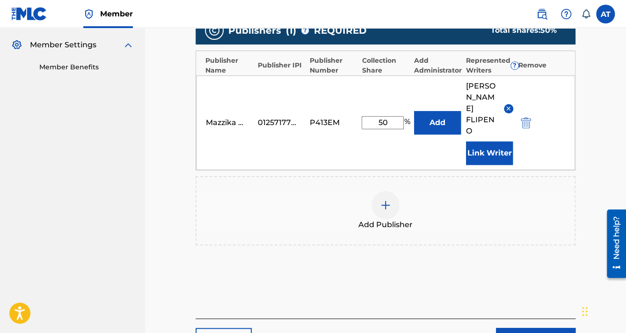
scroll to position [346, 0]
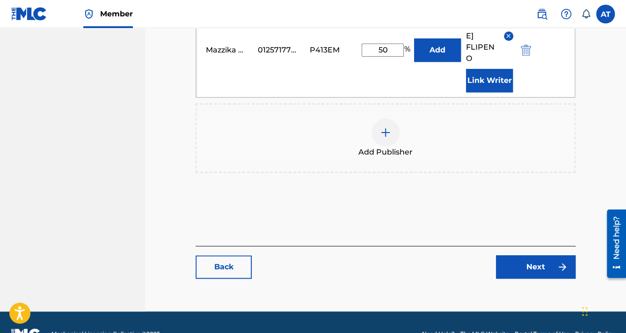
click at [531, 255] on link "Next" at bounding box center [536, 266] width 80 height 23
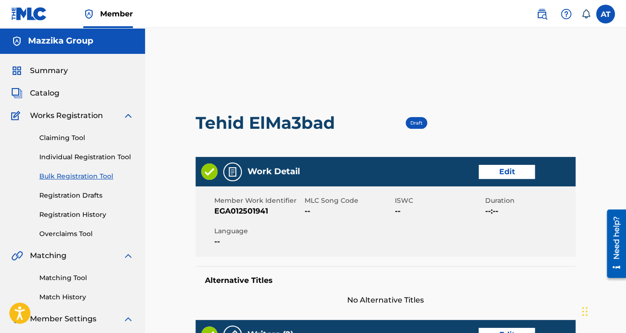
click at [500, 167] on link "Edit" at bounding box center [506, 172] width 56 height 14
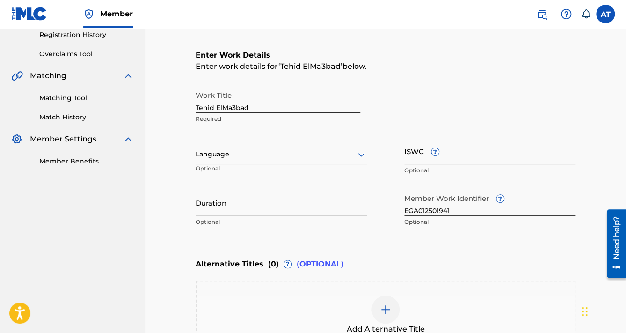
scroll to position [187, 0]
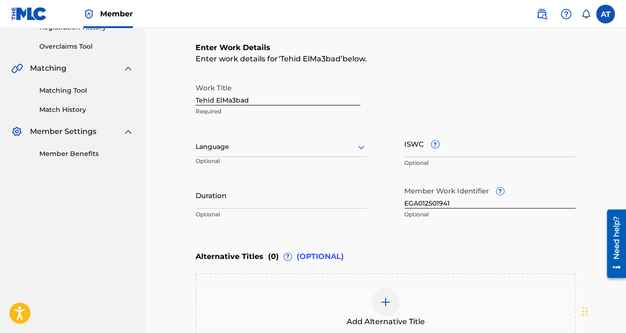
click at [225, 137] on div "Language Optional" at bounding box center [281, 151] width 171 height 42
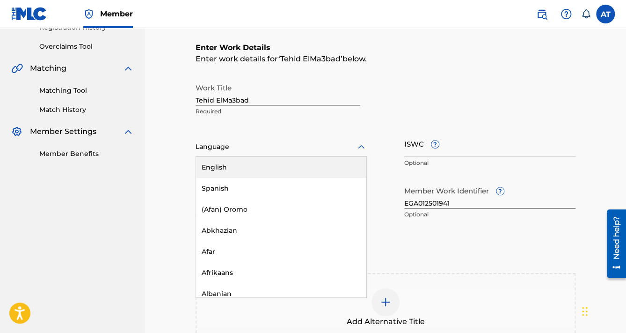
click at [239, 144] on div at bounding box center [281, 147] width 171 height 12
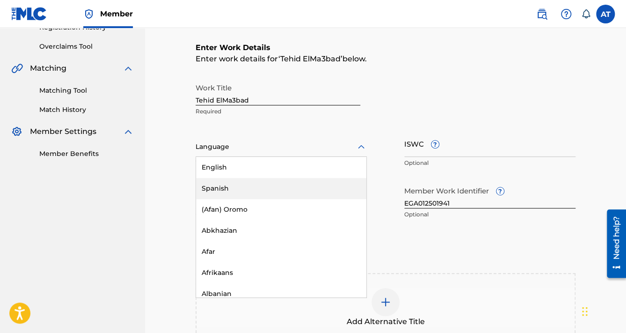
scroll to position [112, 0]
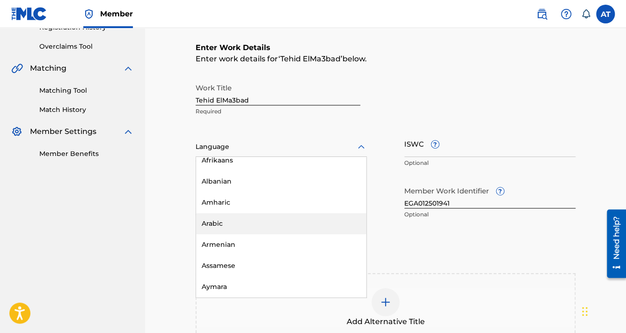
click at [220, 228] on div "Arabic" at bounding box center [281, 223] width 170 height 21
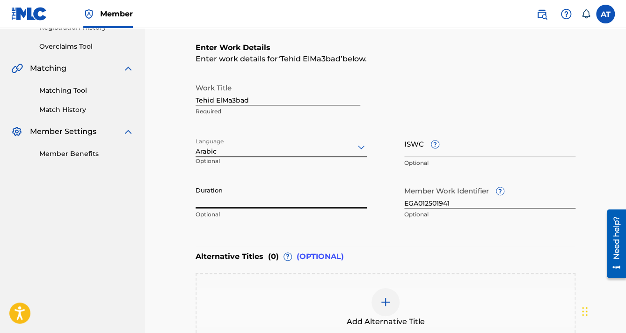
click at [215, 204] on input "Duration" at bounding box center [281, 194] width 171 height 27
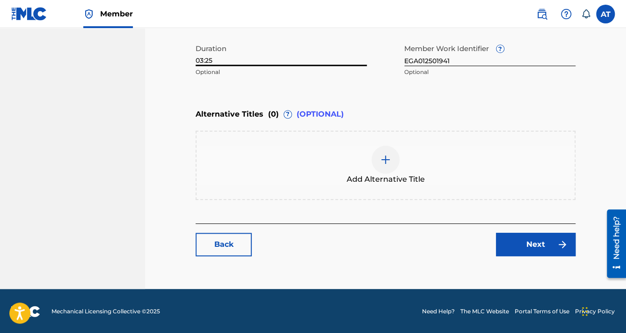
type input "03:25"
click at [534, 241] on link "Next" at bounding box center [536, 243] width 80 height 23
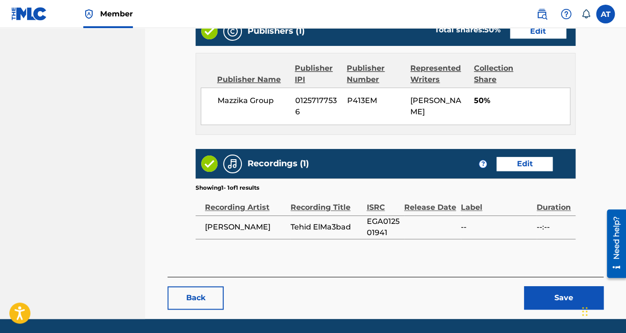
scroll to position [447, 0]
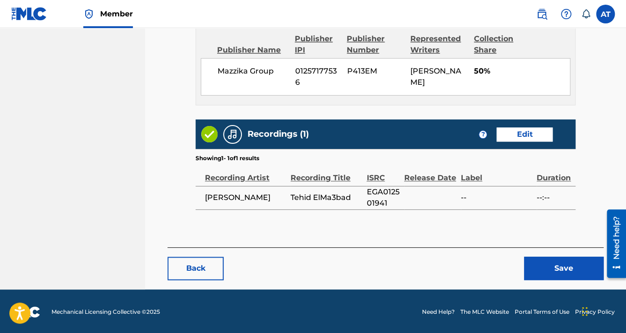
click at [541, 267] on button "Save" at bounding box center [564, 267] width 80 height 23
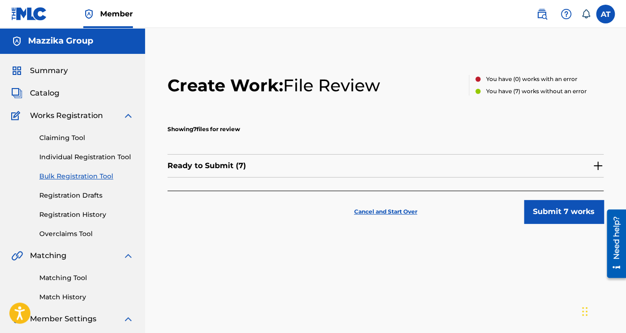
click at [556, 216] on button "Submit 7 works" at bounding box center [564, 211] width 80 height 23
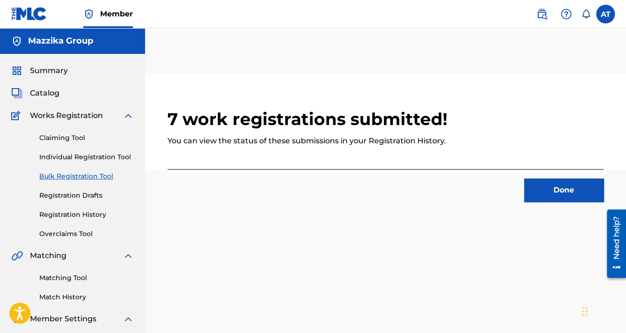
click at [543, 192] on button "Done" at bounding box center [564, 189] width 80 height 23
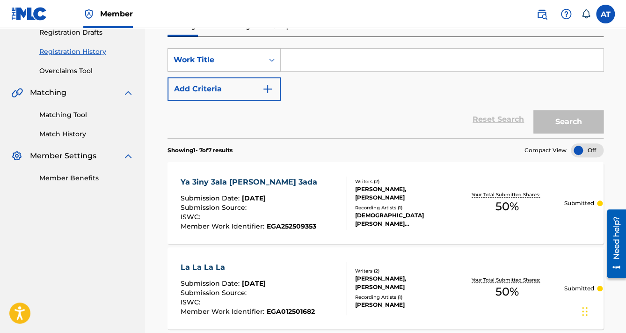
scroll to position [112, 0]
